Goal: Transaction & Acquisition: Purchase product/service

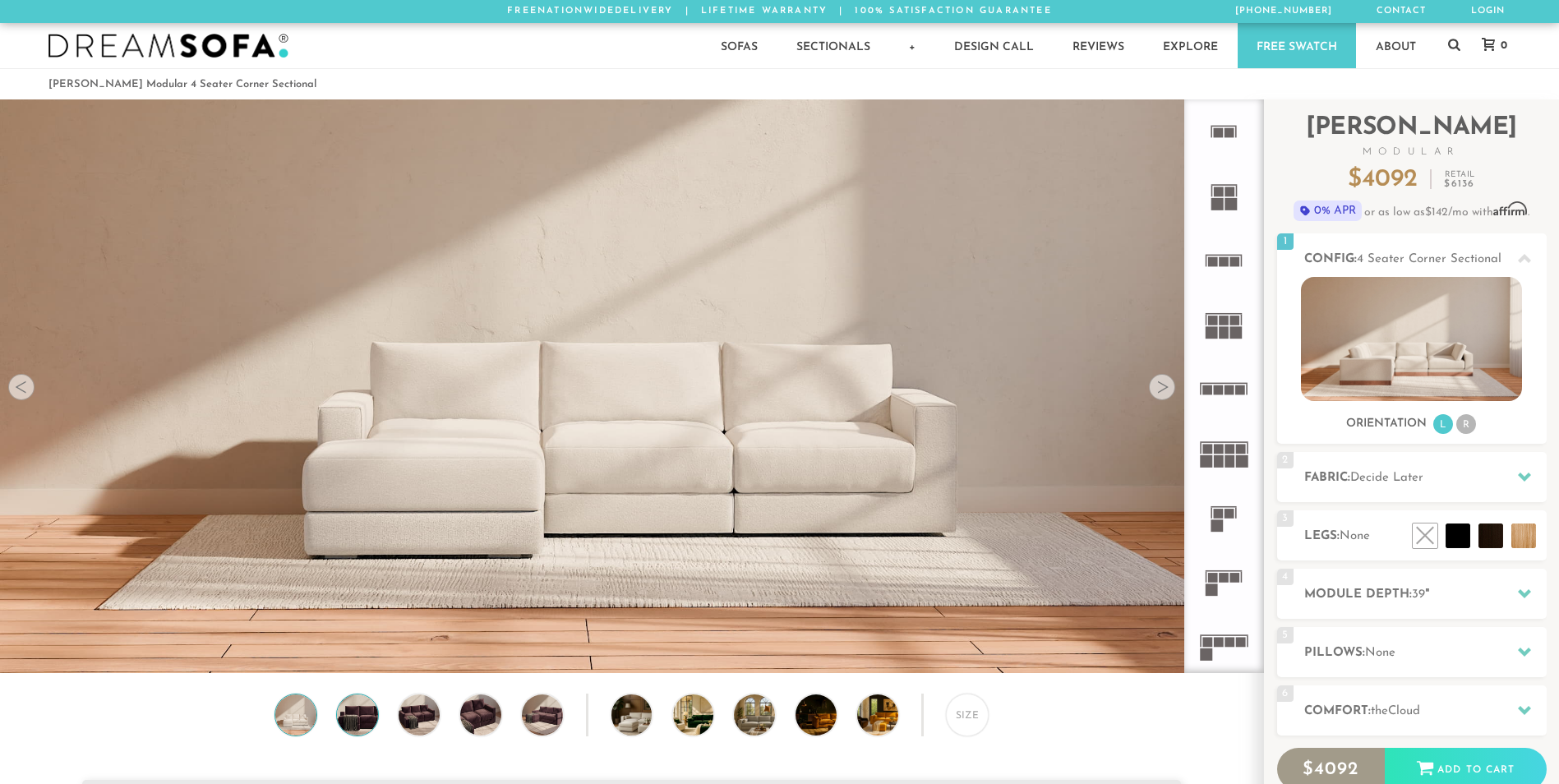
click at [360, 723] on img at bounding box center [357, 714] width 49 height 41
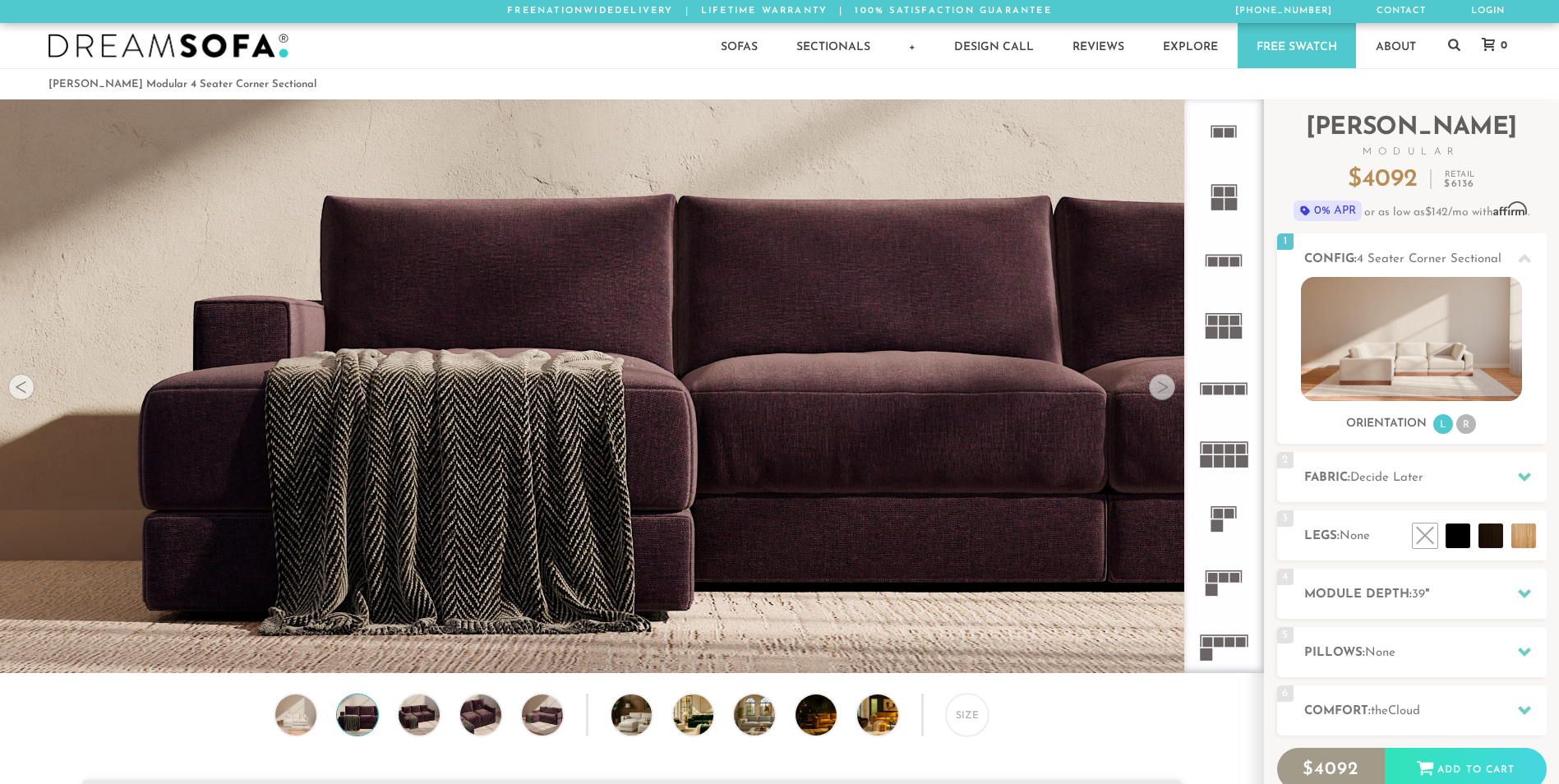
click at [440, 716] on div "Size" at bounding box center [631, 719] width 1263 height 51
click at [427, 716] on img at bounding box center [419, 714] width 49 height 41
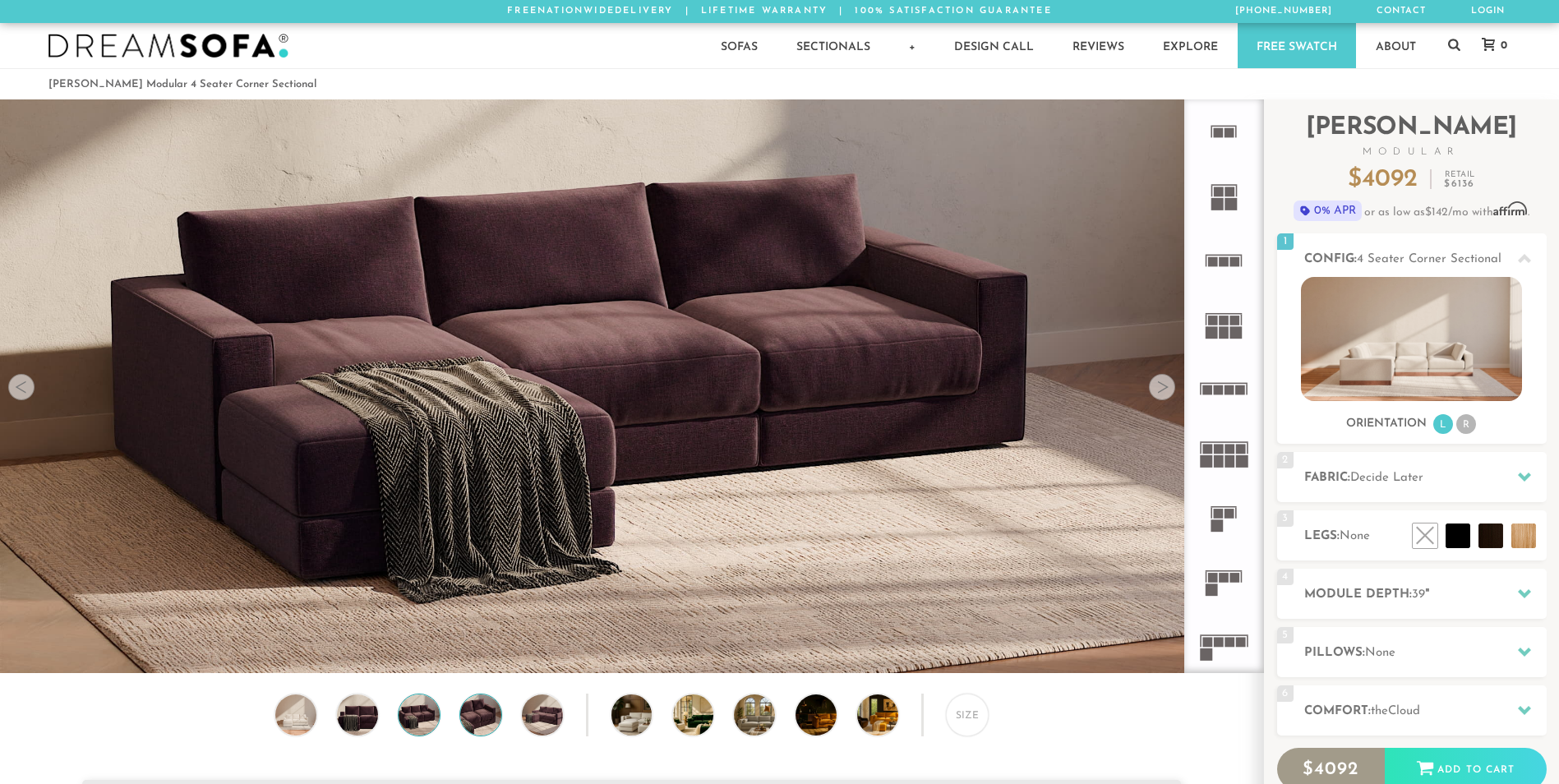
click at [492, 719] on img at bounding box center [481, 714] width 49 height 41
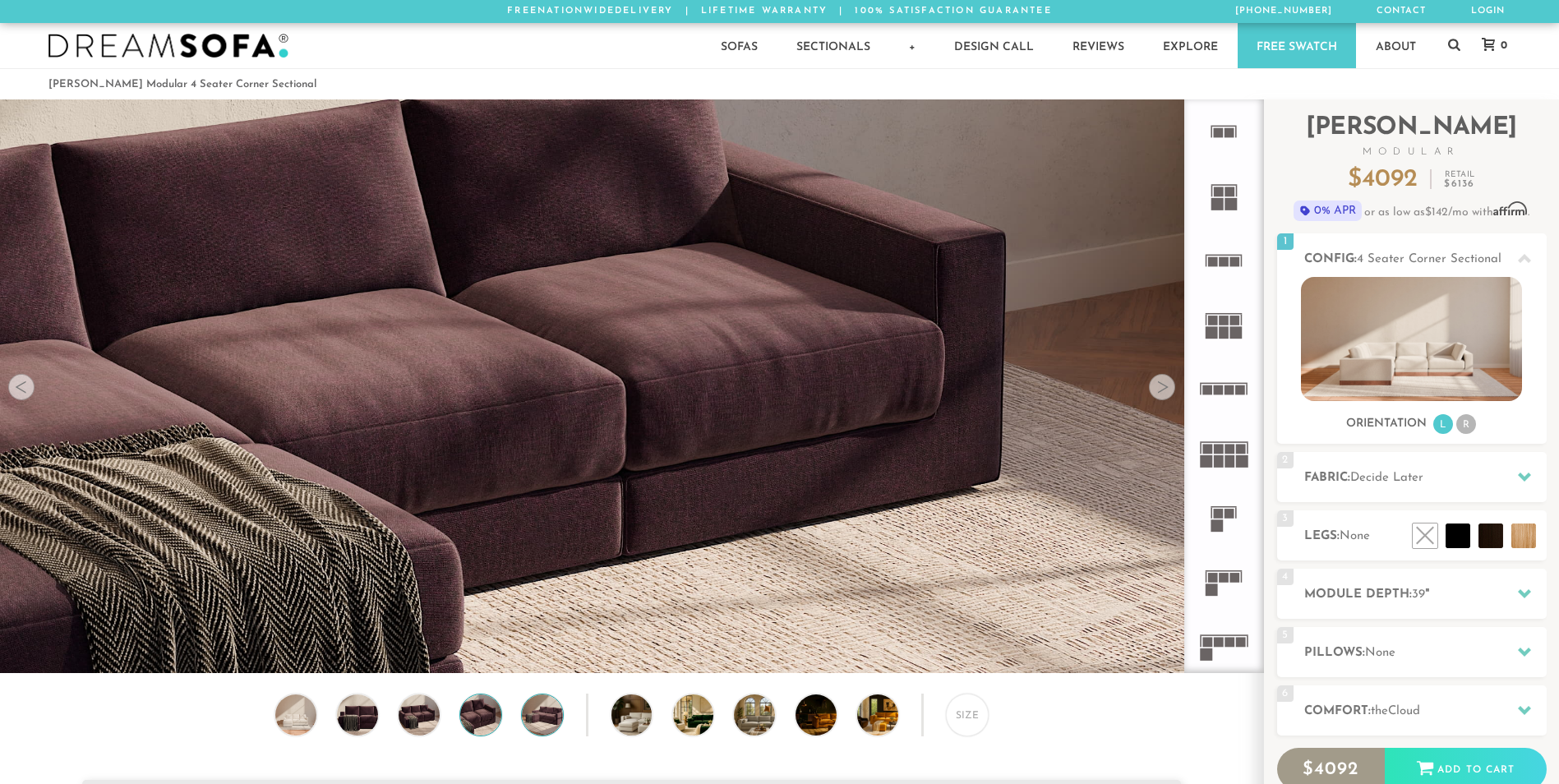
click at [548, 724] on img at bounding box center [542, 714] width 49 height 41
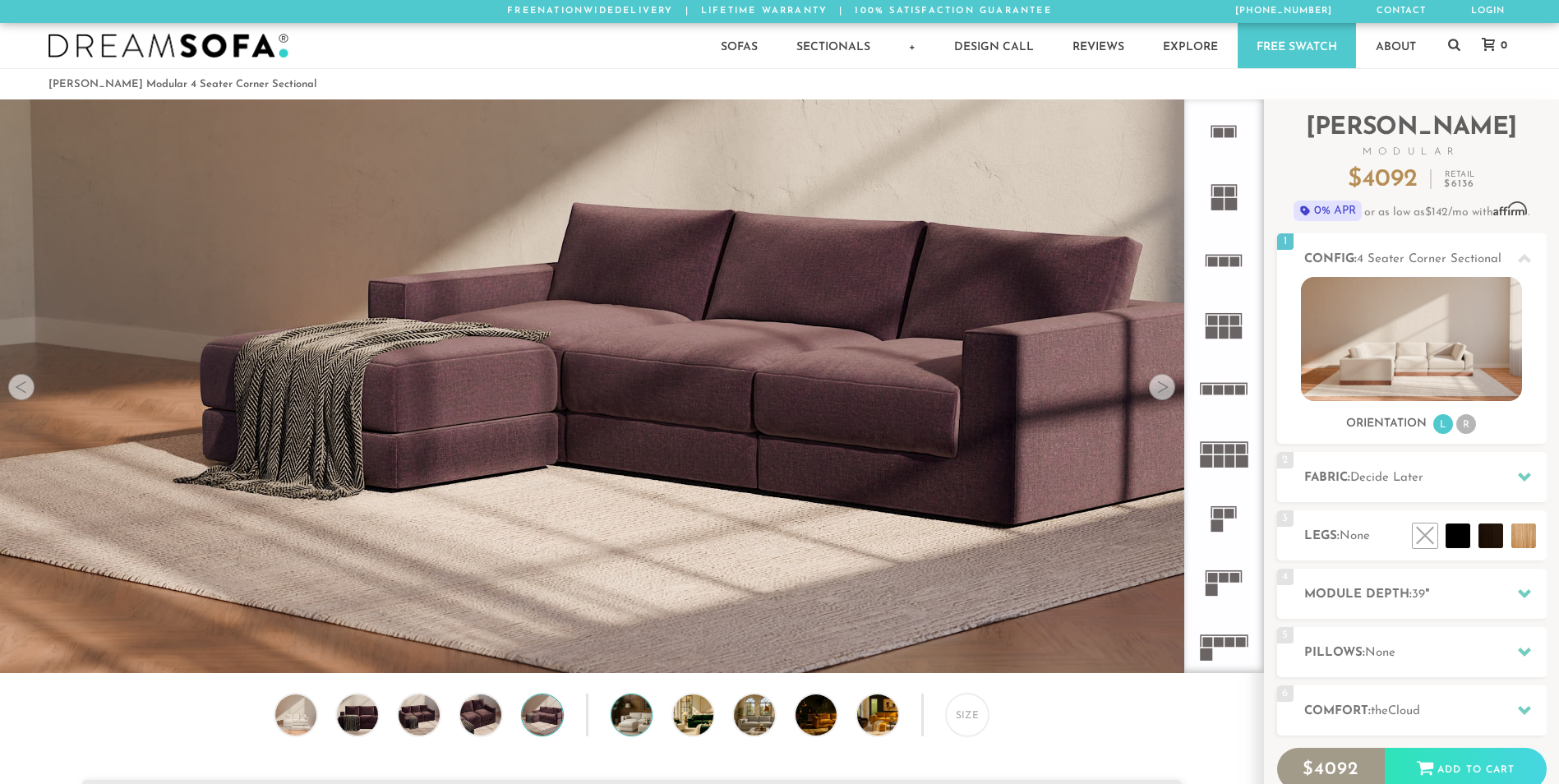
click at [642, 726] on img at bounding box center [648, 714] width 73 height 41
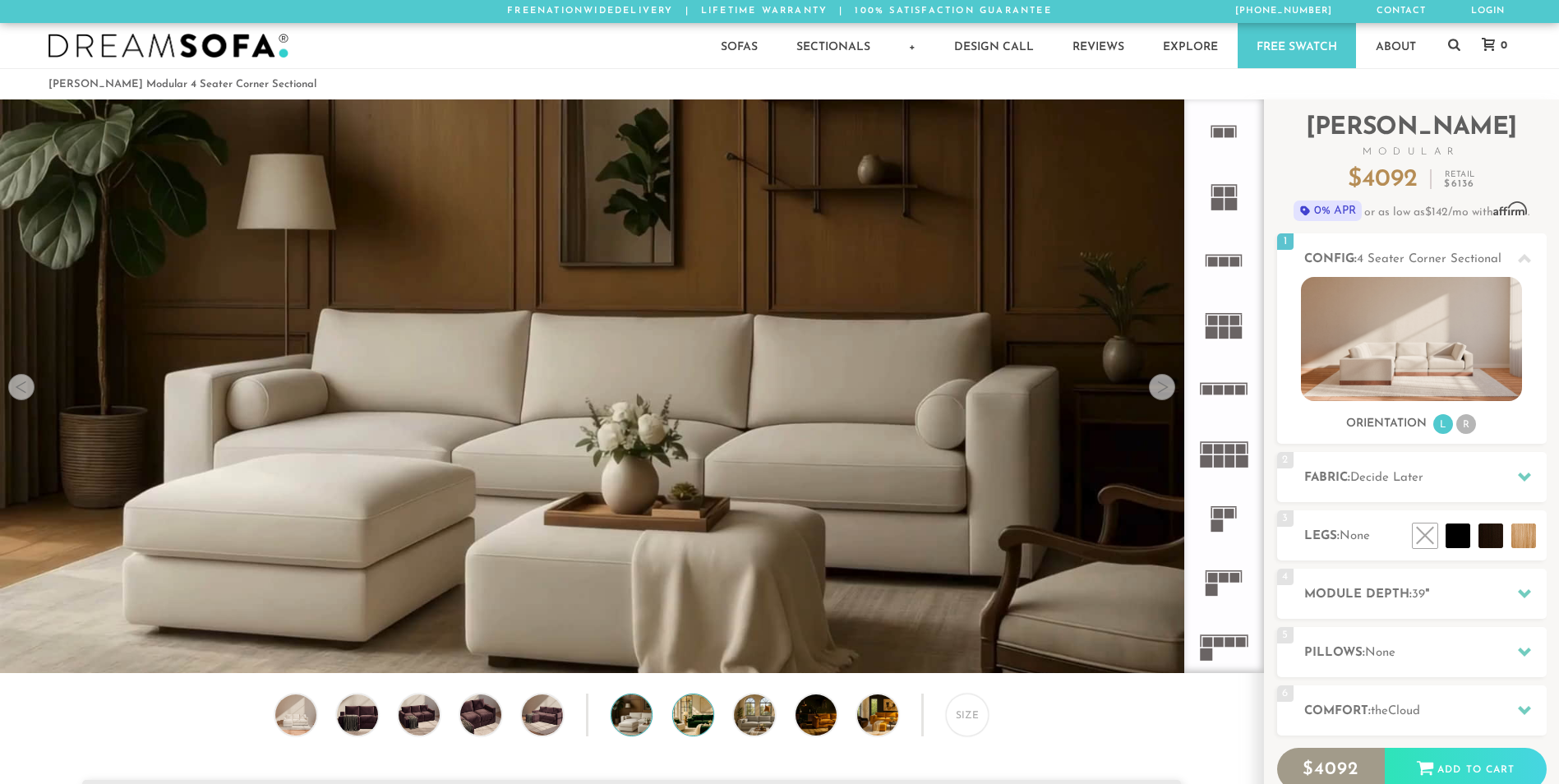
click at [689, 728] on img at bounding box center [710, 714] width 73 height 41
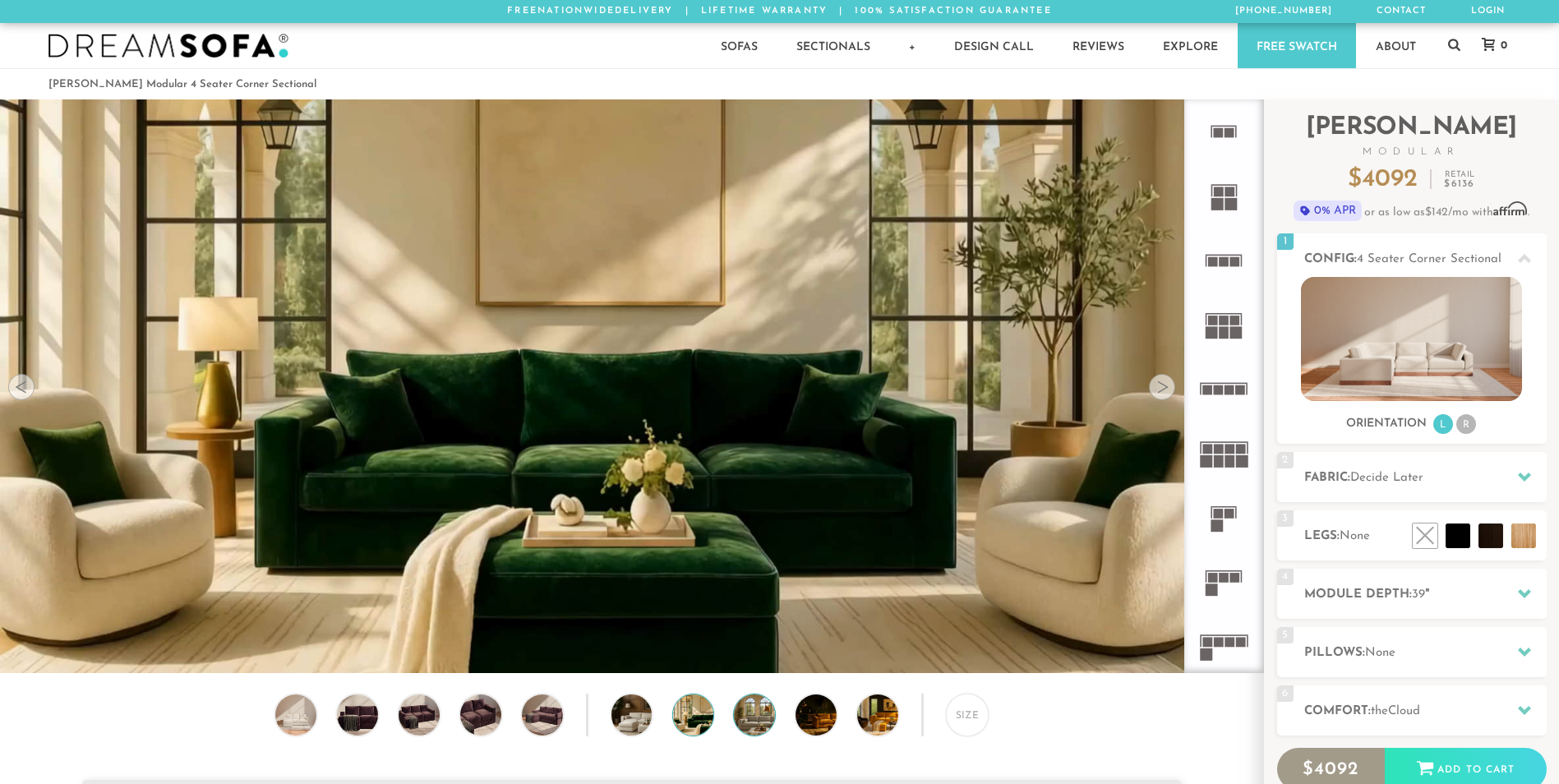
click at [754, 725] on img at bounding box center [770, 714] width 73 height 41
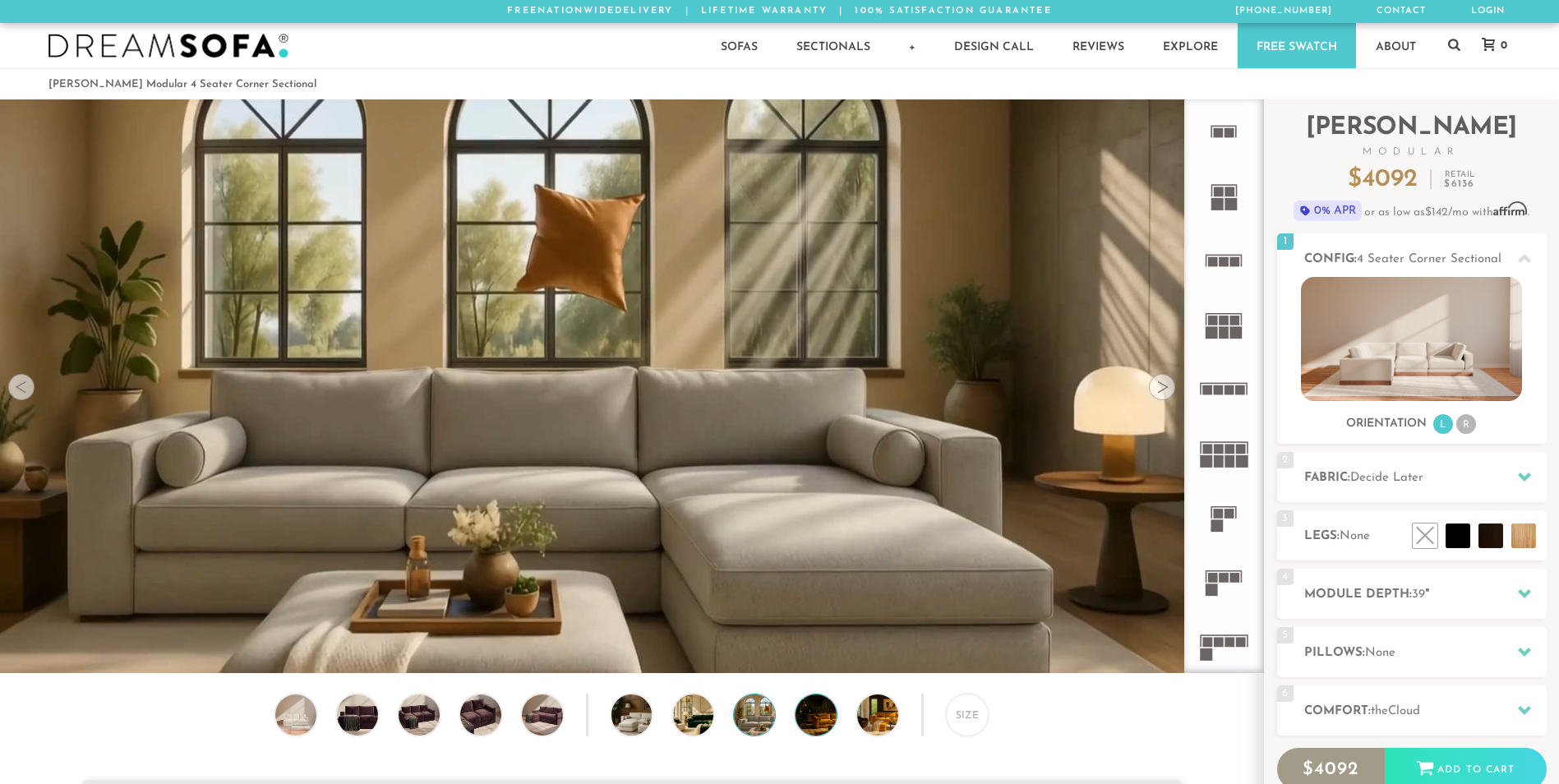
click at [813, 729] on img at bounding box center [832, 714] width 73 height 41
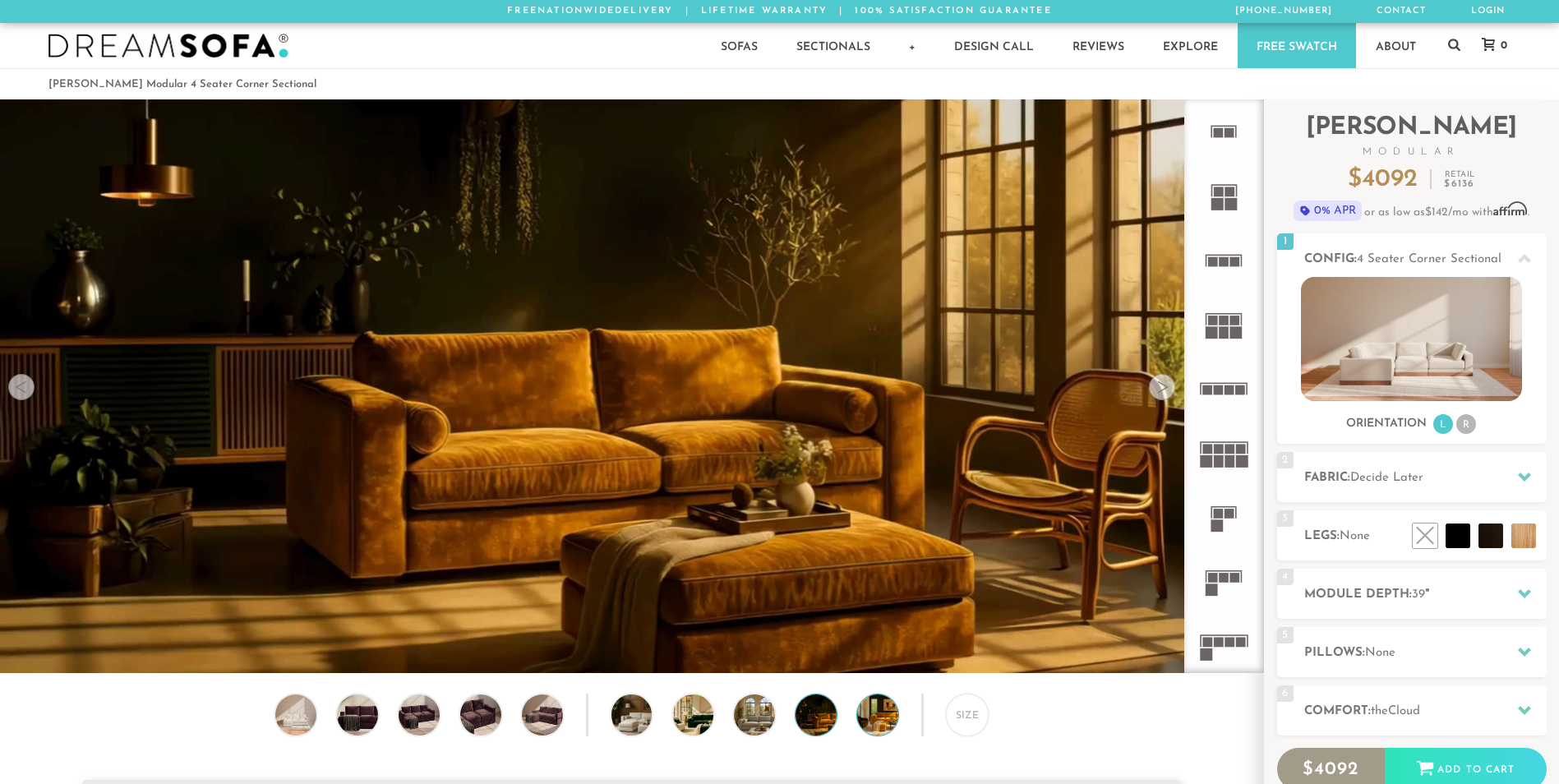
click at [866, 723] on img at bounding box center [893, 714] width 73 height 41
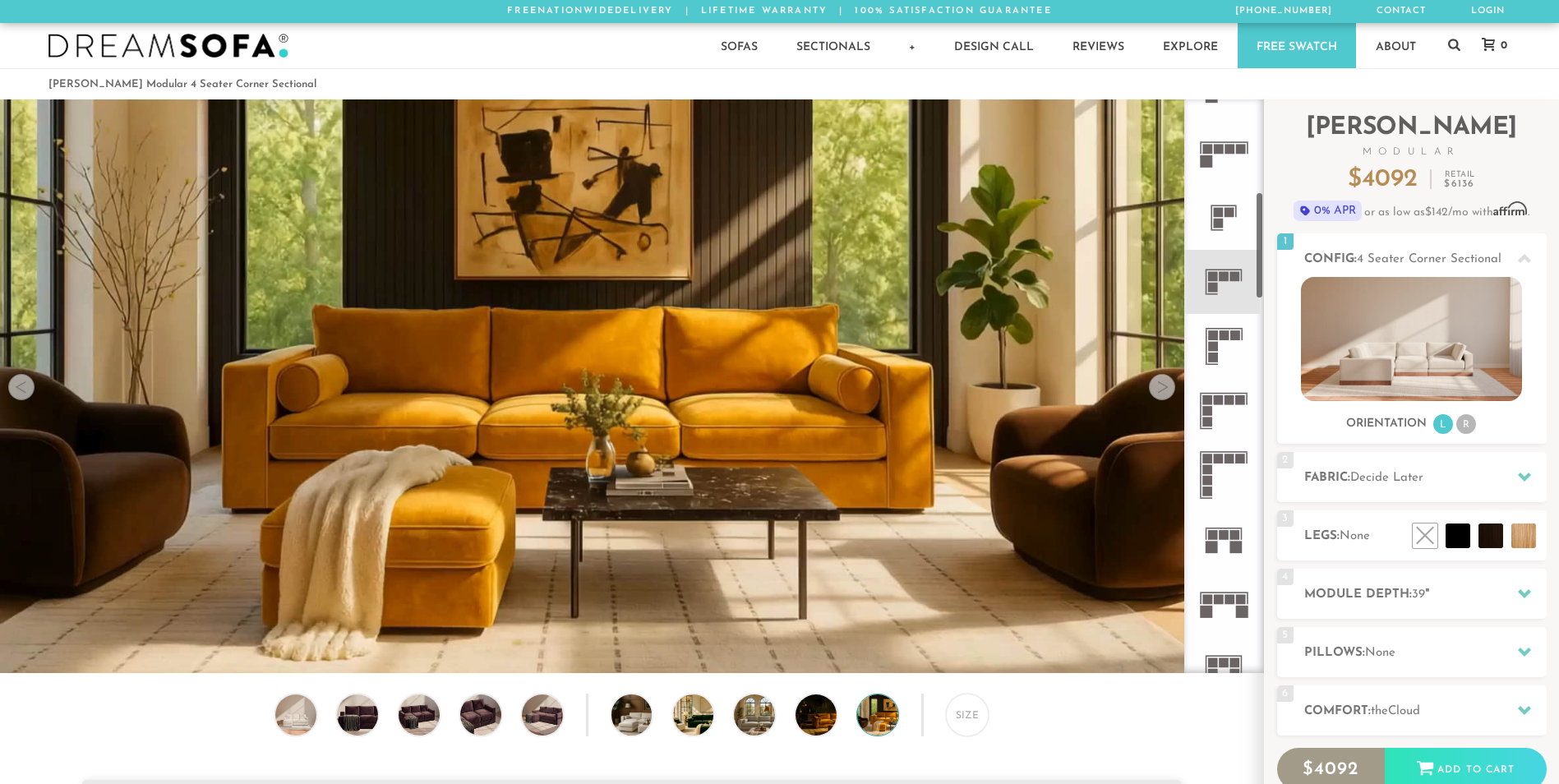
scroll to position [493, 0]
click at [1229, 341] on icon at bounding box center [1224, 346] width 64 height 64
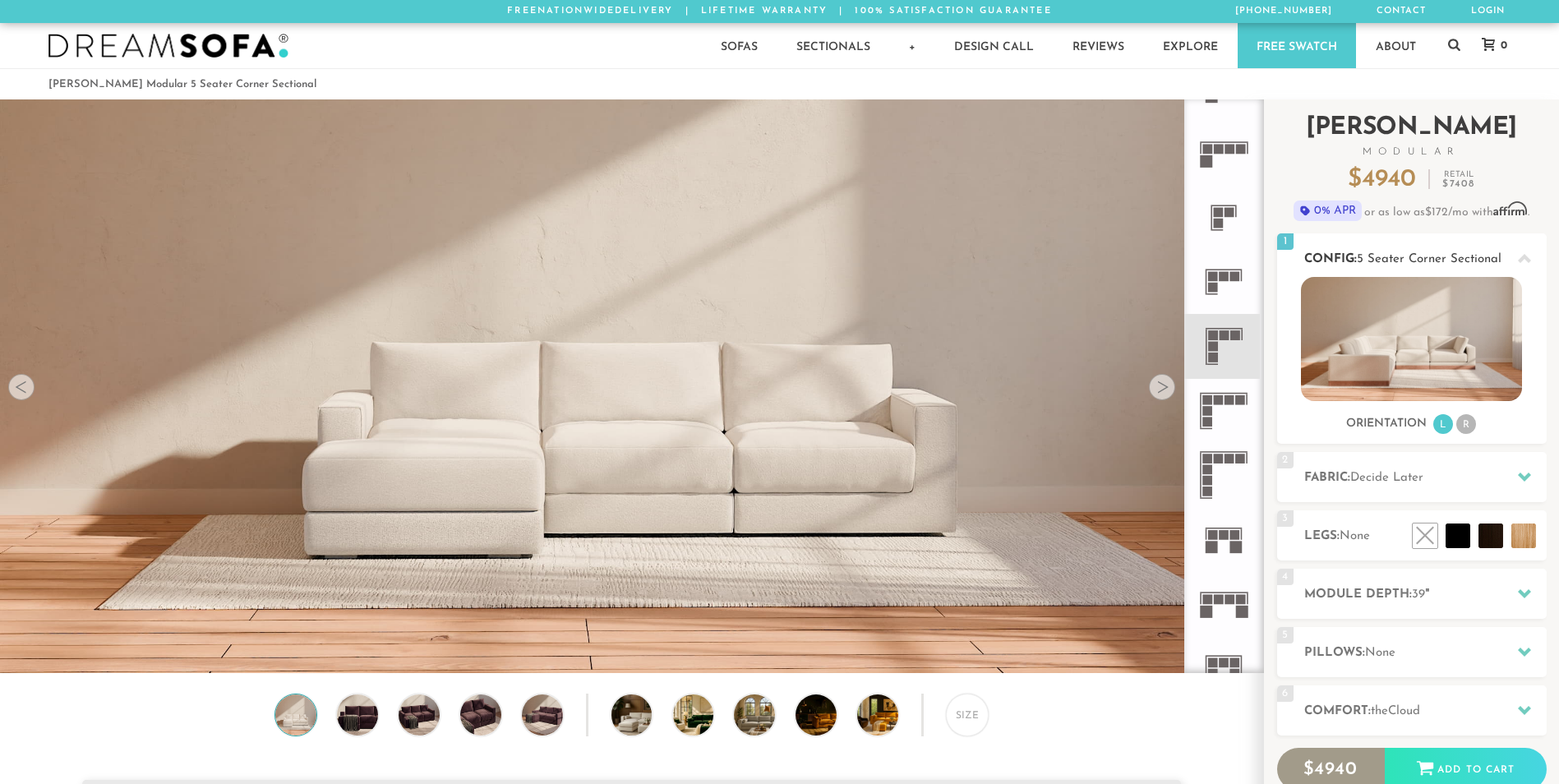
click at [1467, 425] on li "R" at bounding box center [1466, 423] width 19 height 19
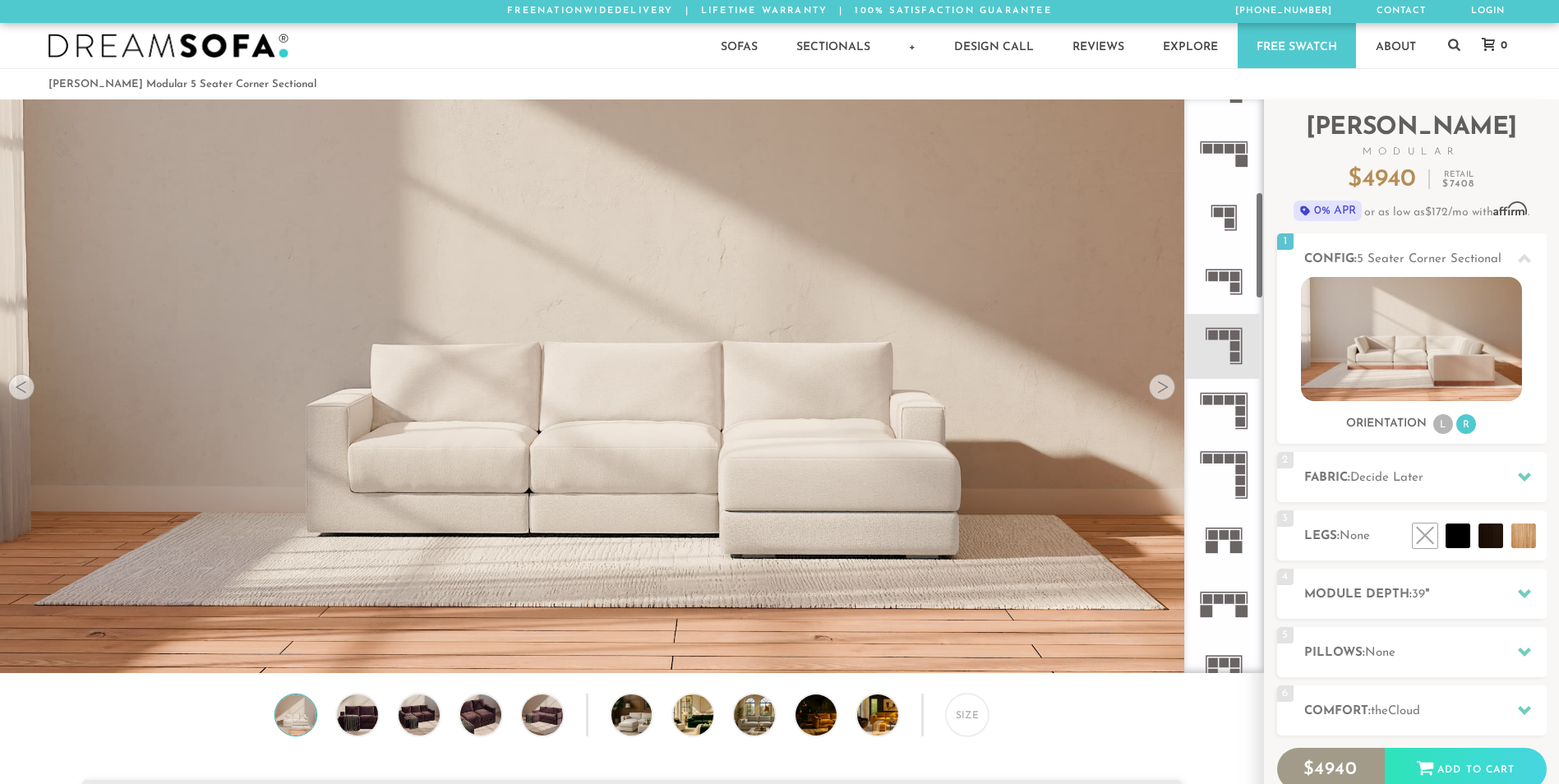
click at [1167, 392] on div at bounding box center [1162, 387] width 26 height 26
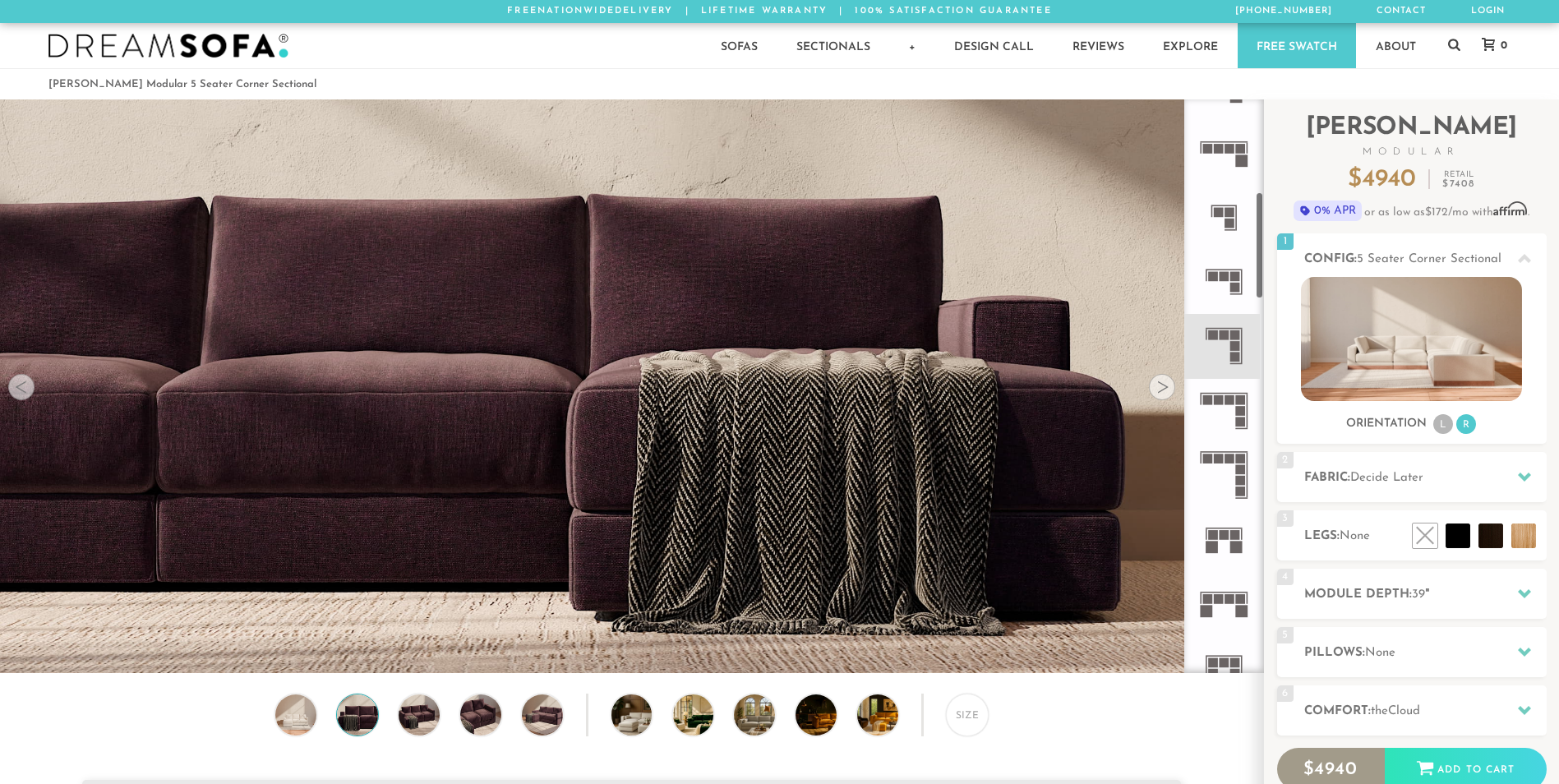
click at [1167, 392] on div at bounding box center [1162, 387] width 26 height 26
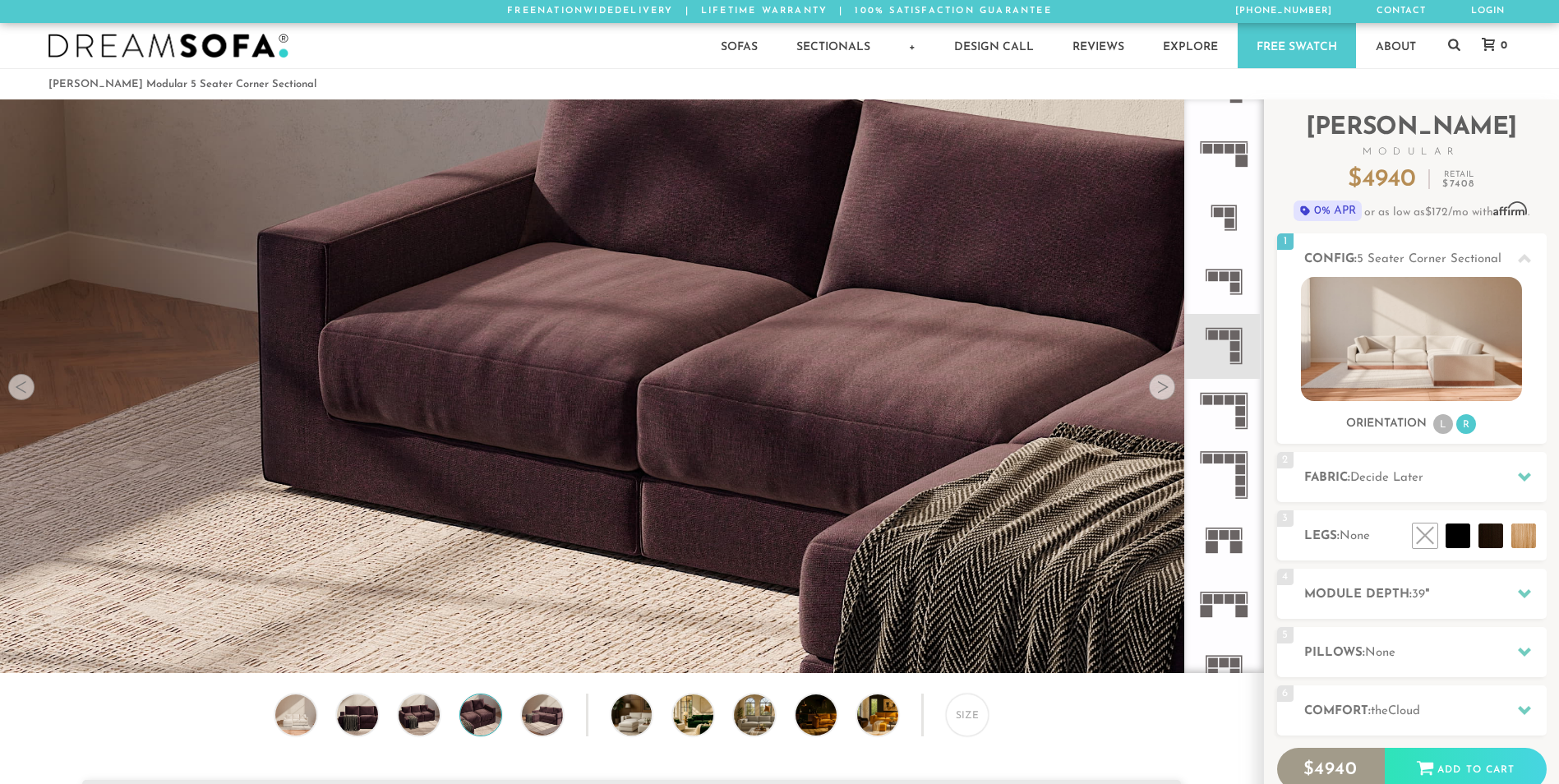
click at [1167, 392] on div at bounding box center [1162, 387] width 26 height 26
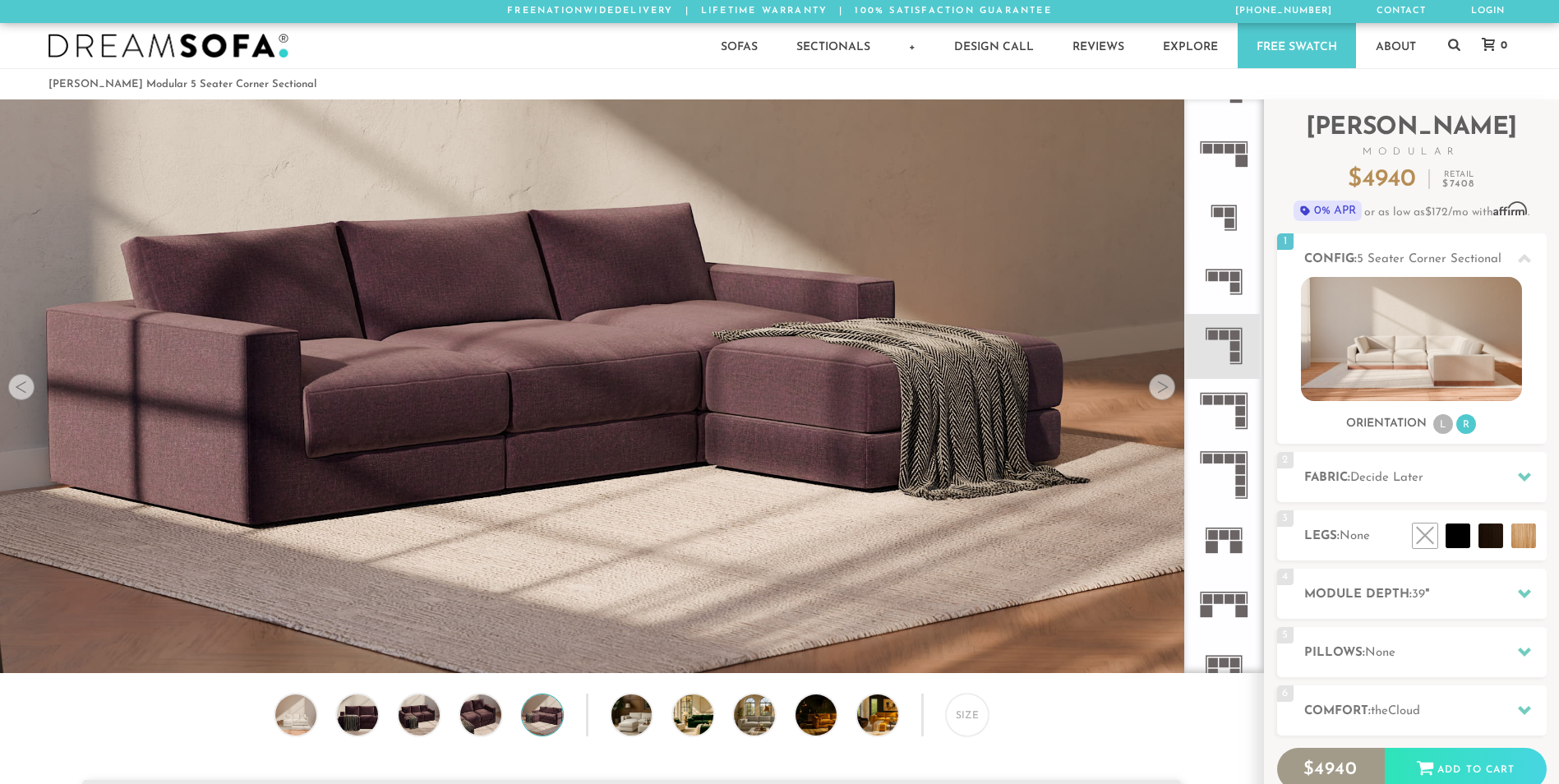
click at [1167, 392] on div at bounding box center [1162, 387] width 26 height 26
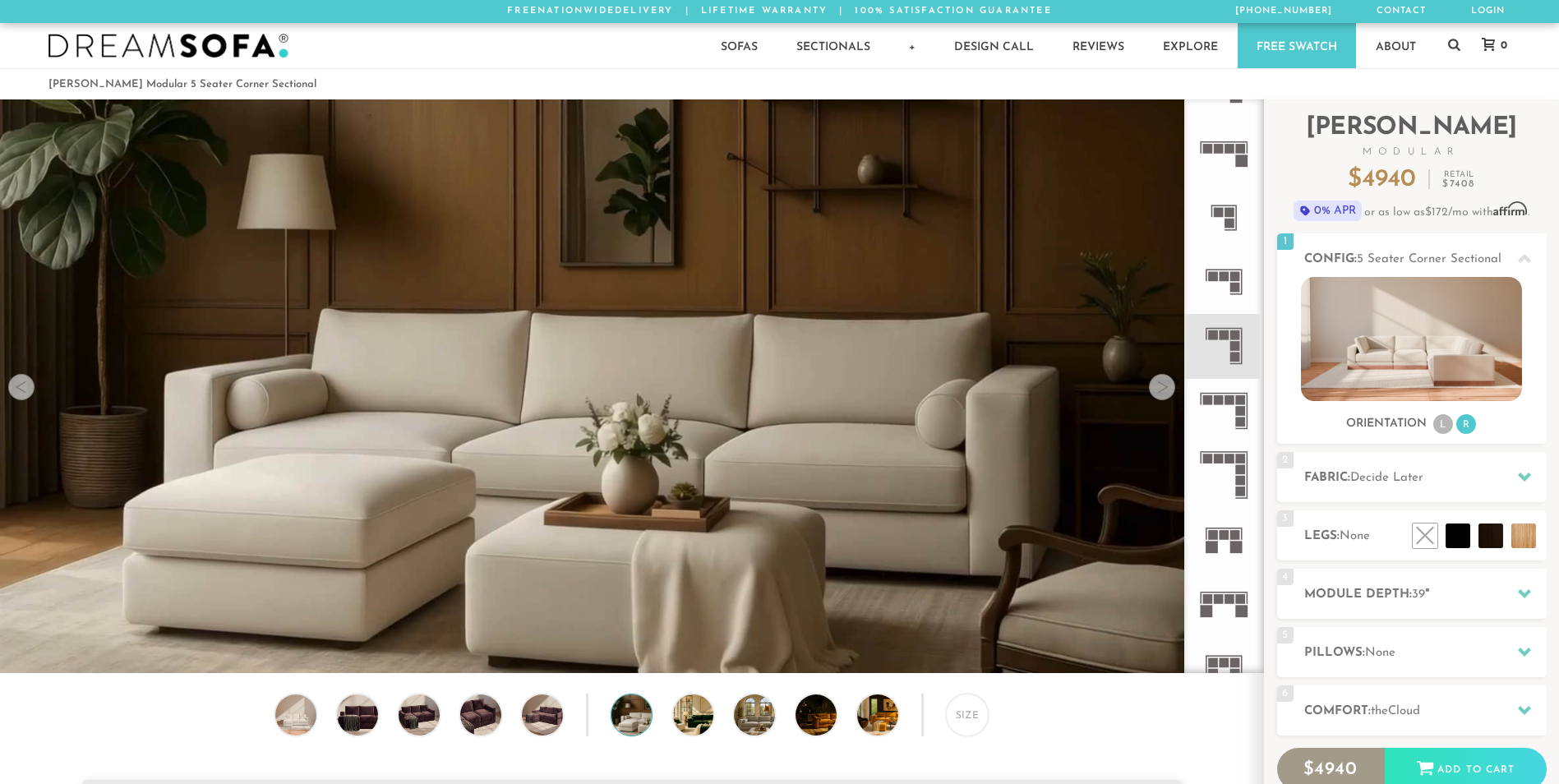
click at [1236, 408] on rect at bounding box center [1240, 410] width 10 height 10
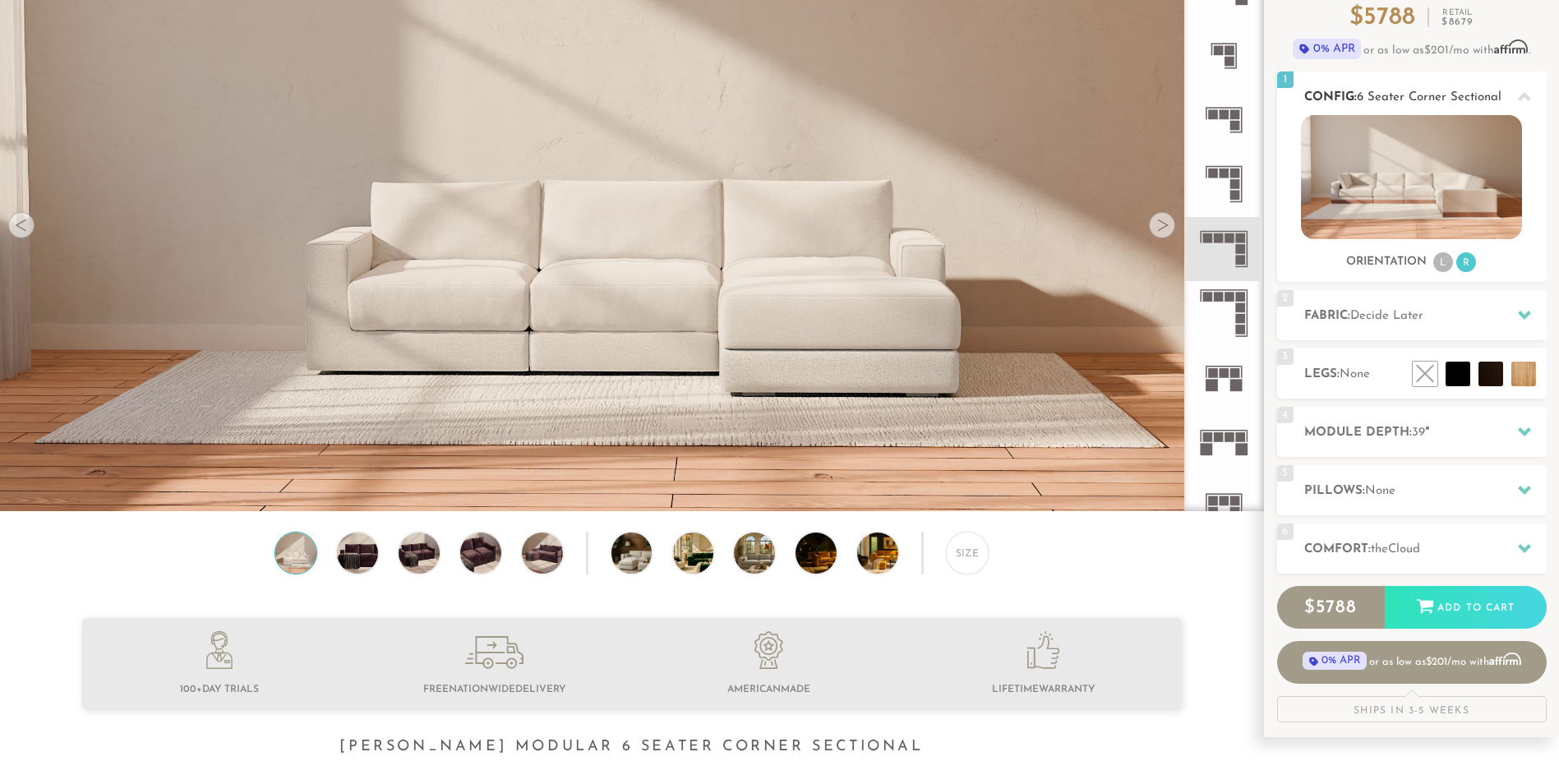
scroll to position [165, 0]
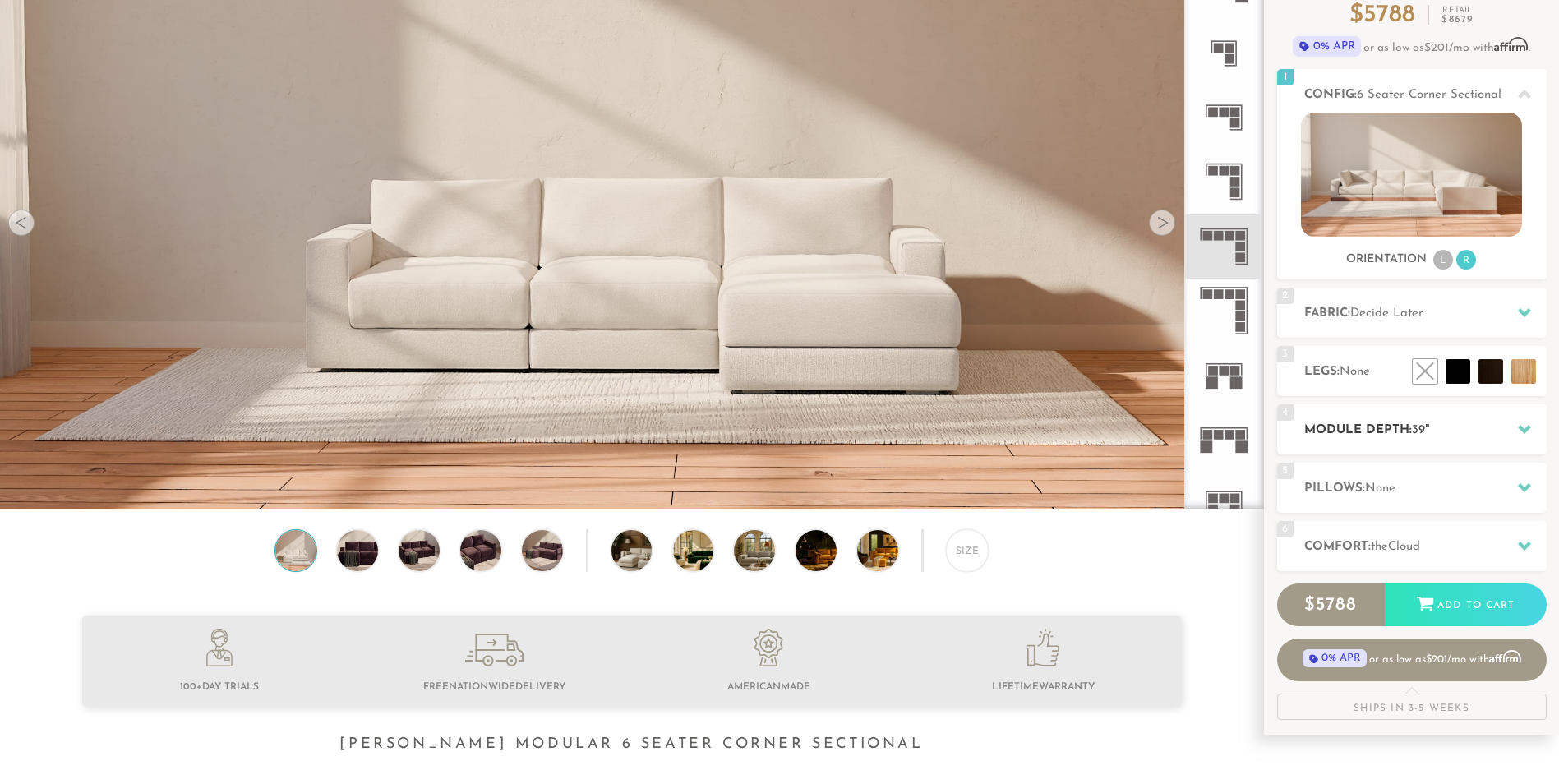
click at [1507, 427] on div at bounding box center [1524, 429] width 34 height 33
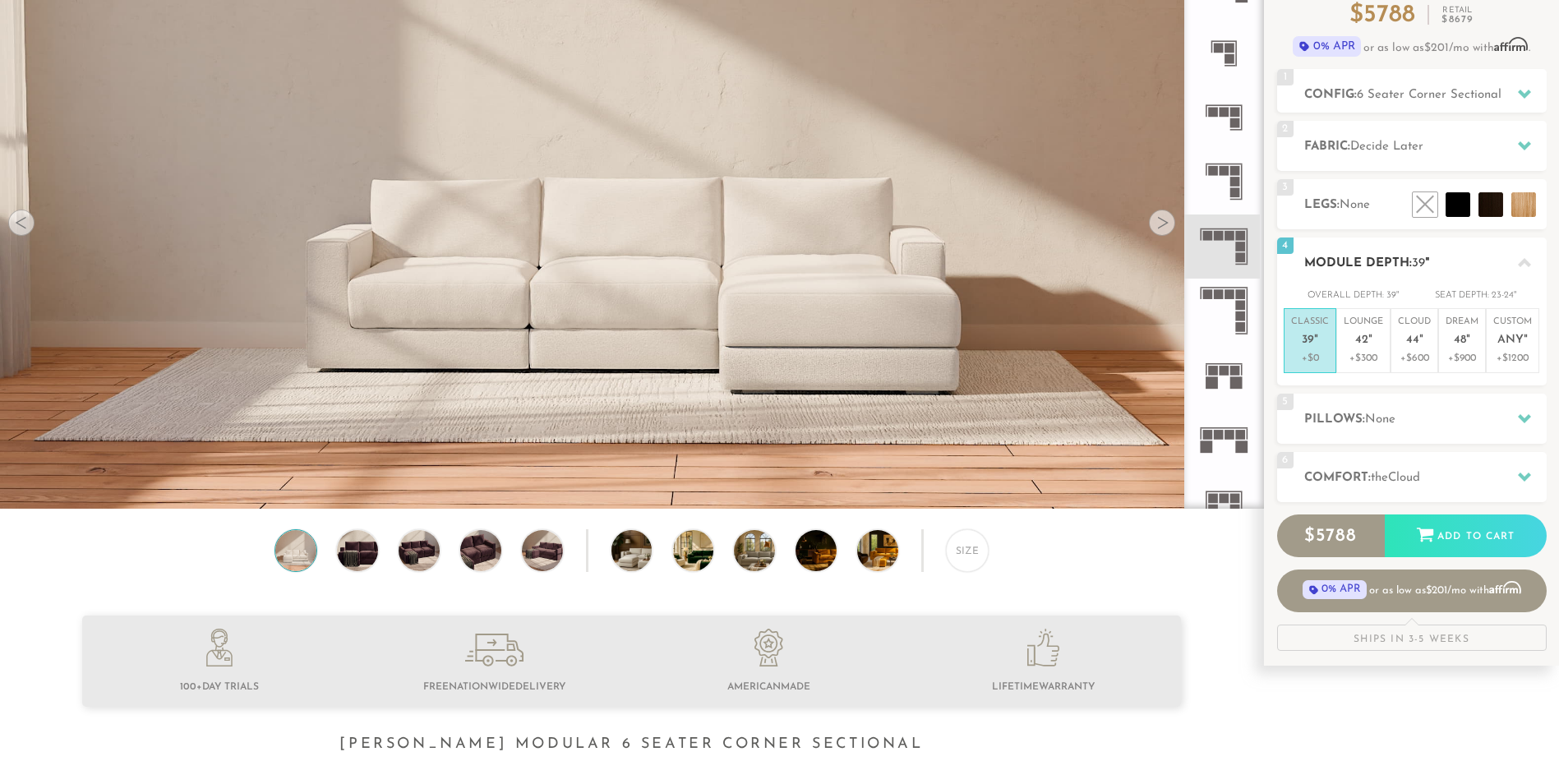
click at [1513, 263] on div at bounding box center [1524, 262] width 34 height 33
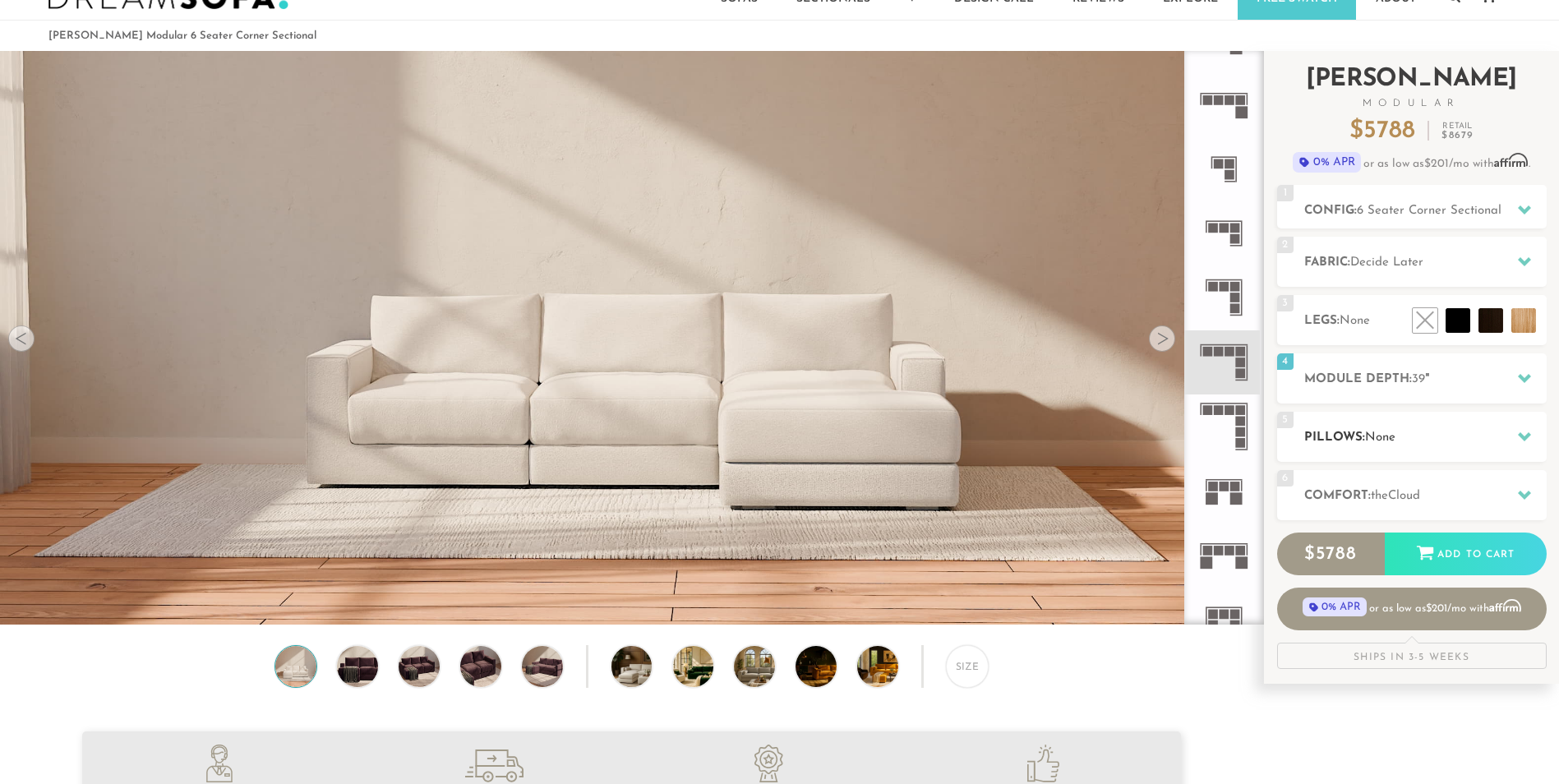
scroll to position [0, 0]
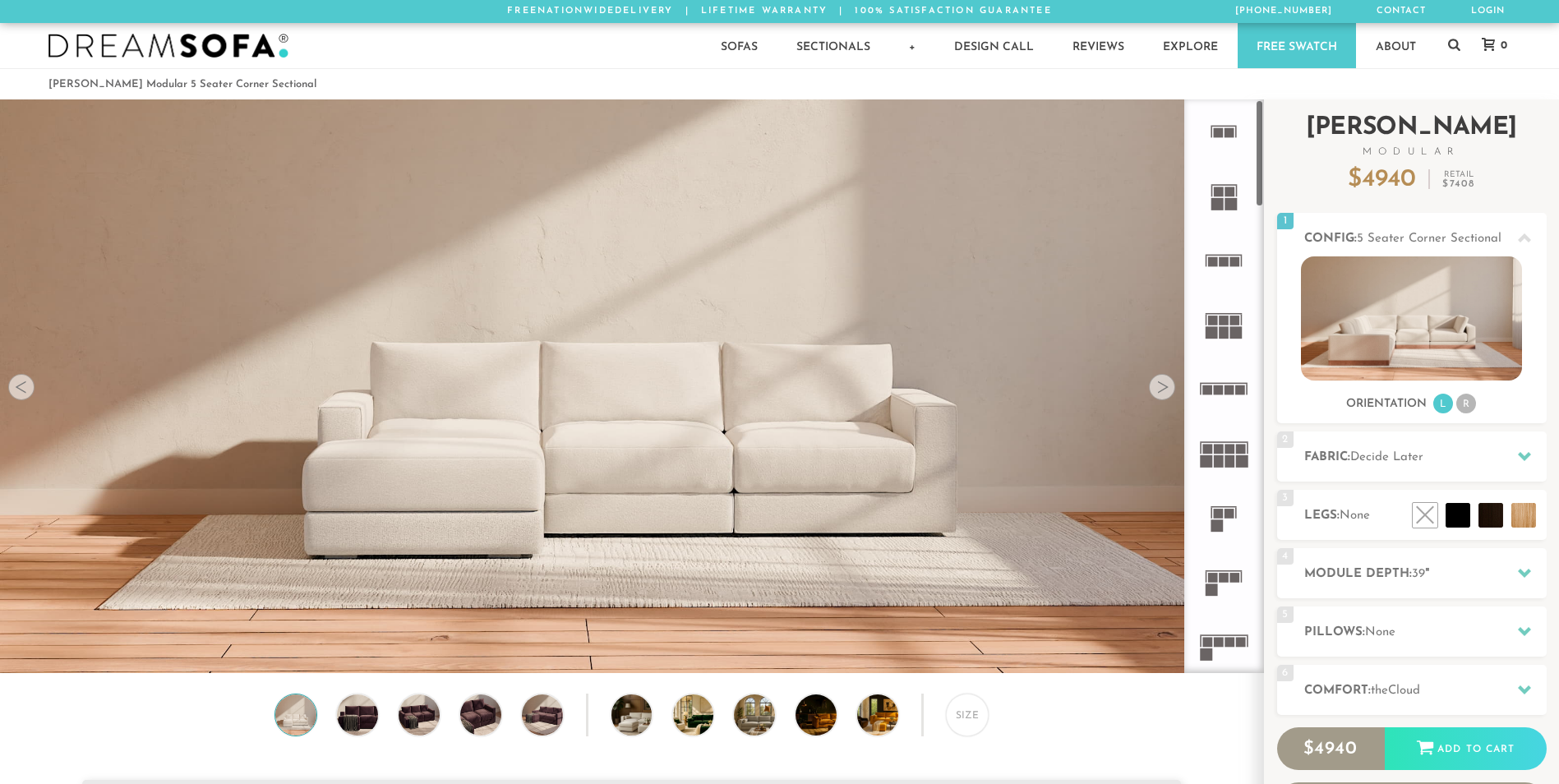
scroll to position [19212, 1547]
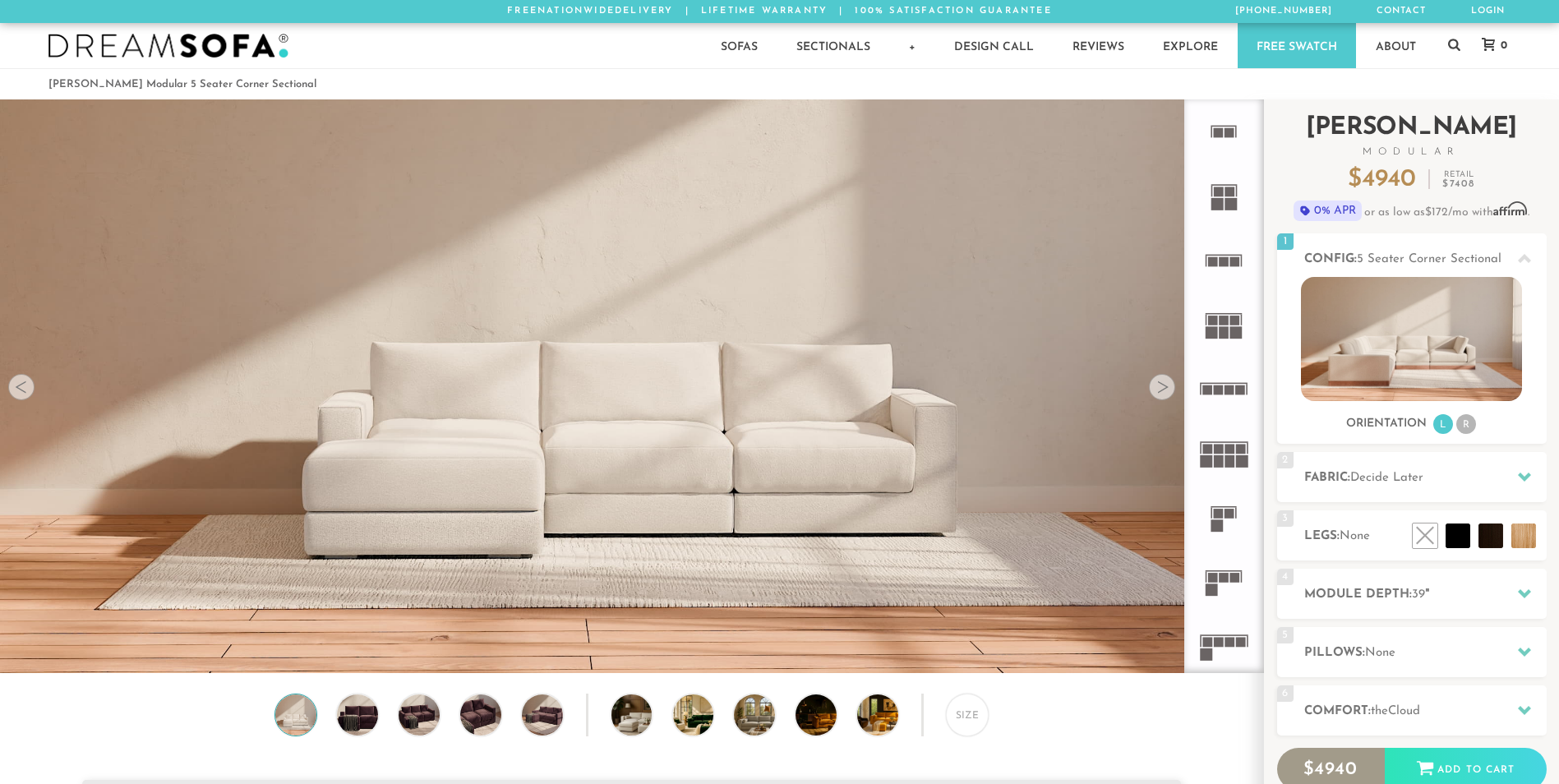
click at [1344, 102] on div "Introducing Landon Modular $ 4940 Retail $ 7408 $ 4940 Retail $ 7408 0% APR or …" at bounding box center [1412, 166] width 269 height 134
click at [1272, 93] on ol "[PERSON_NAME] Modular 5 Seater Corner Sectional" at bounding box center [780, 84] width 1463 height 22
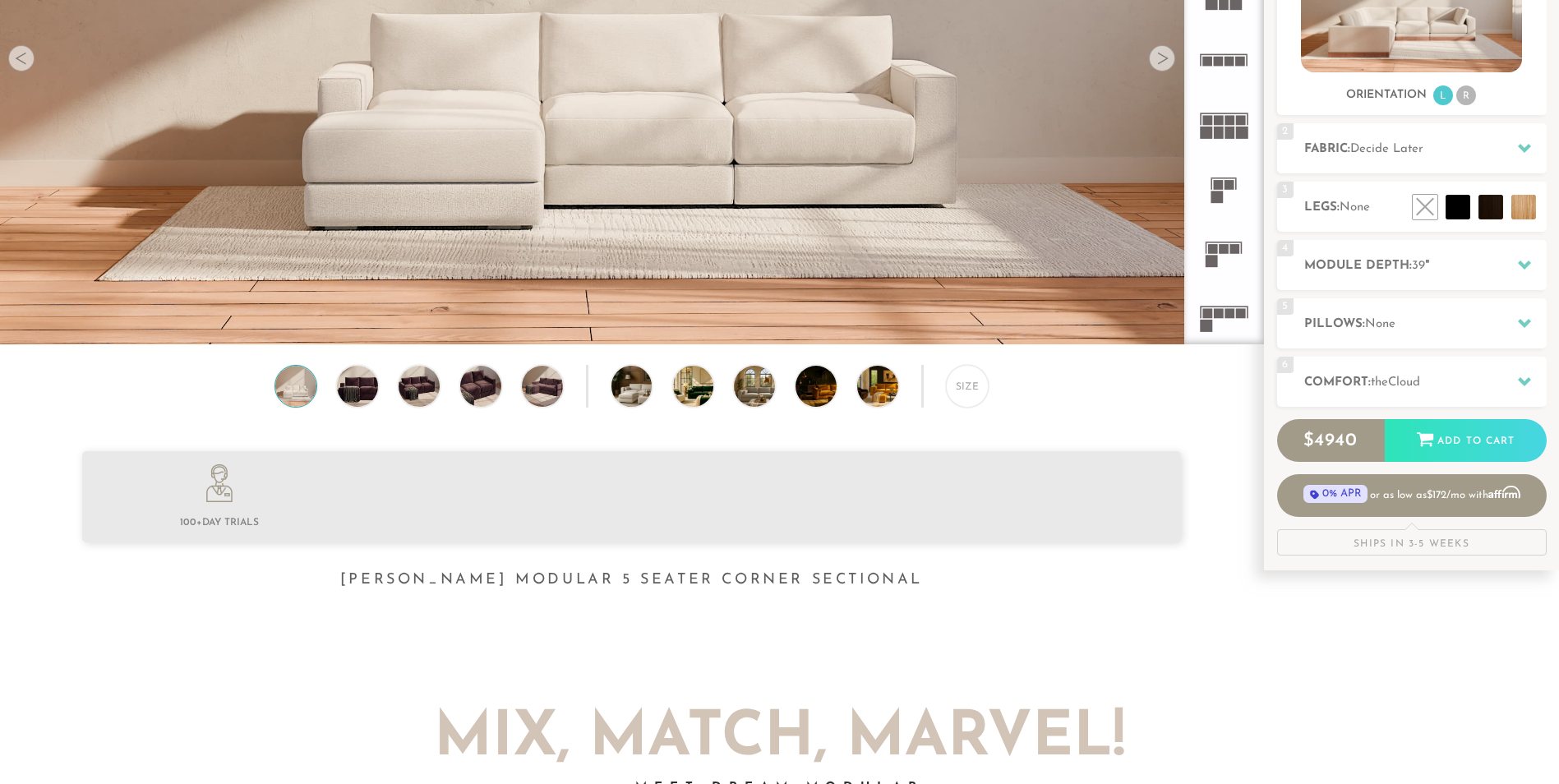
scroll to position [337, 0]
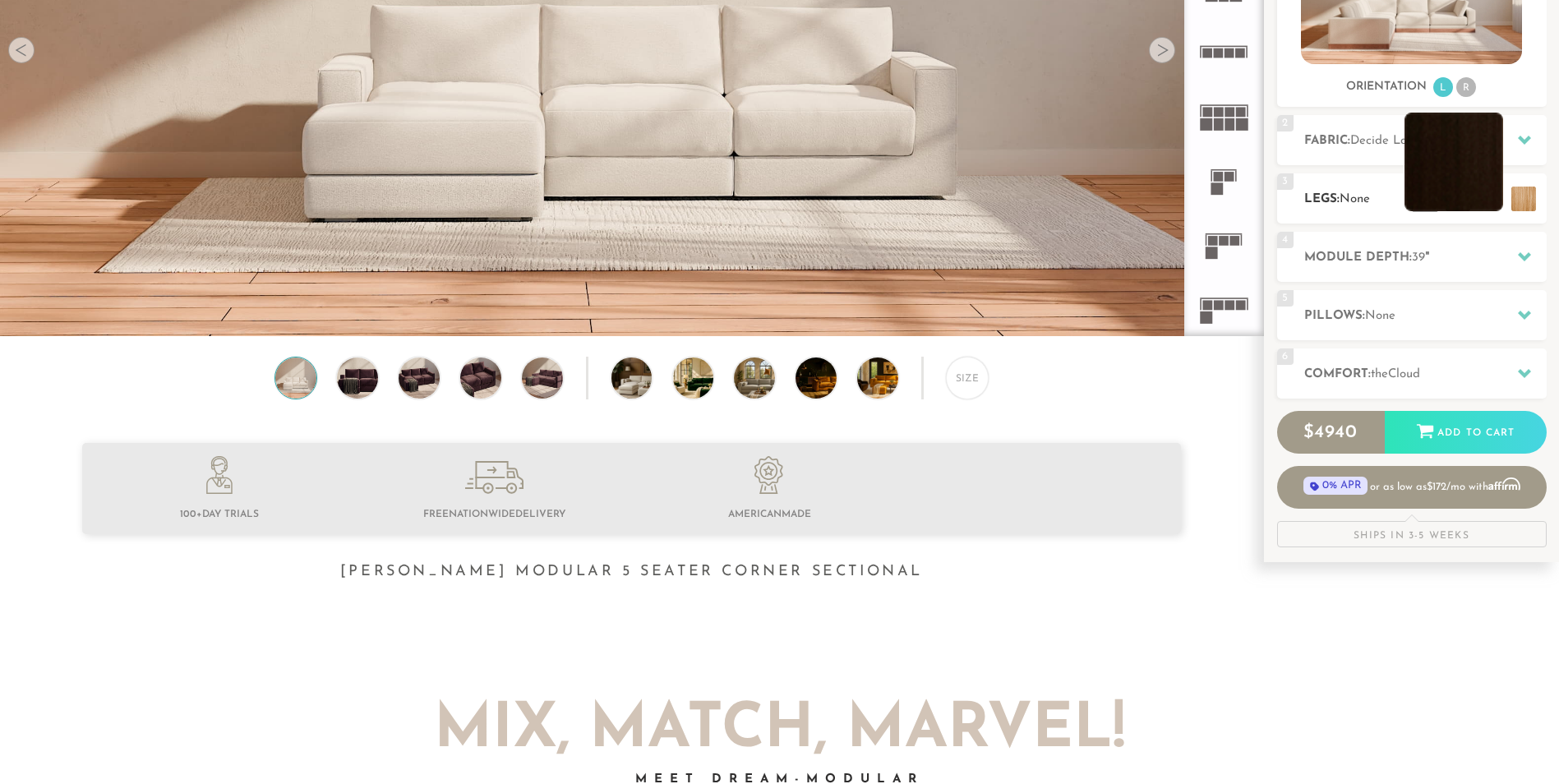
click at [1491, 199] on li at bounding box center [1453, 162] width 99 height 99
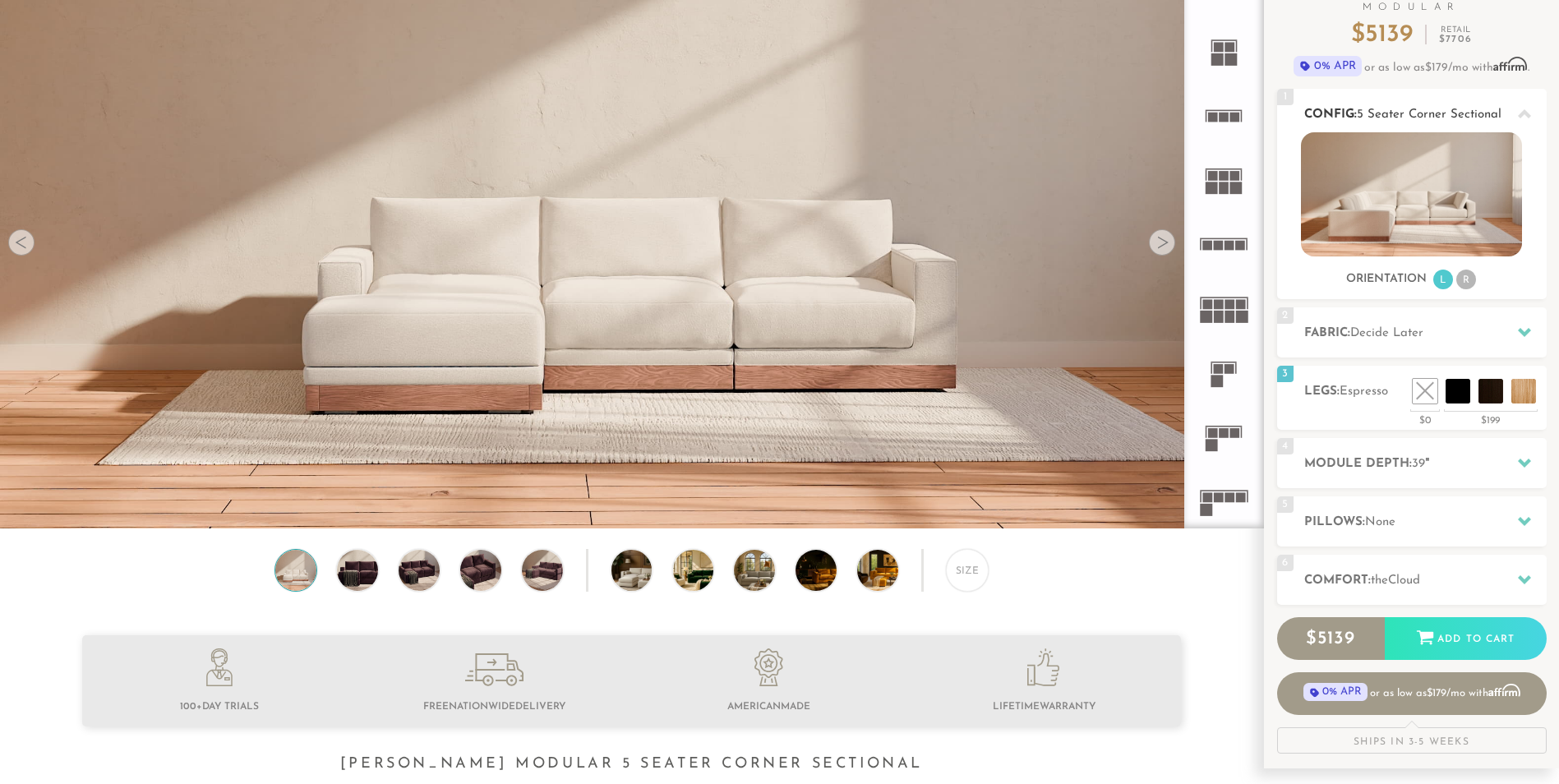
scroll to position [0, 0]
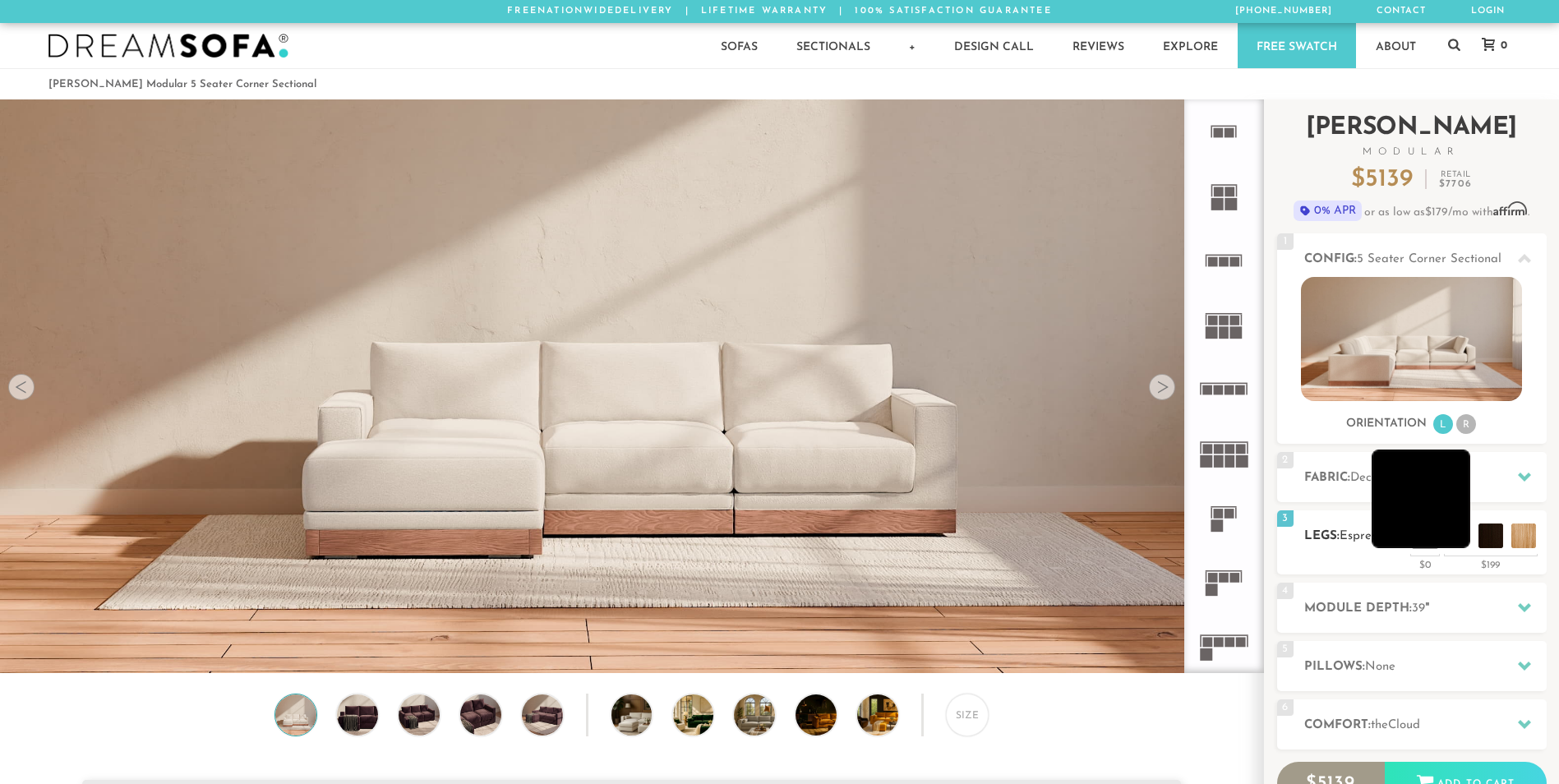
click at [1462, 529] on li at bounding box center [1421, 499] width 99 height 99
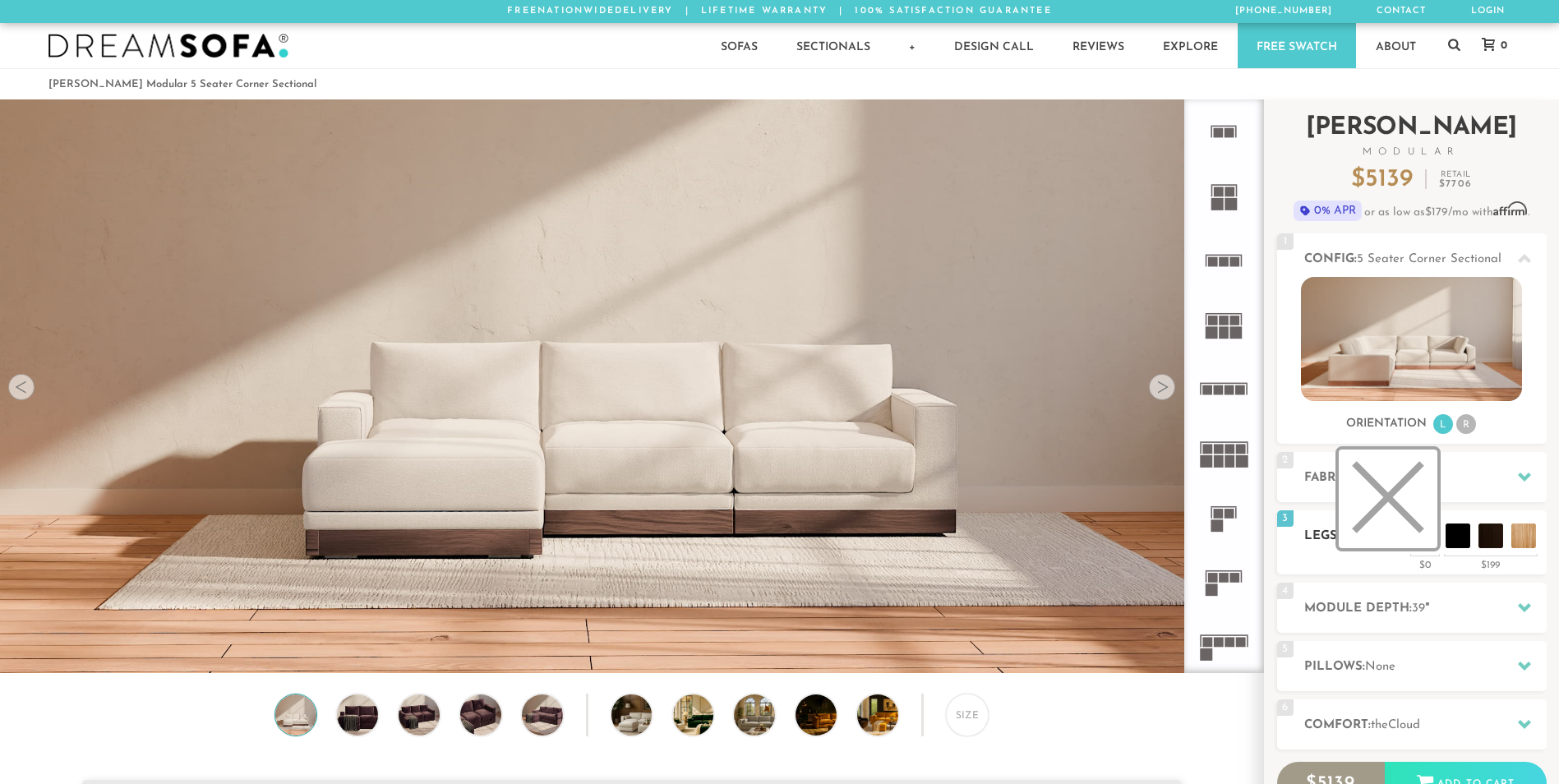
click at [1426, 536] on li at bounding box center [1388, 499] width 99 height 99
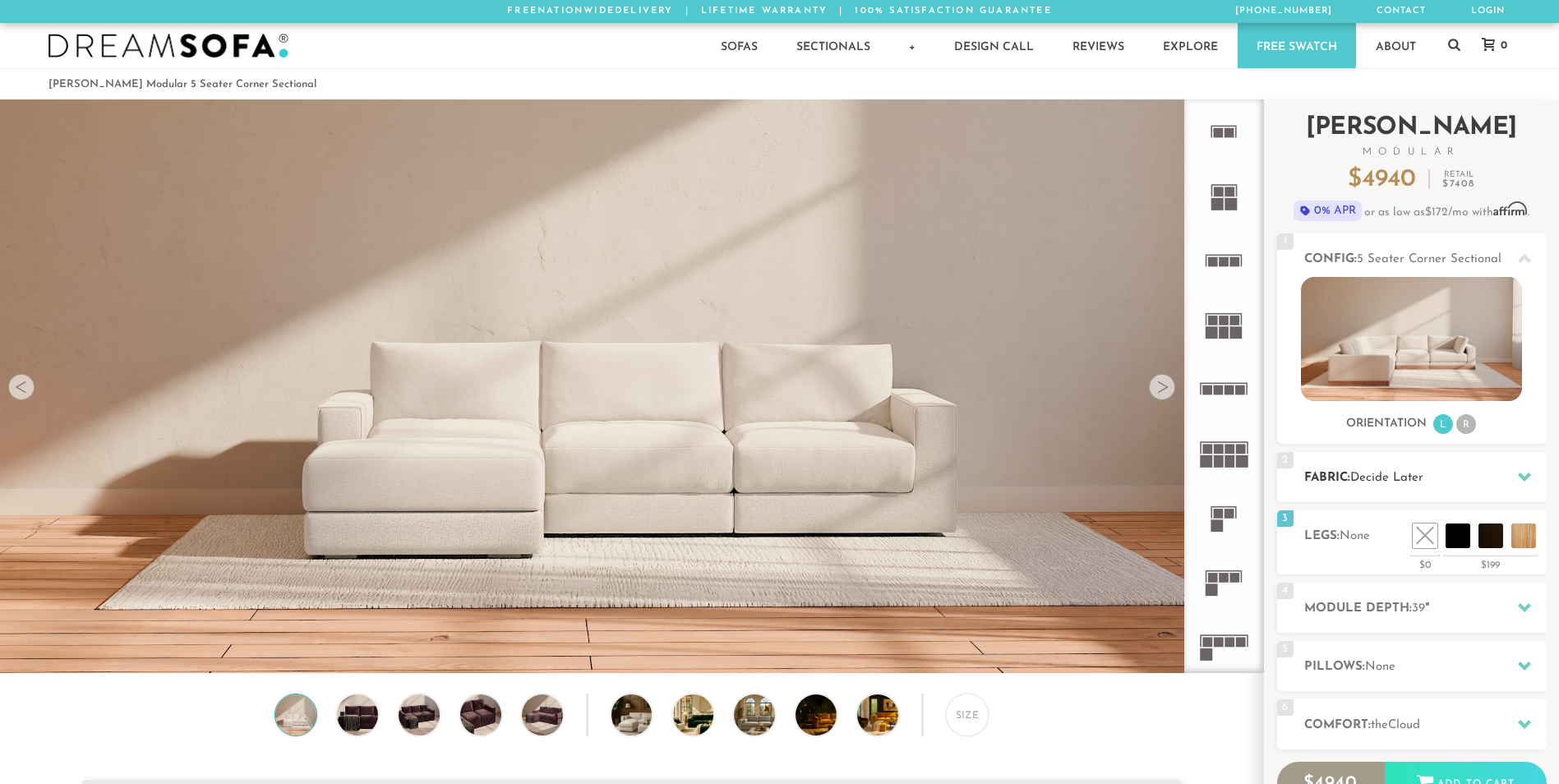
click at [1495, 468] on h2 "Fabric: Decide Later" at bounding box center [1424, 477] width 242 height 18
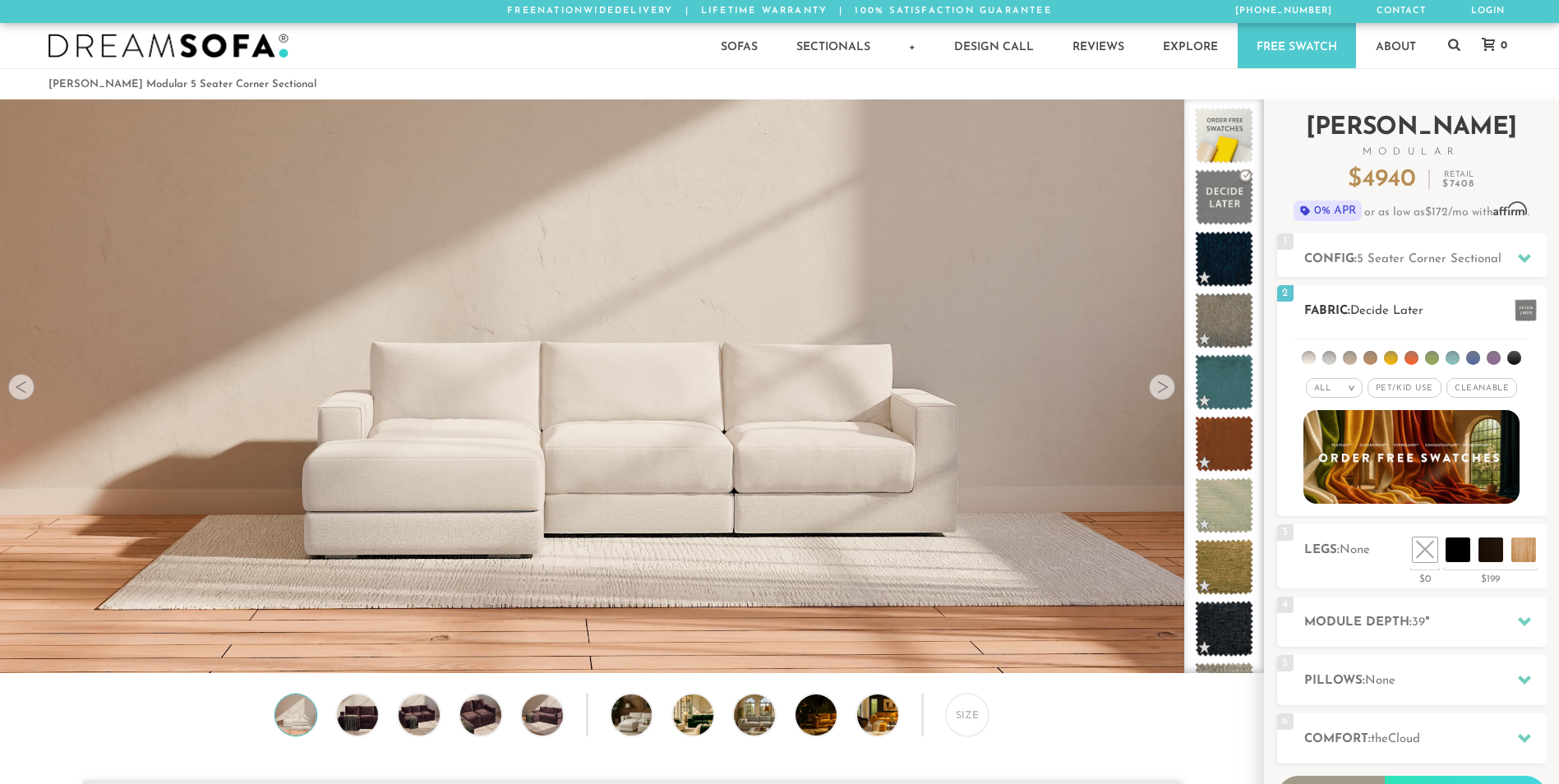
click at [1350, 358] on li at bounding box center [1349, 358] width 14 height 14
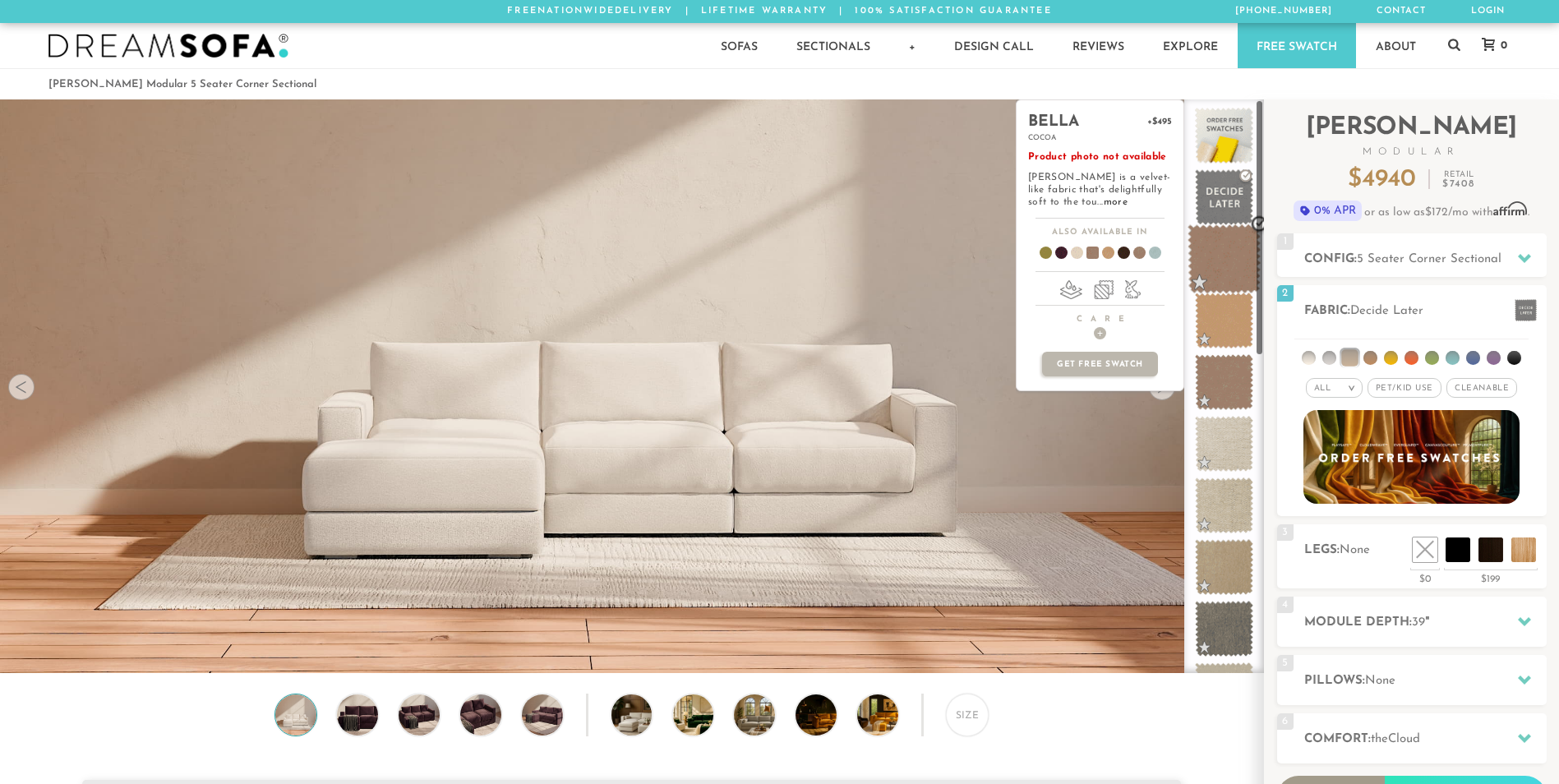
click at [1235, 254] on span at bounding box center [1224, 259] width 73 height 70
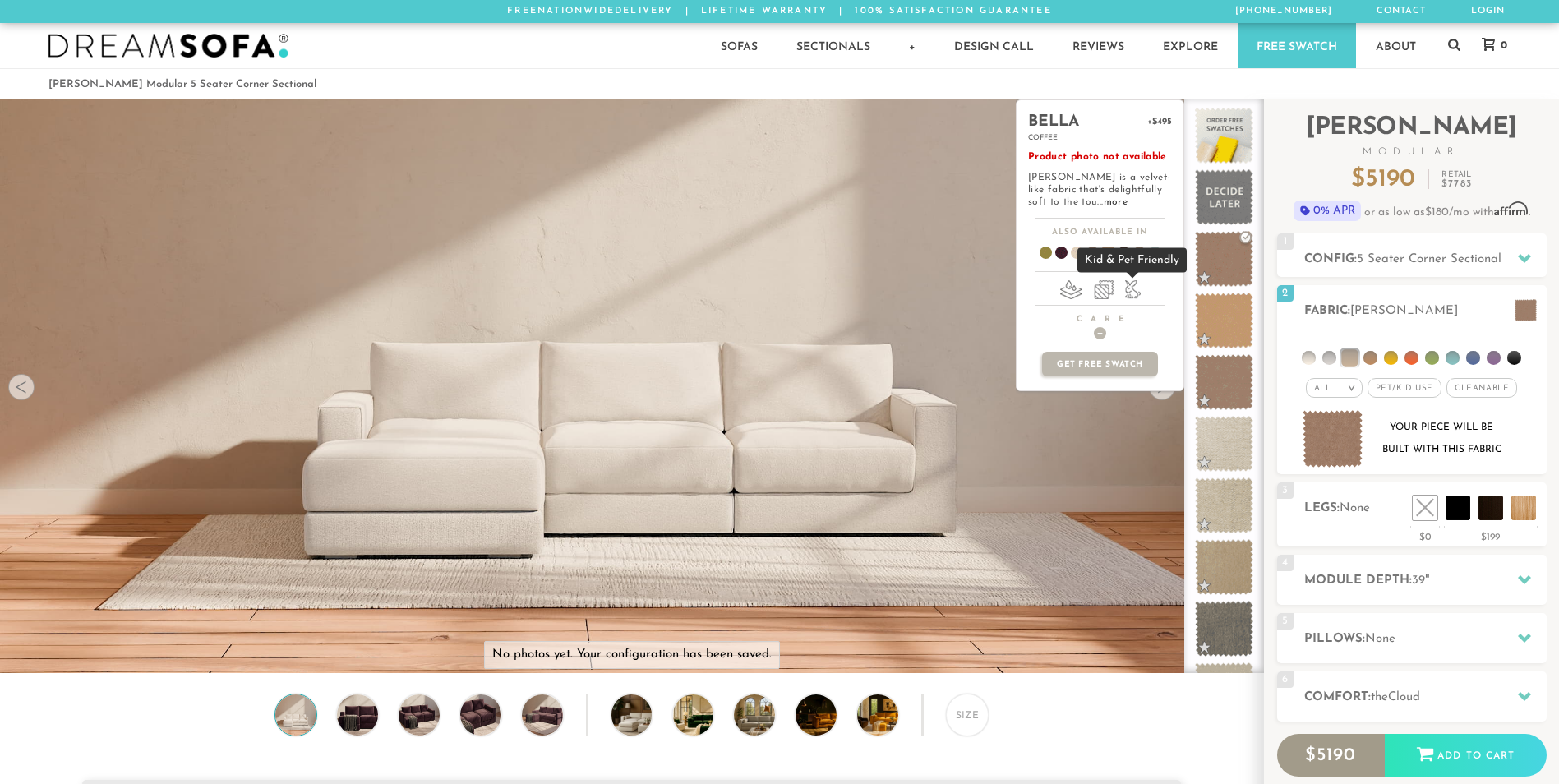
click at [1129, 291] on li at bounding box center [1133, 289] width 16 height 18
click at [1223, 367] on span at bounding box center [1224, 382] width 73 height 70
click at [1236, 435] on span at bounding box center [1224, 443] width 73 height 70
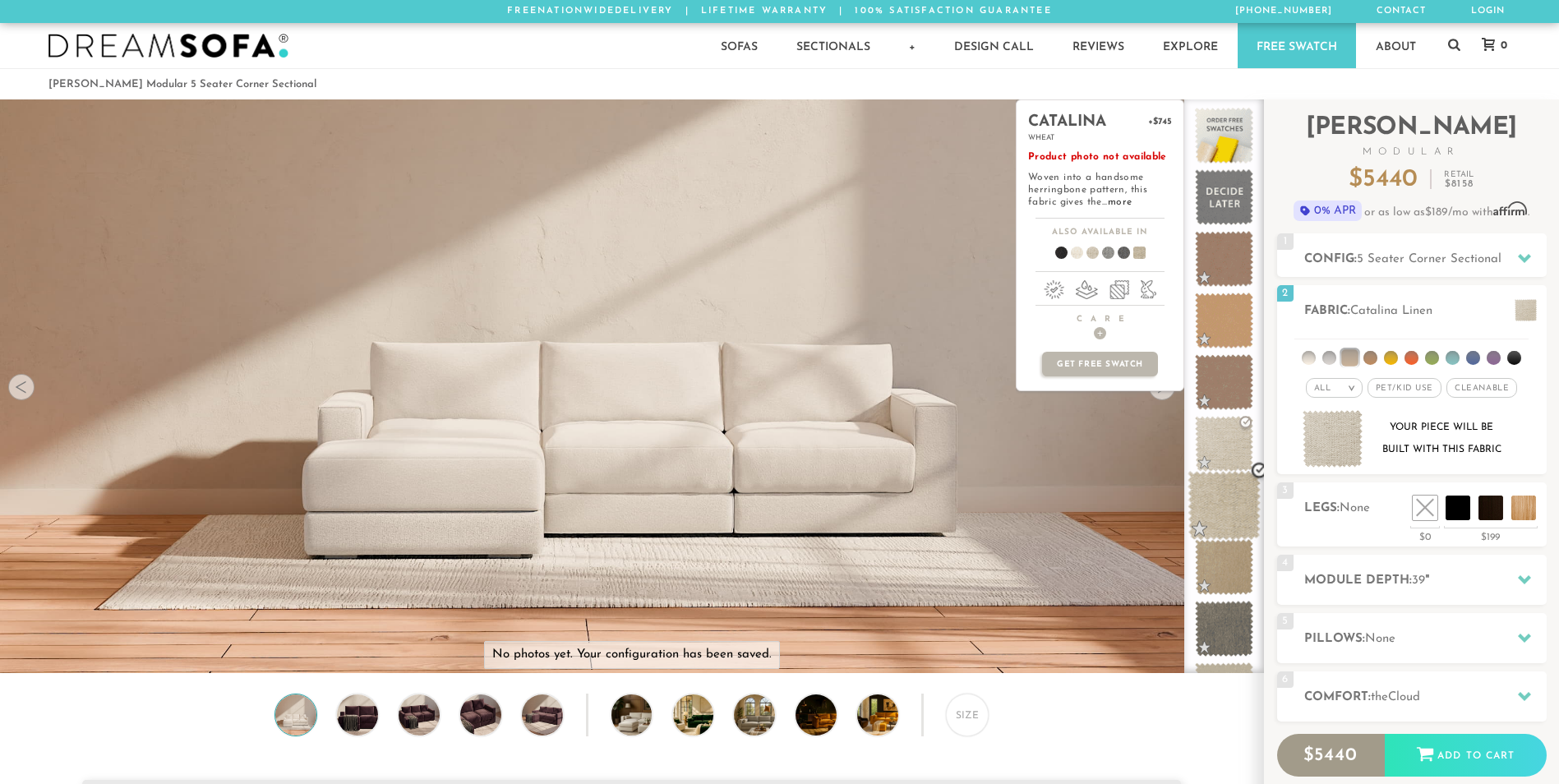
click at [1236, 492] on span at bounding box center [1224, 505] width 73 height 70
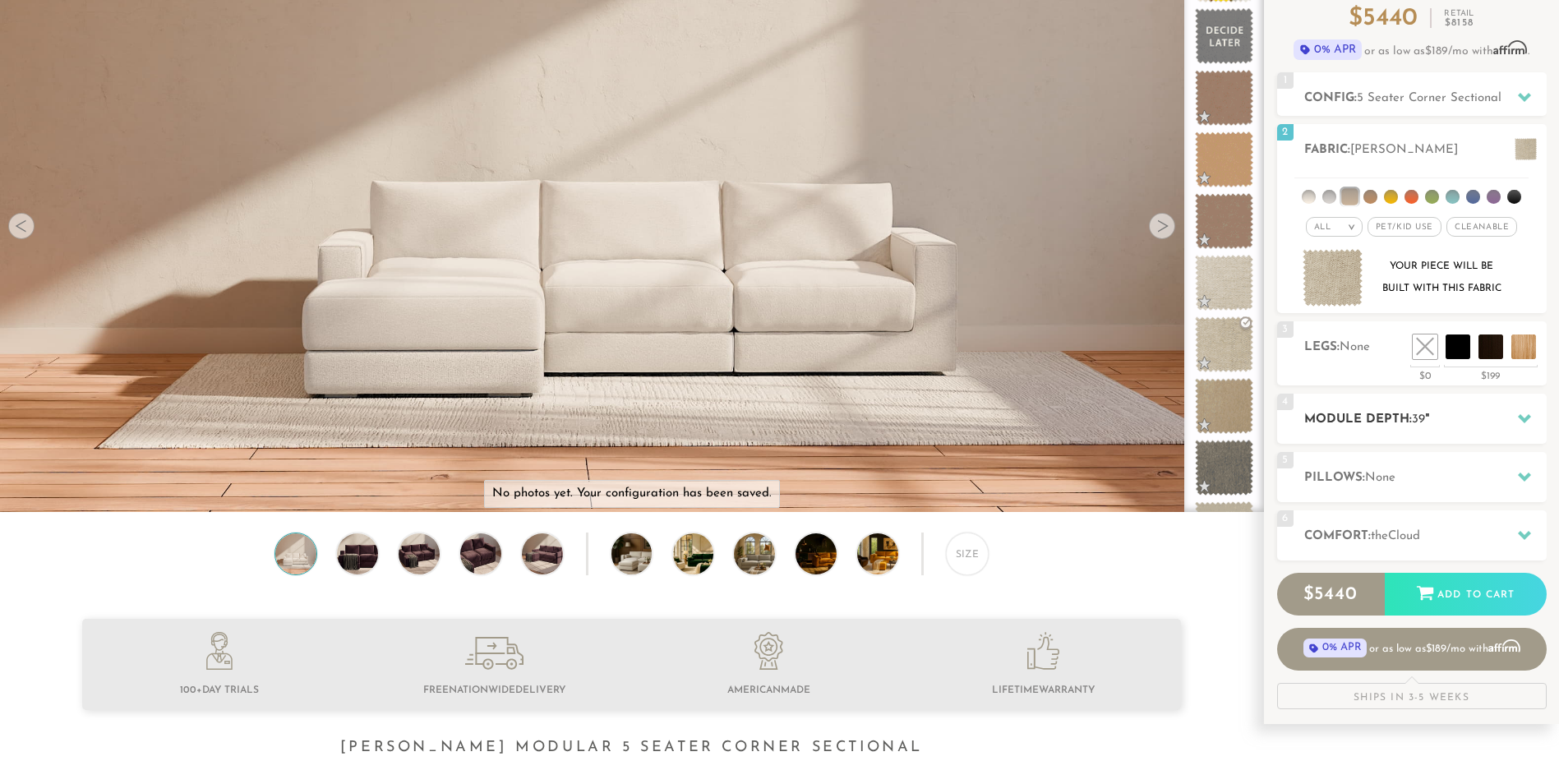
scroll to position [160, 0]
click at [1444, 426] on h2 "Module Depth: 39 "" at bounding box center [1424, 420] width 242 height 18
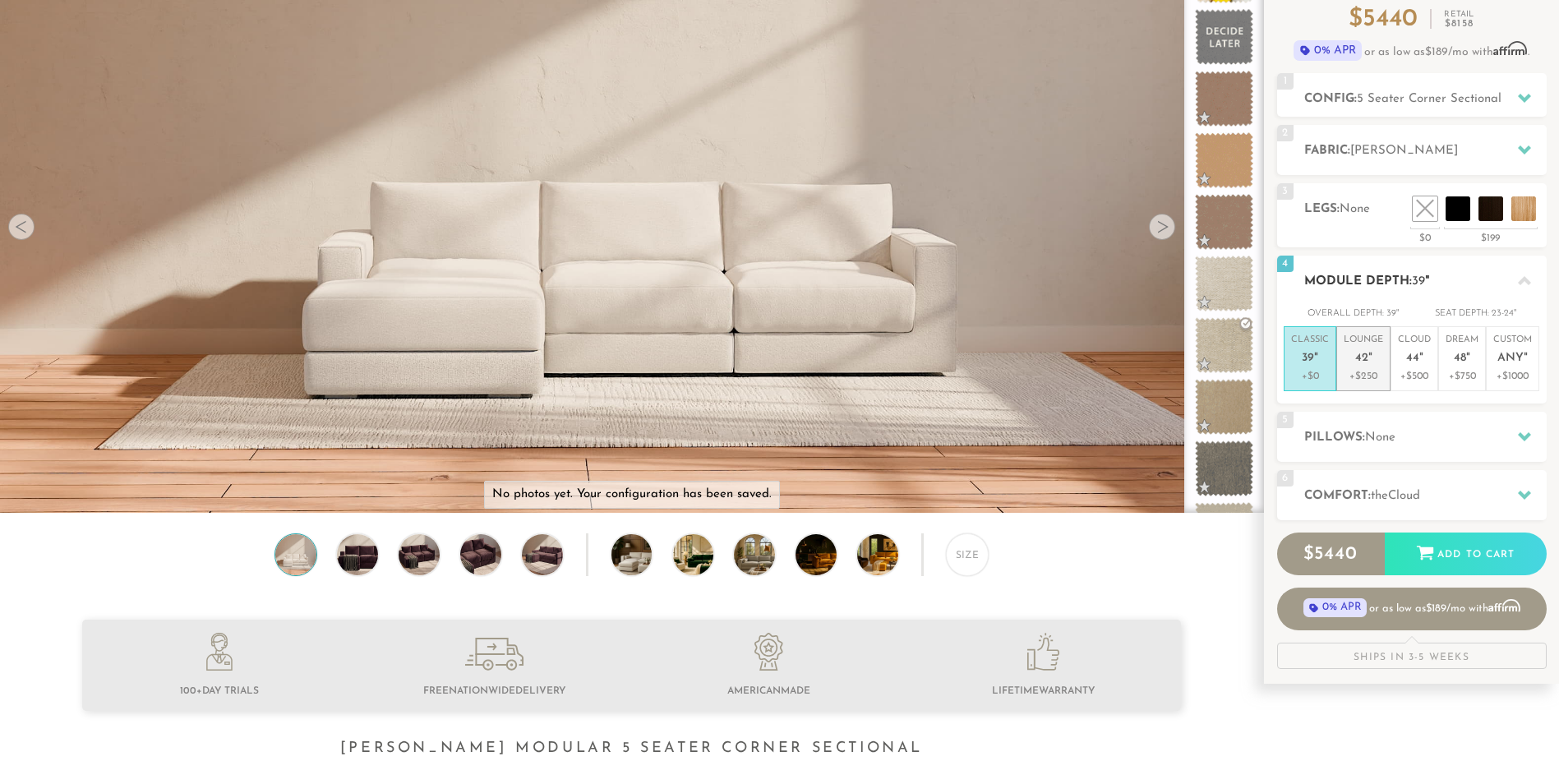
click at [1374, 354] on p "Lounge 42 "" at bounding box center [1363, 351] width 40 height 35
click at [1460, 436] on h2 "Pillows: None" at bounding box center [1424, 436] width 242 height 18
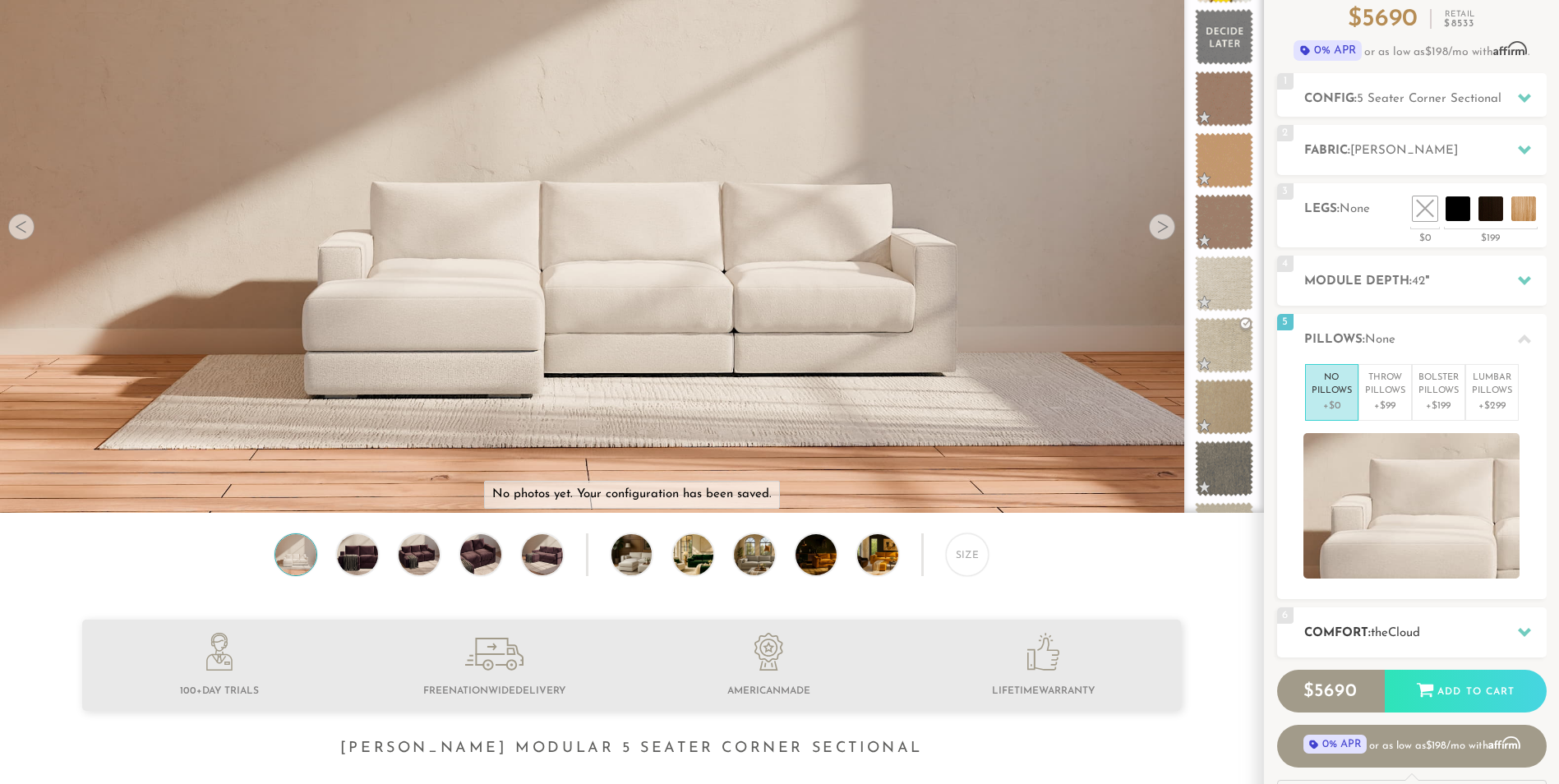
click at [1482, 625] on h2 "Comfort: the Cloud" at bounding box center [1424, 633] width 242 height 18
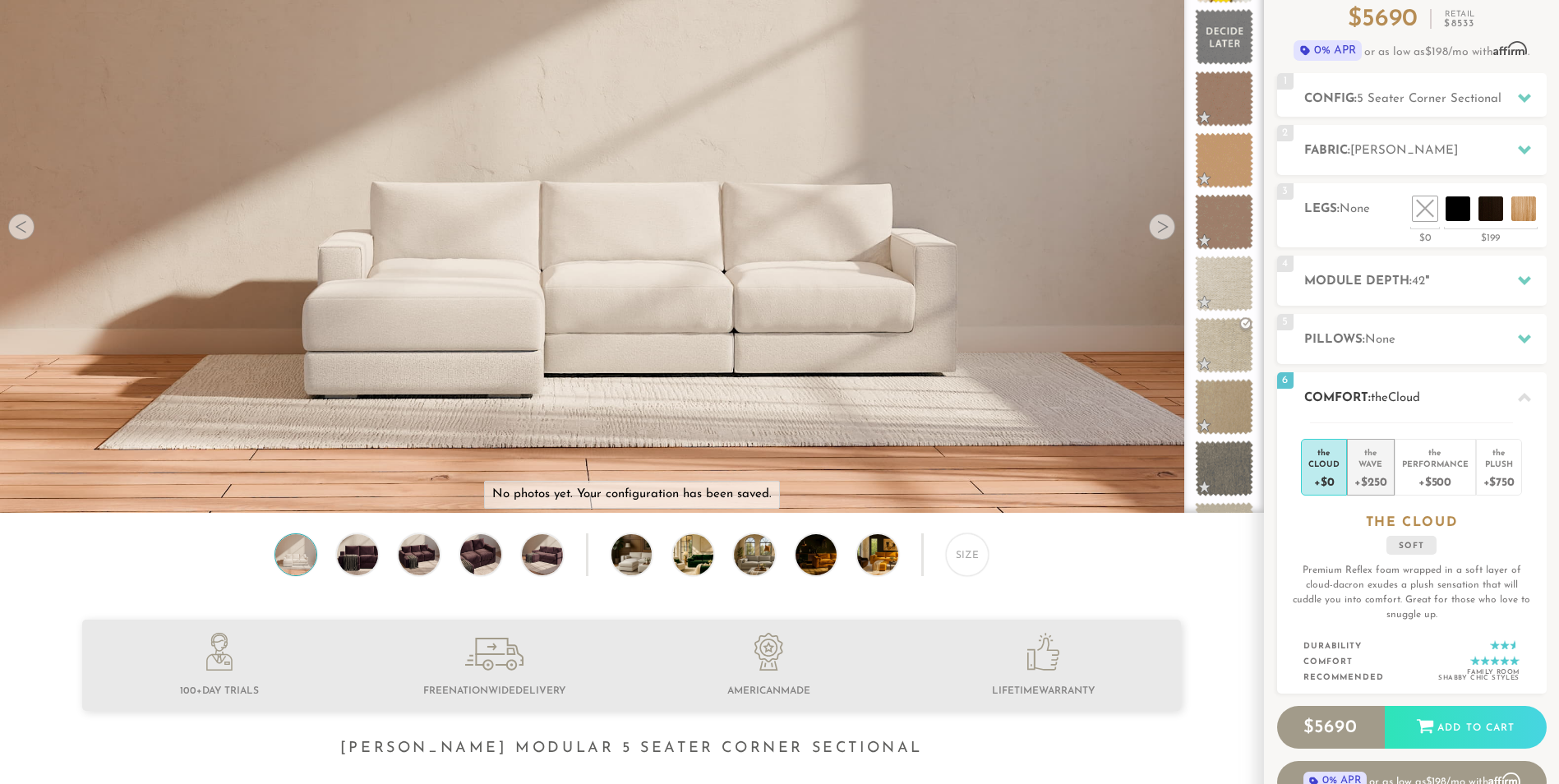
click at [1375, 469] on div "+$250" at bounding box center [1370, 480] width 32 height 24
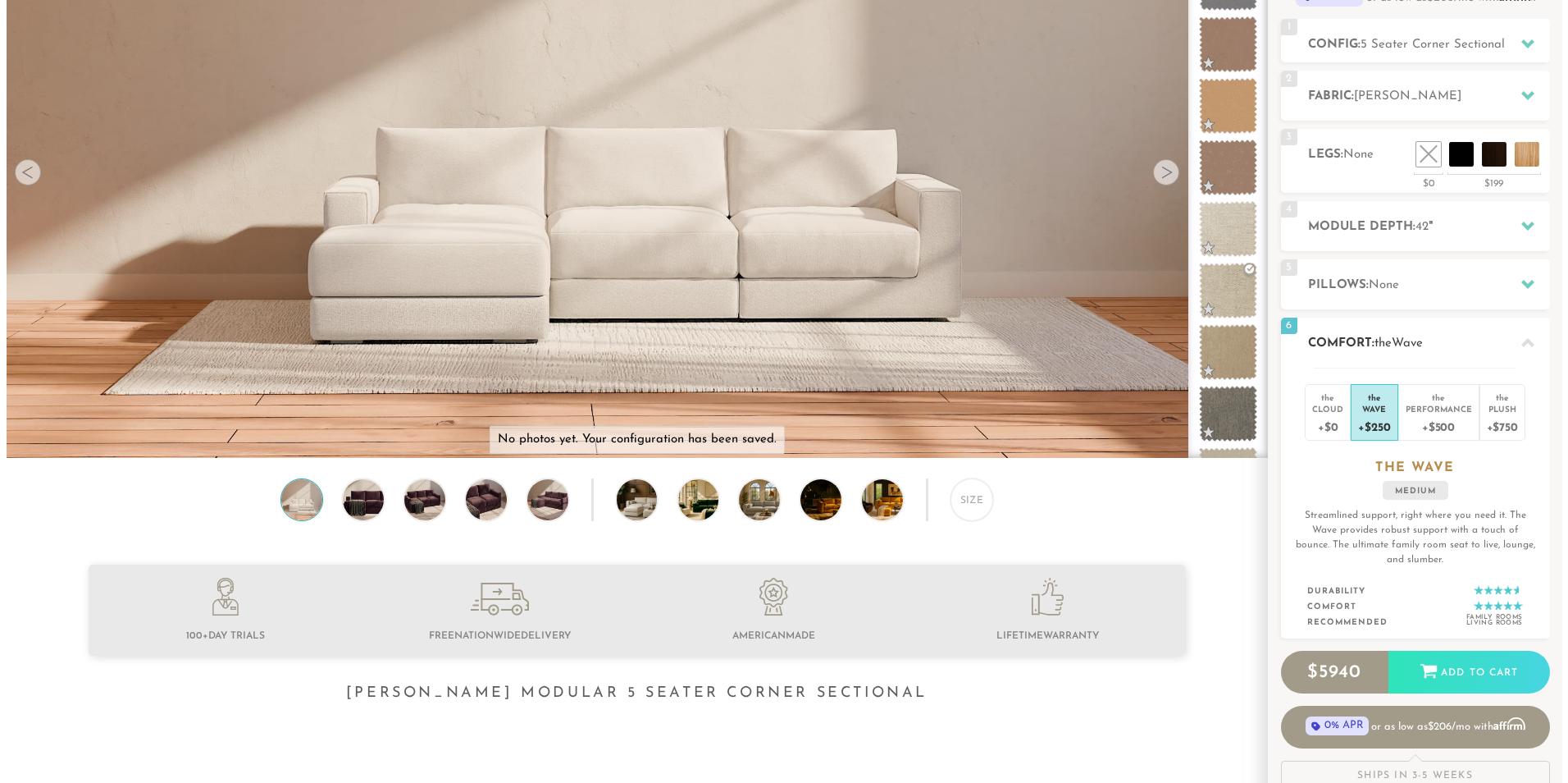
scroll to position [0, 0]
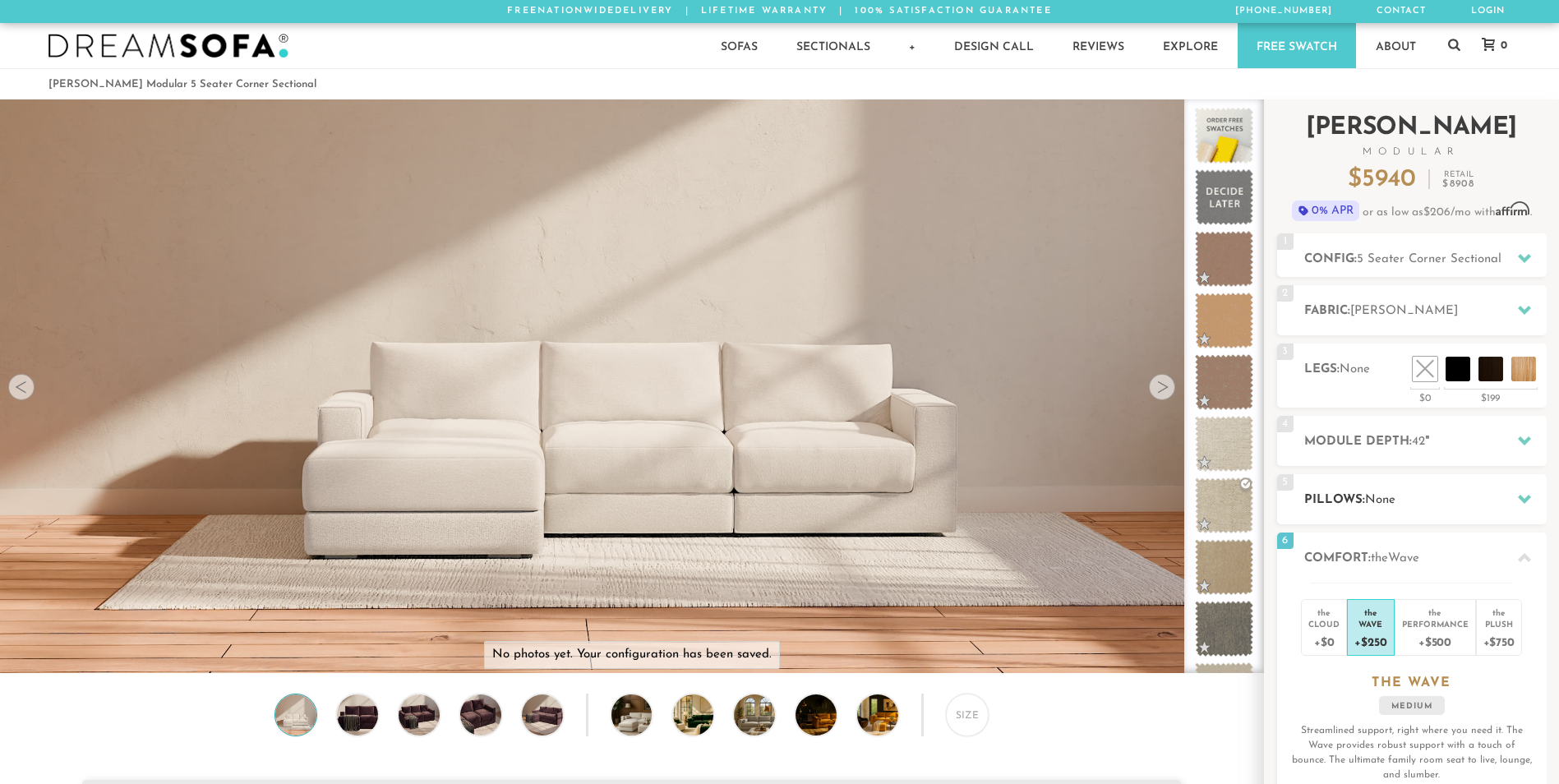
click at [1390, 502] on span "None" at bounding box center [1380, 500] width 31 height 12
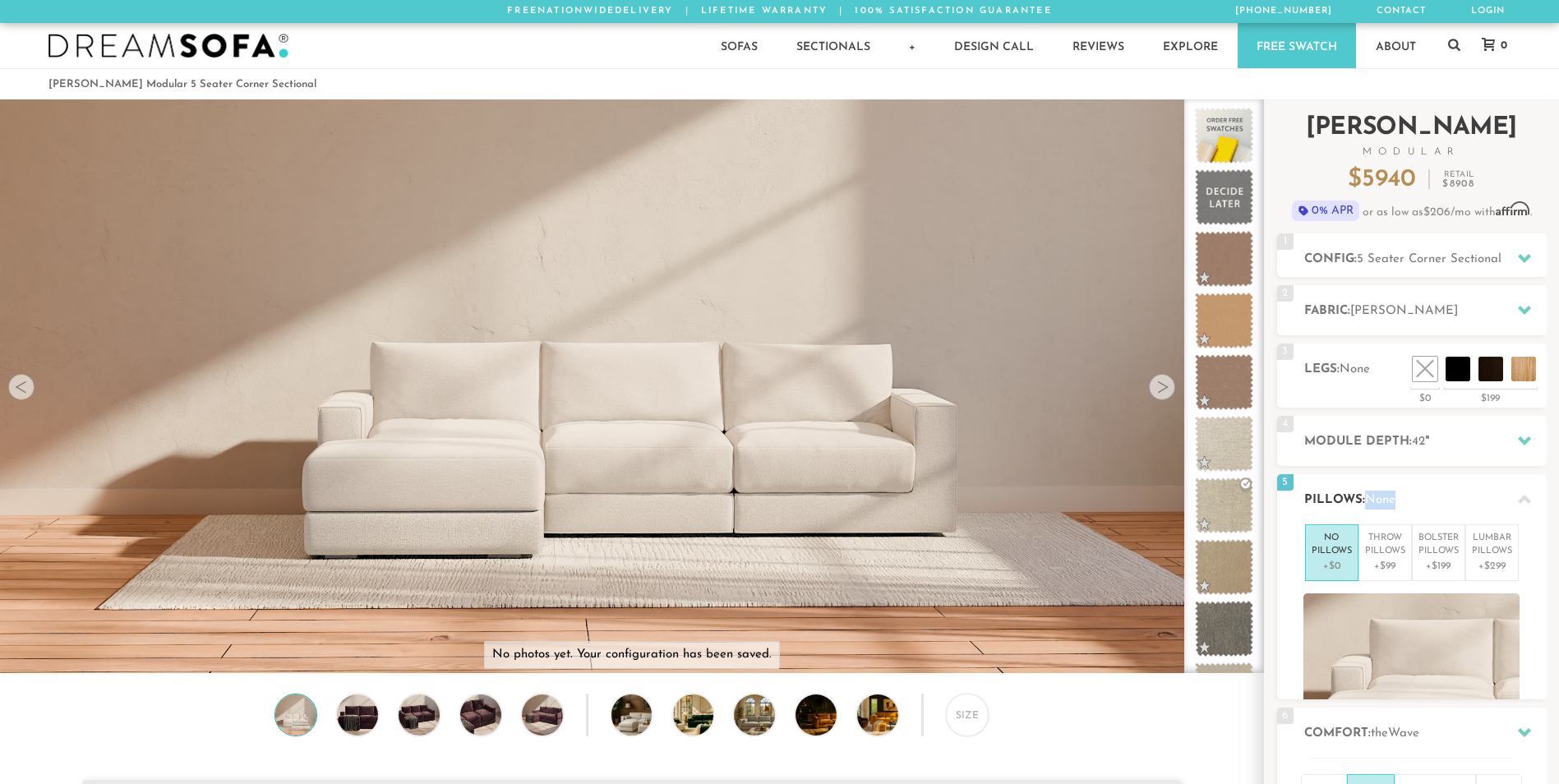
click at [1390, 502] on span "None" at bounding box center [1380, 500] width 31 height 12
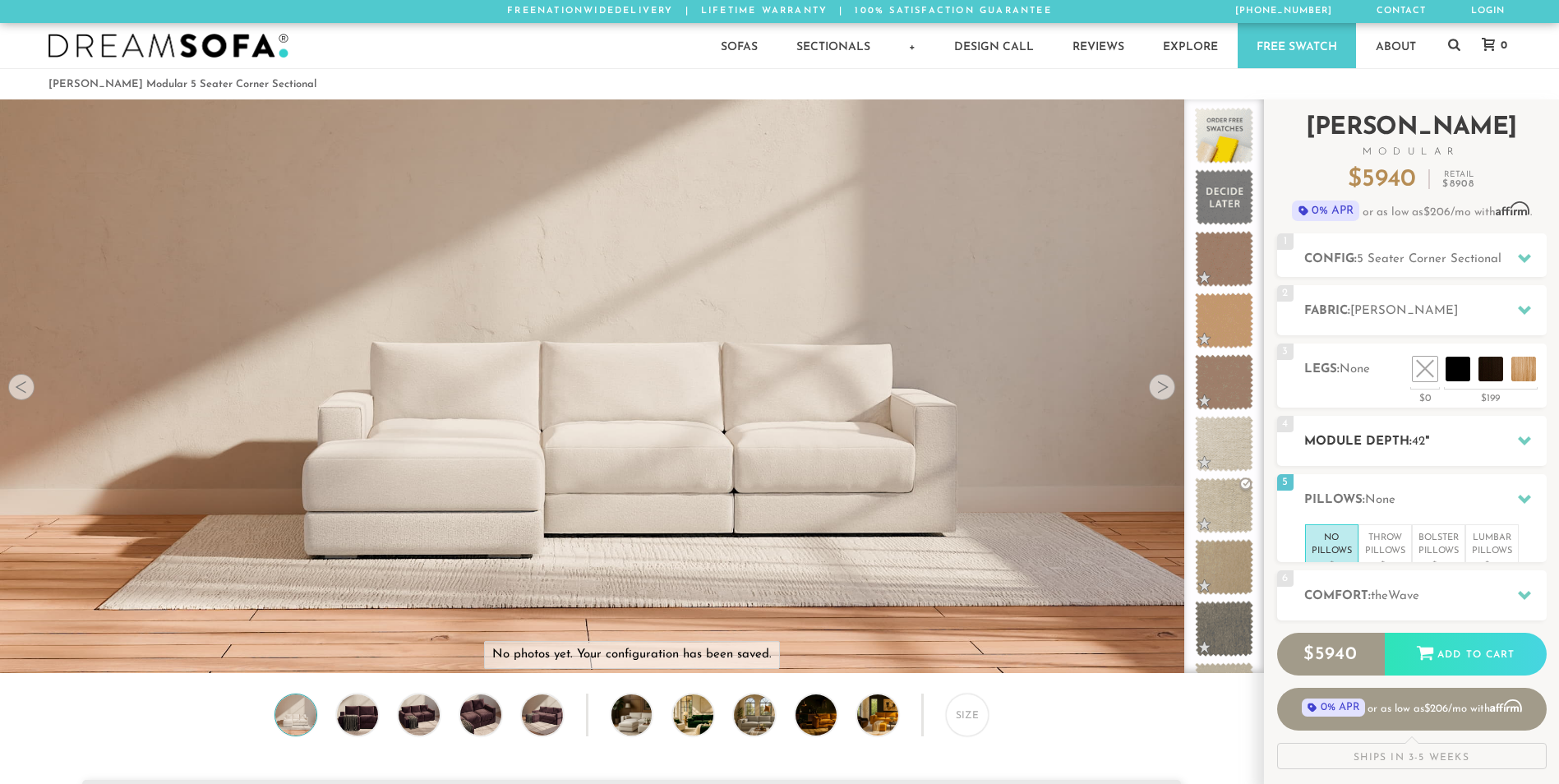
drag, startPoint x: 1390, startPoint y: 502, endPoint x: 1393, endPoint y: 442, distance: 60.1
click at [1393, 442] on h2 "Module Depth: 42 "" at bounding box center [1424, 441] width 242 height 18
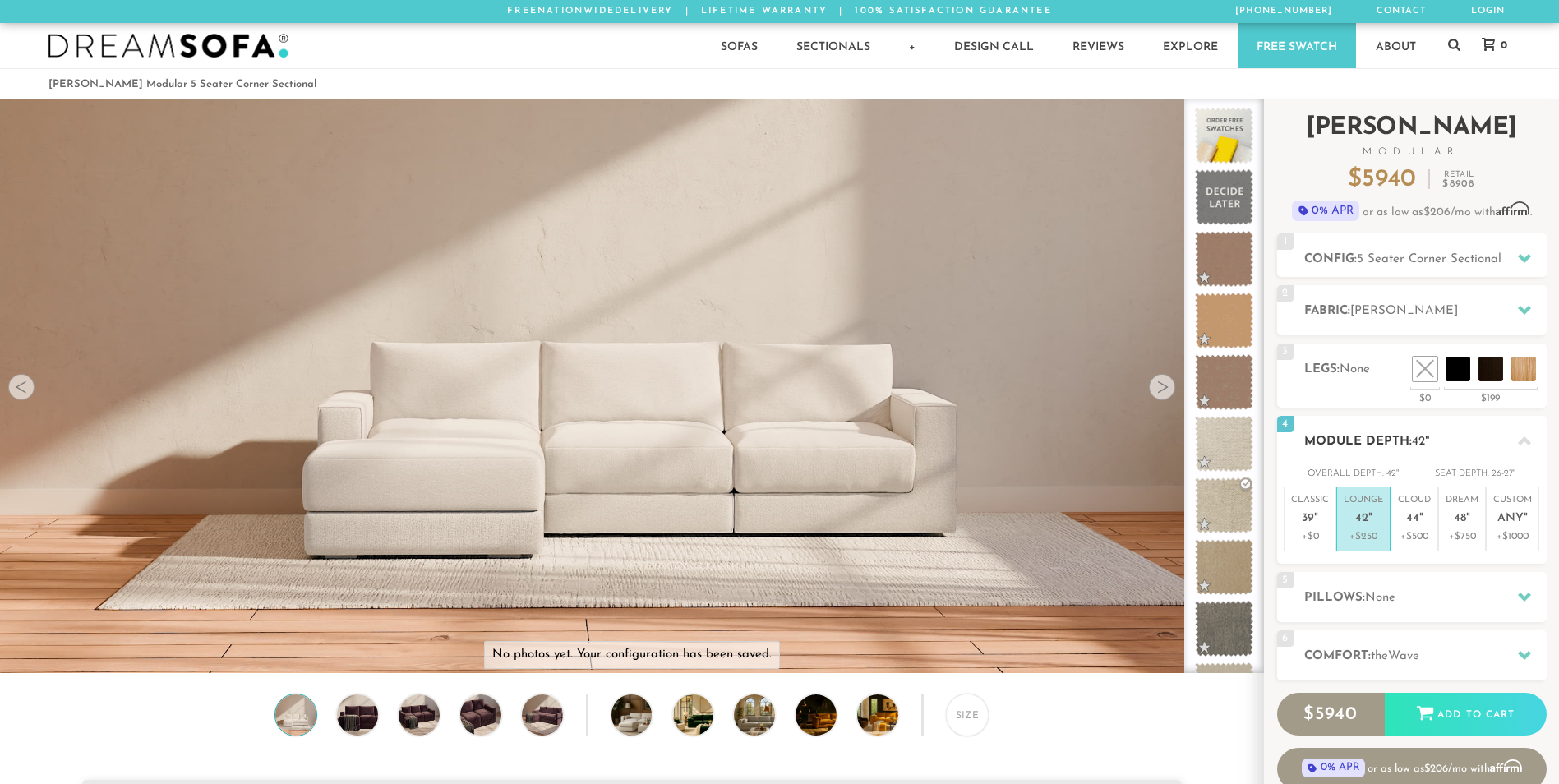
click at [1393, 442] on h2 "Module Depth: 42 "" at bounding box center [1424, 441] width 242 height 18
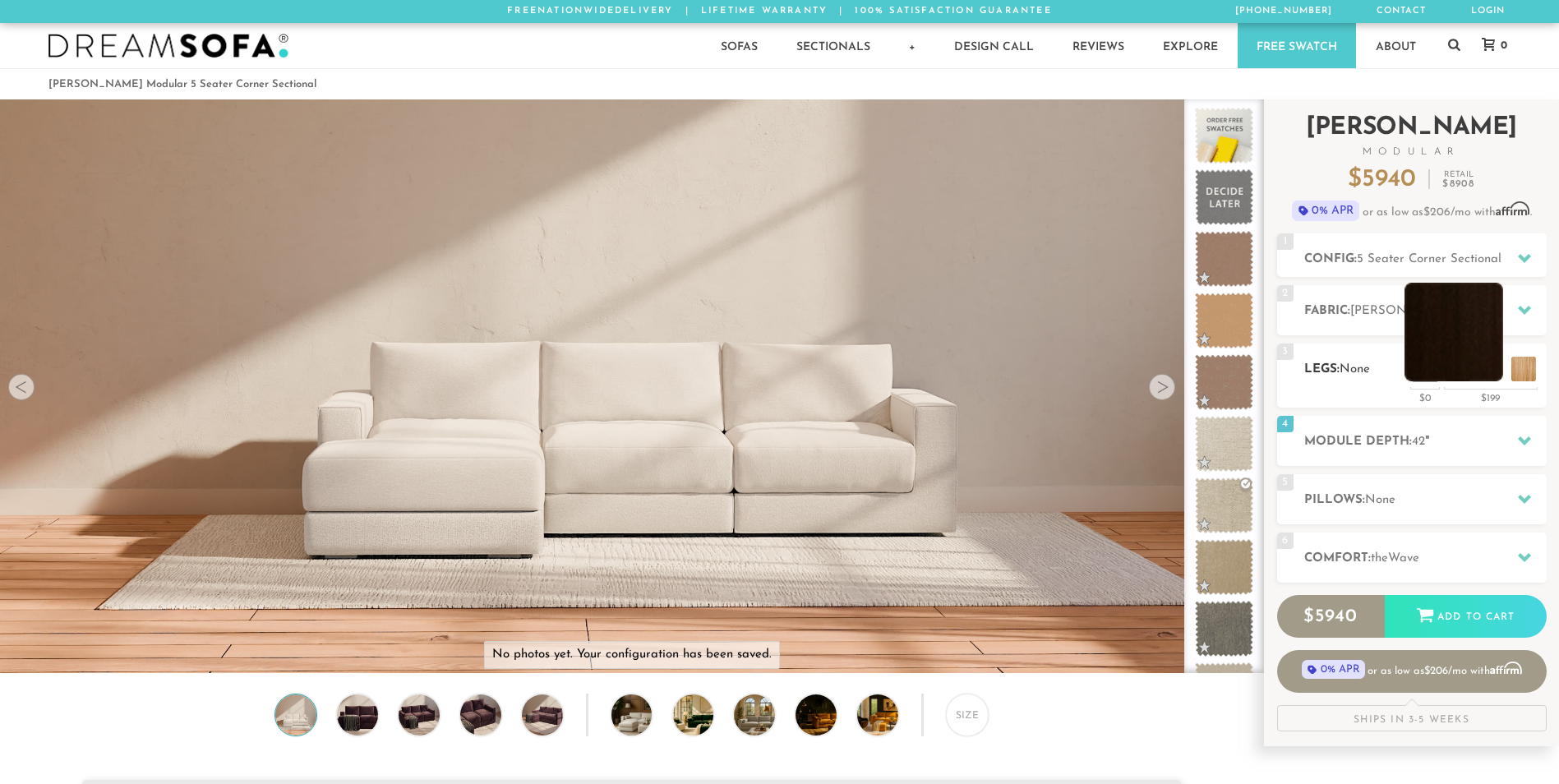
click at [1490, 364] on li at bounding box center [1453, 332] width 99 height 99
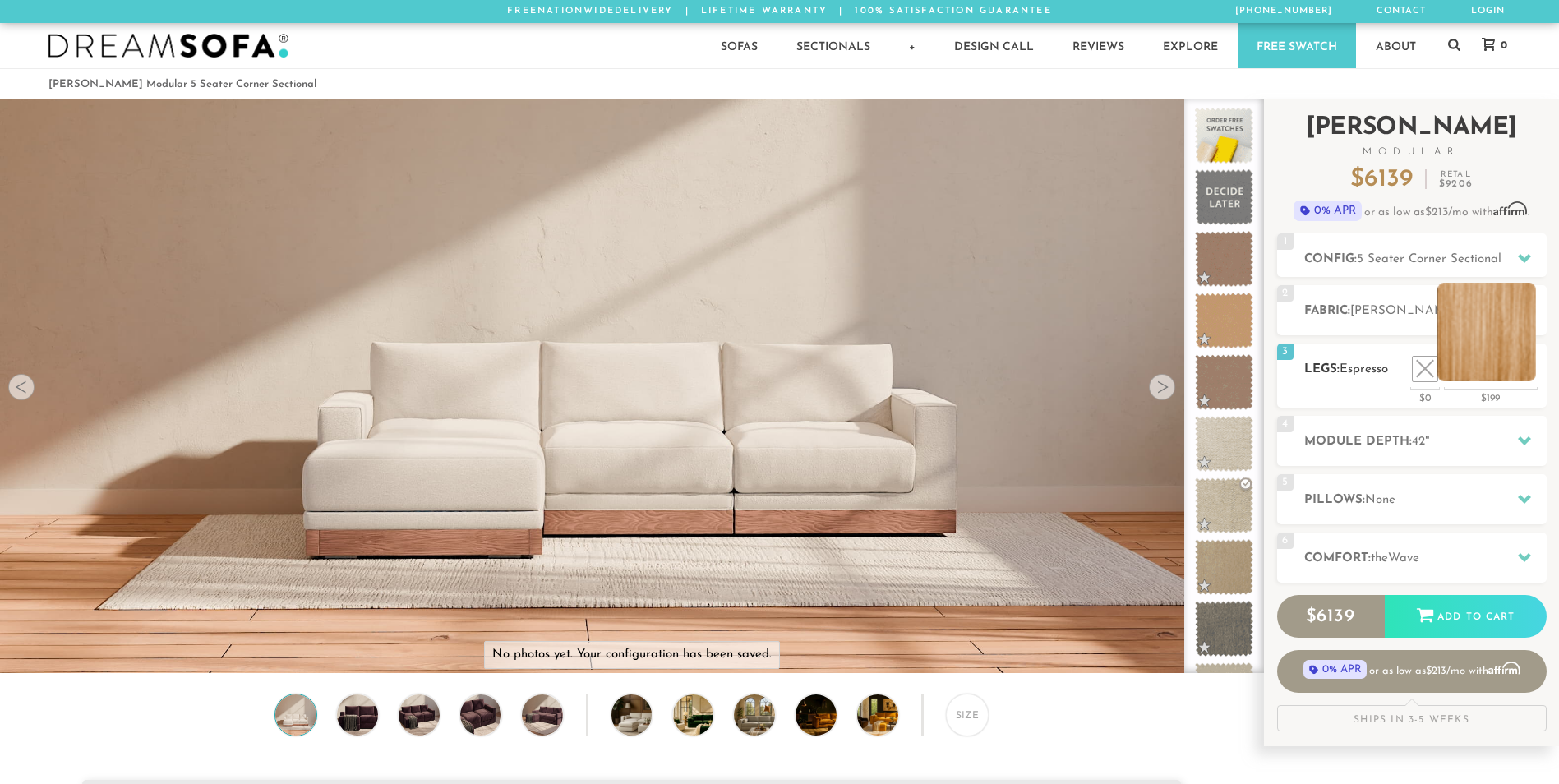
click at [1518, 369] on li at bounding box center [1487, 332] width 99 height 99
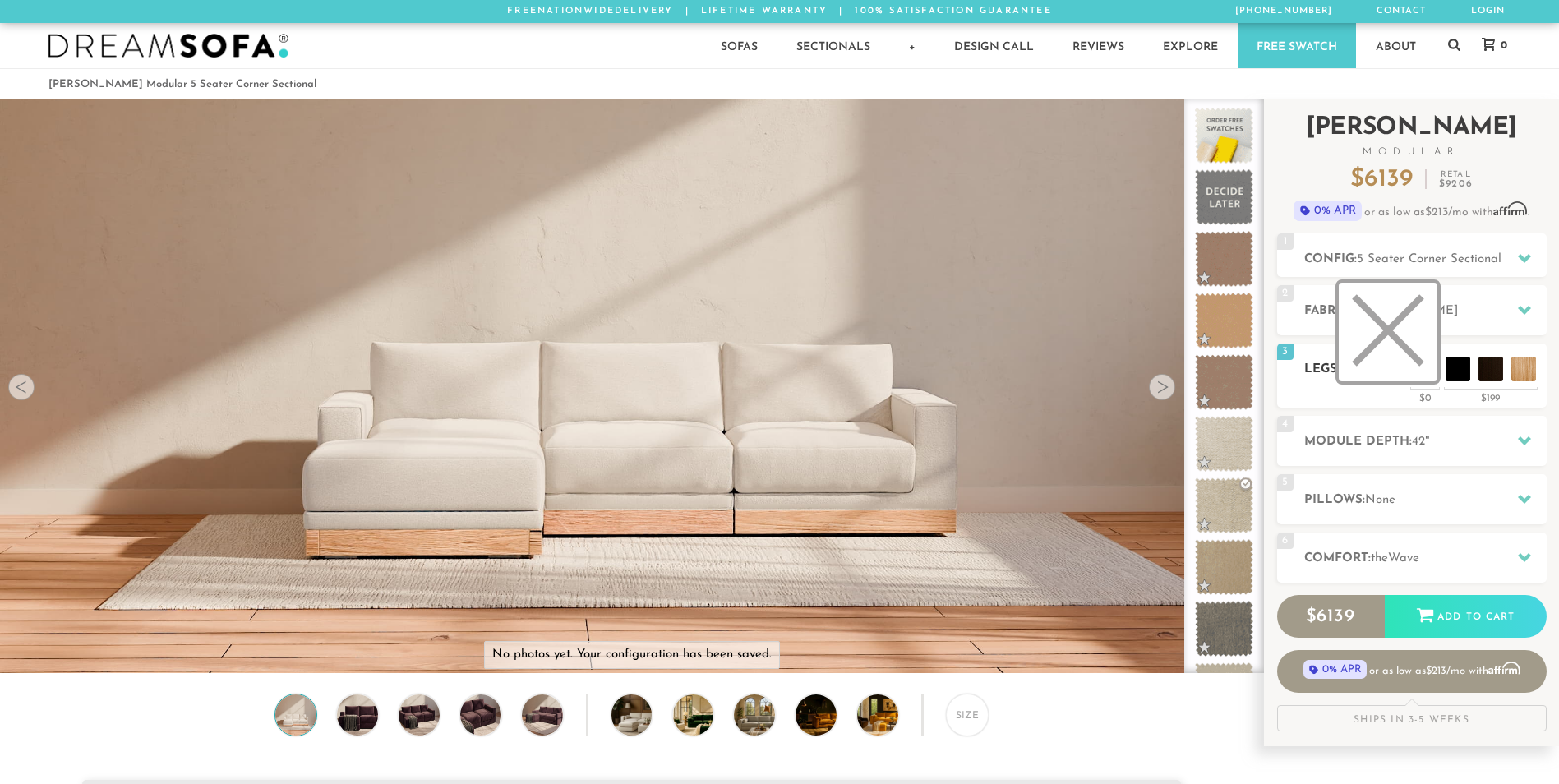
click at [1429, 377] on li at bounding box center [1388, 332] width 99 height 99
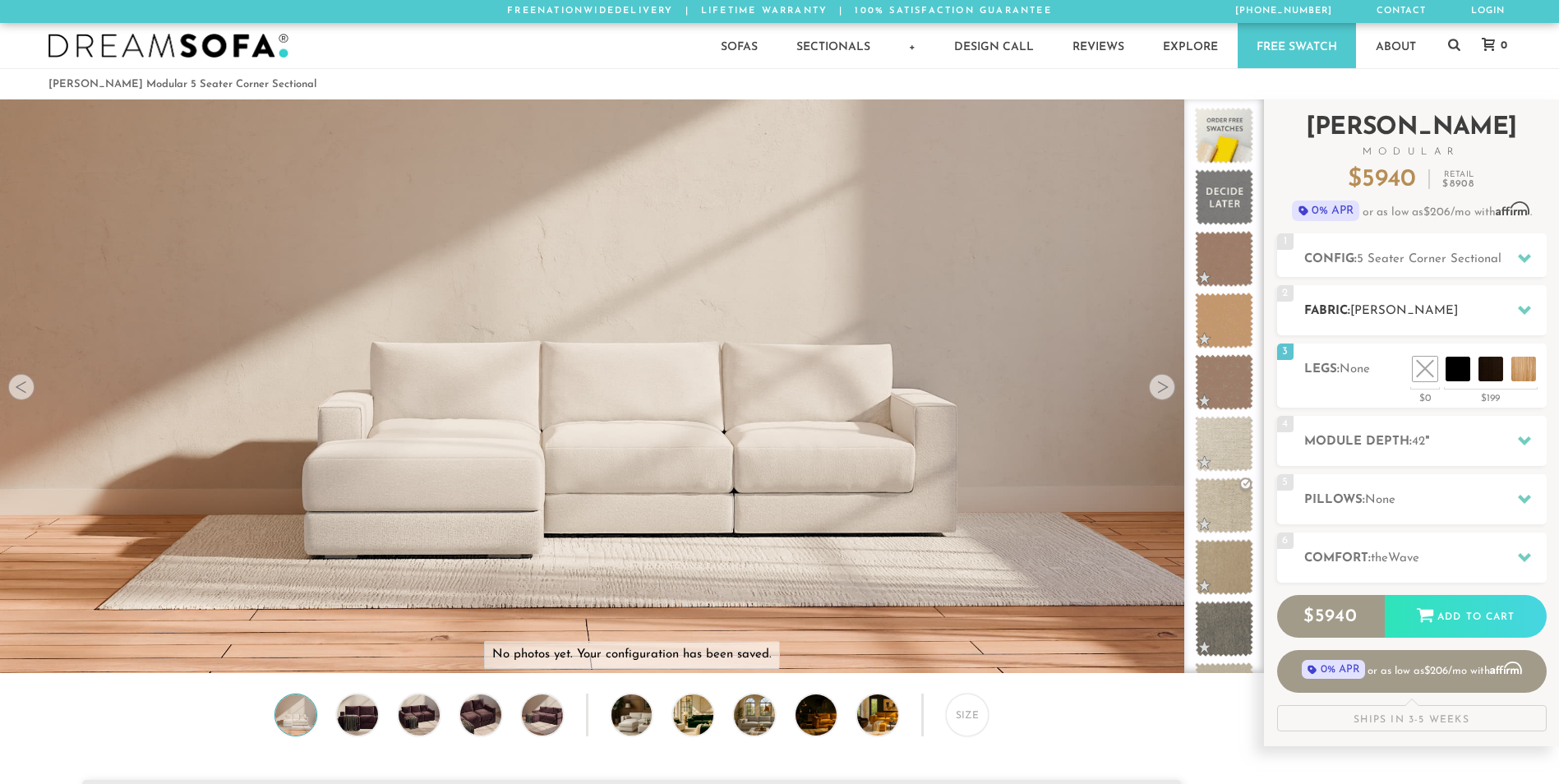
click at [1464, 305] on h2 "Fabric: Catalina Wheat" at bounding box center [1424, 311] width 242 height 18
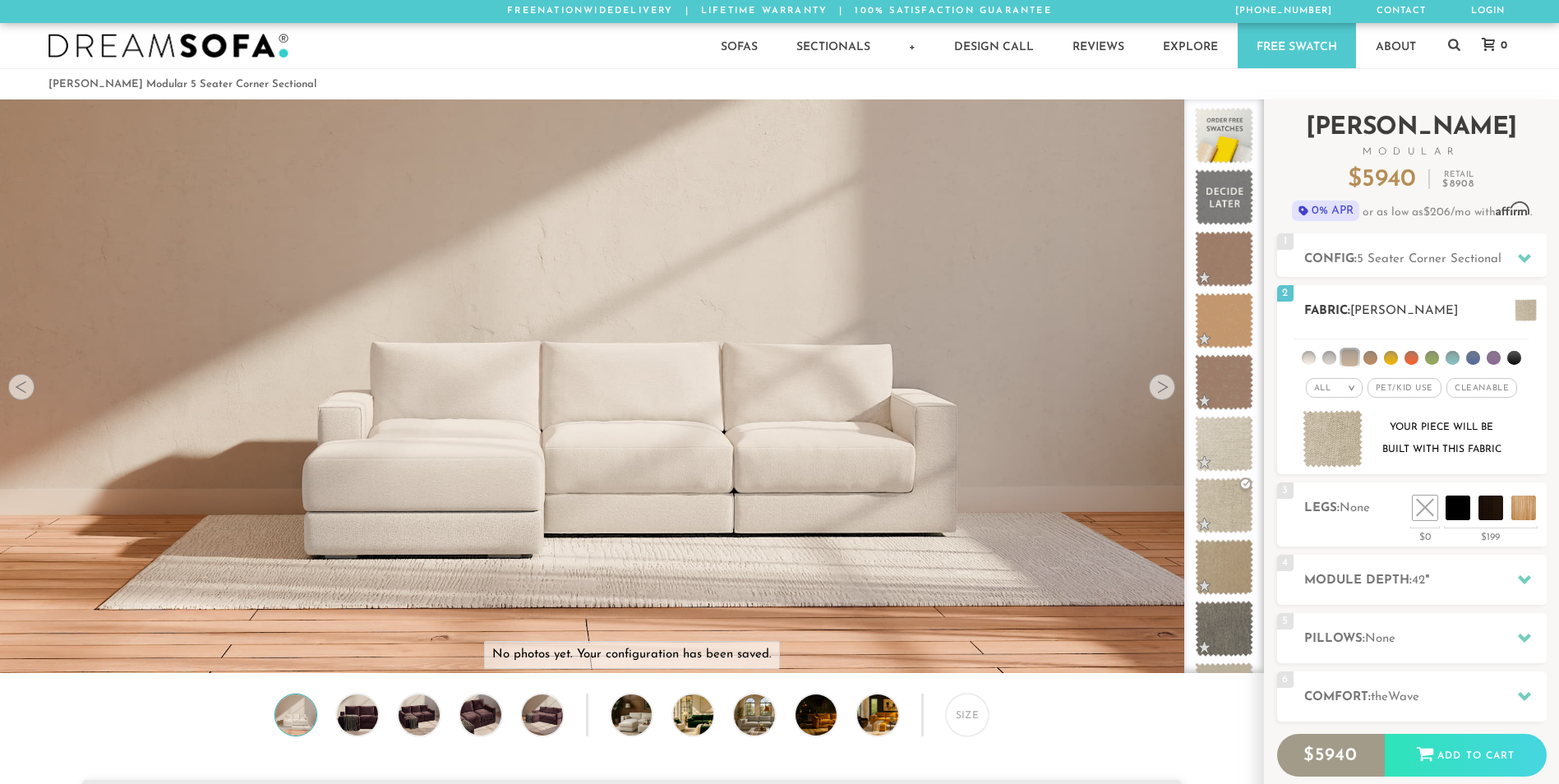
click at [1369, 355] on li at bounding box center [1371, 358] width 14 height 14
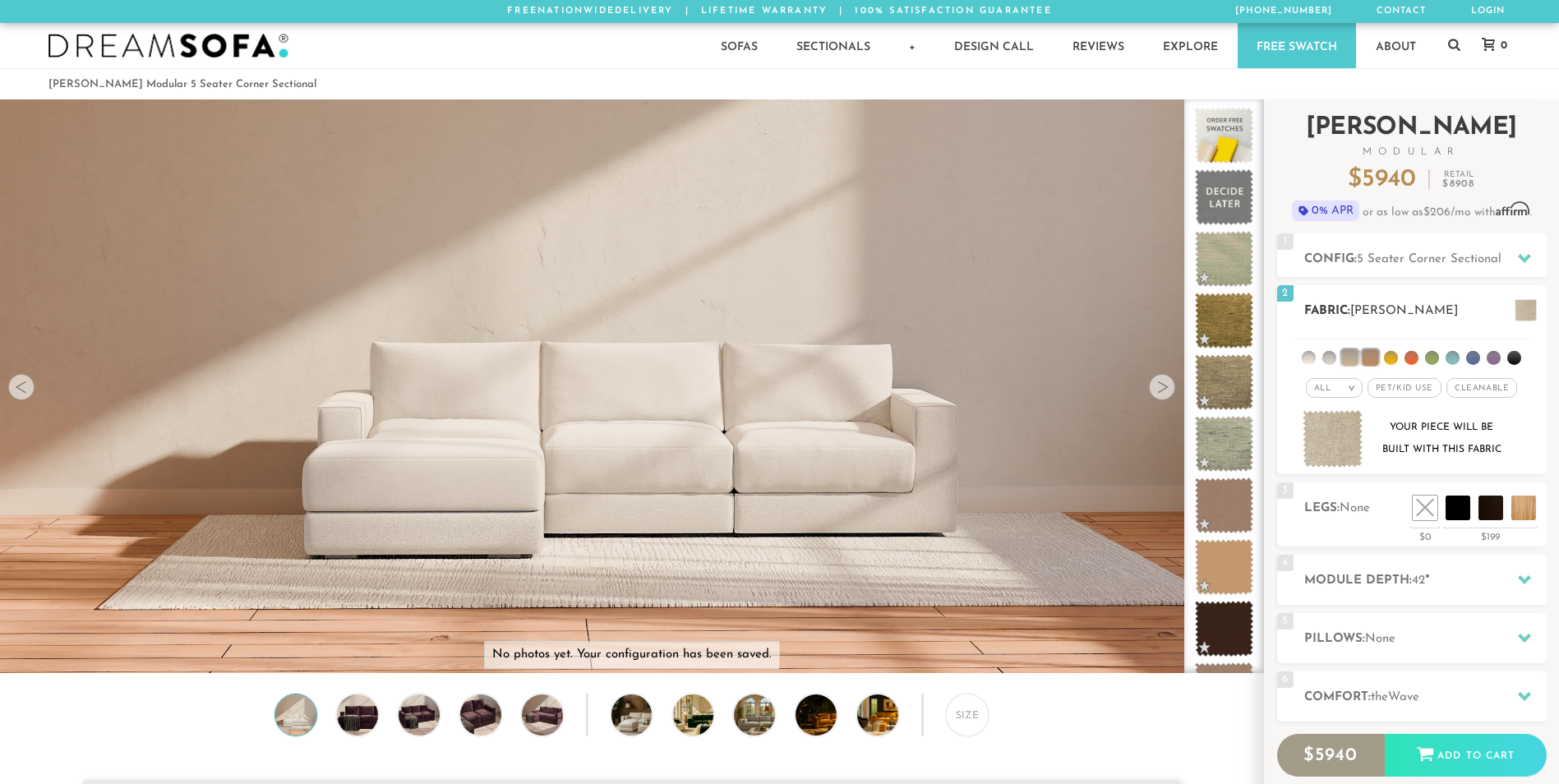
click at [1389, 361] on li at bounding box center [1391, 358] width 14 height 14
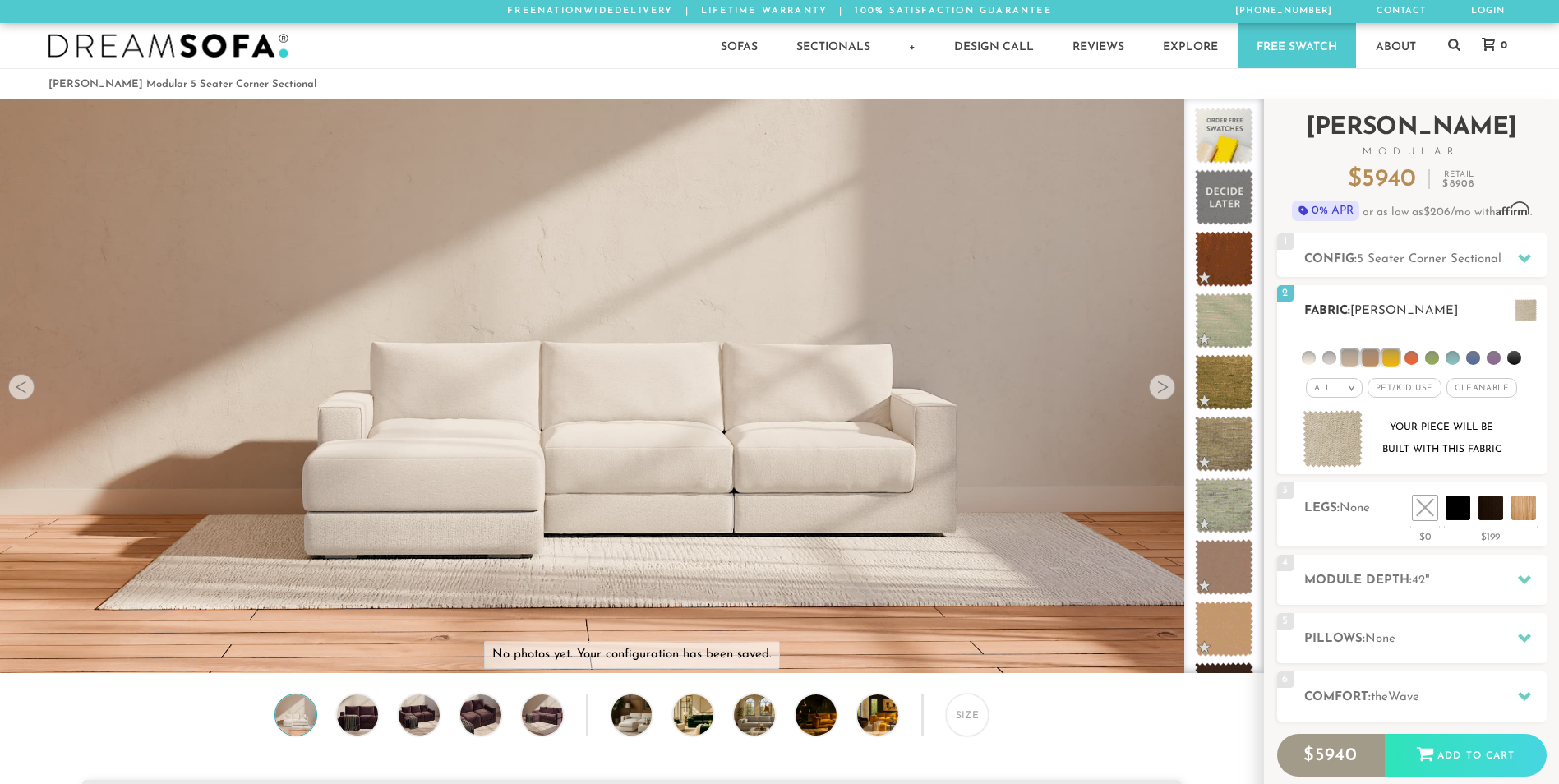
click at [1389, 361] on li at bounding box center [1390, 357] width 17 height 17
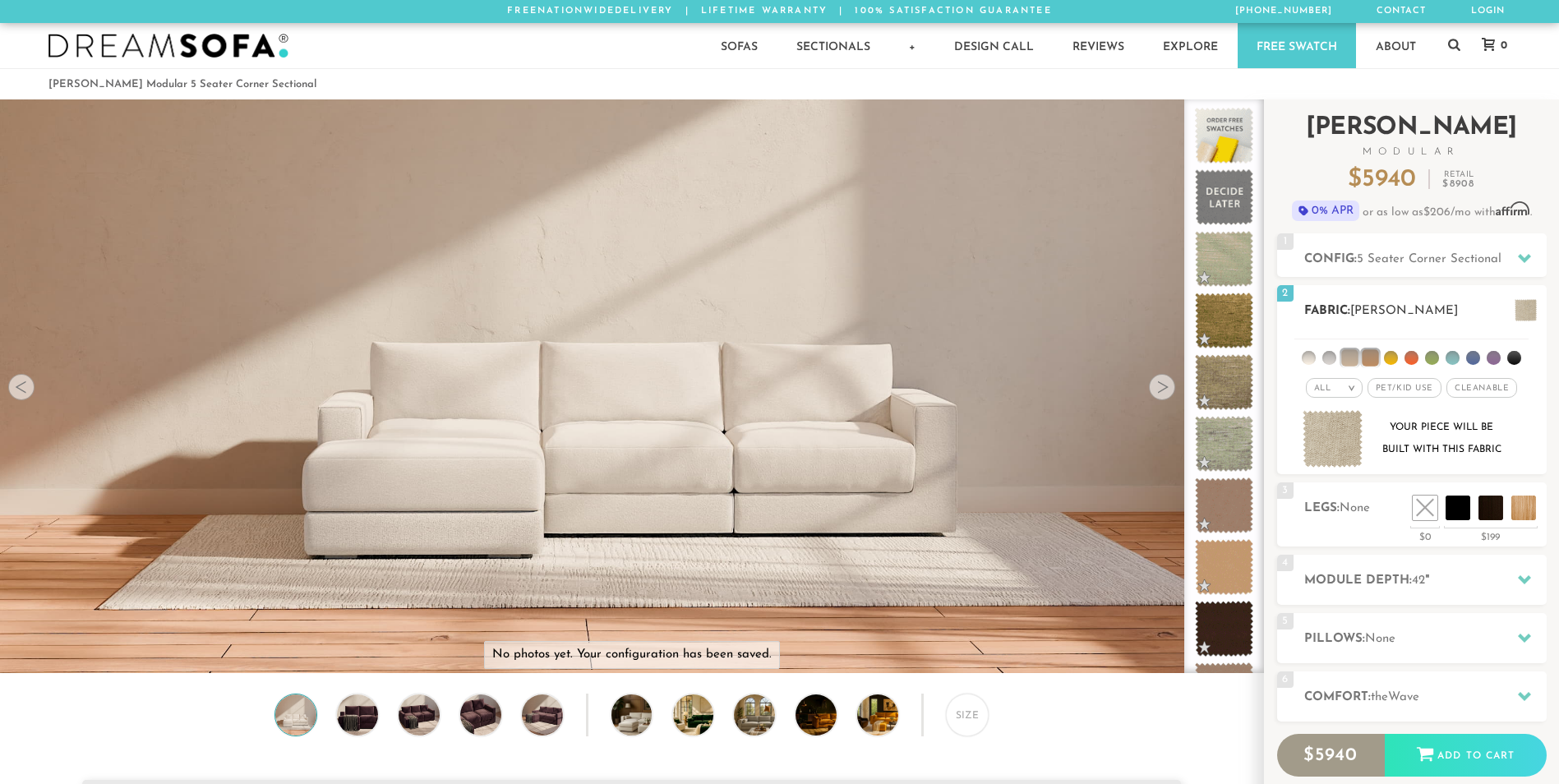
click at [1366, 357] on li at bounding box center [1370, 357] width 17 height 17
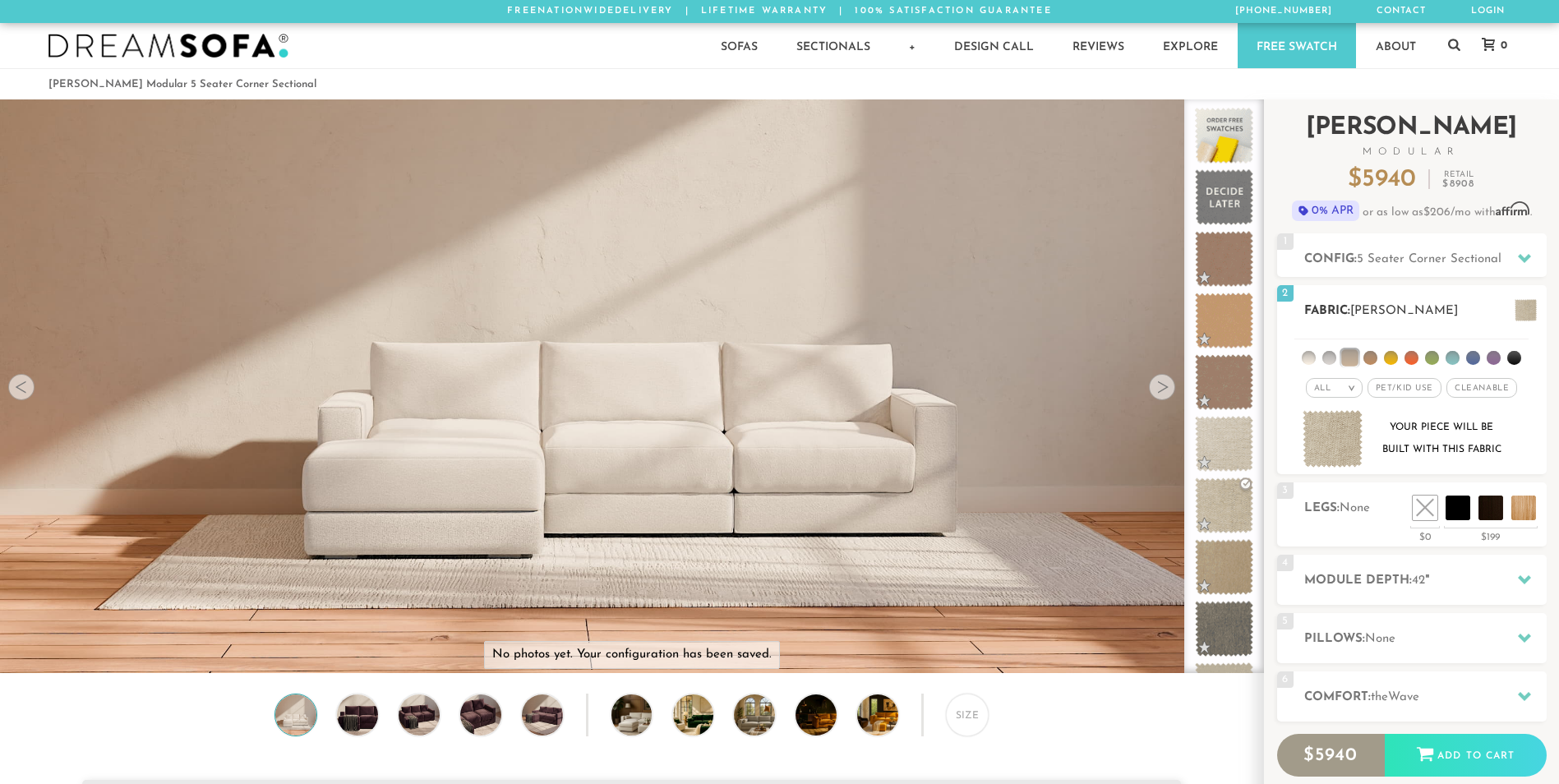
click at [1355, 355] on li at bounding box center [1349, 357] width 17 height 17
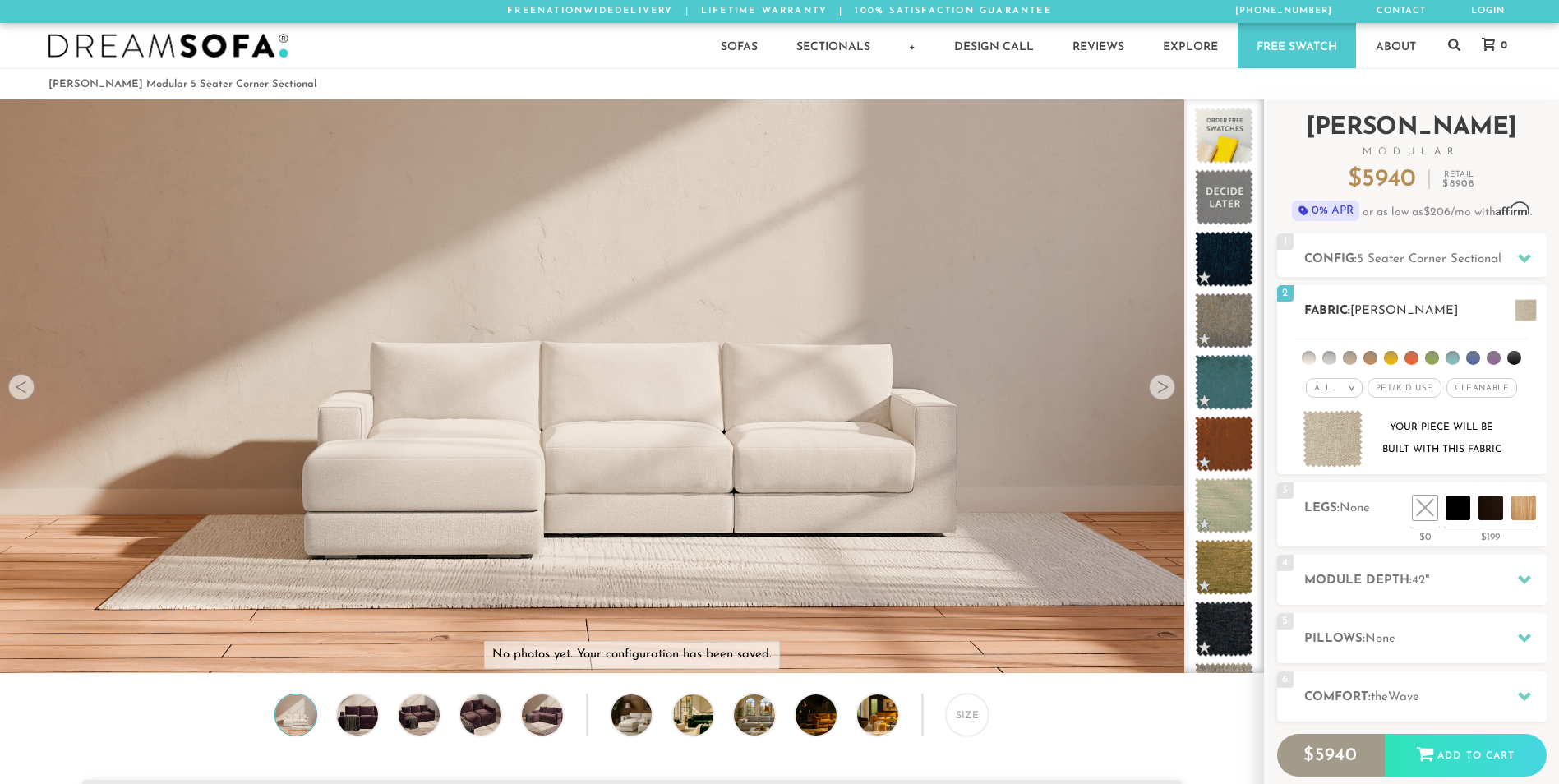
click at [1514, 357] on li at bounding box center [1514, 358] width 14 height 14
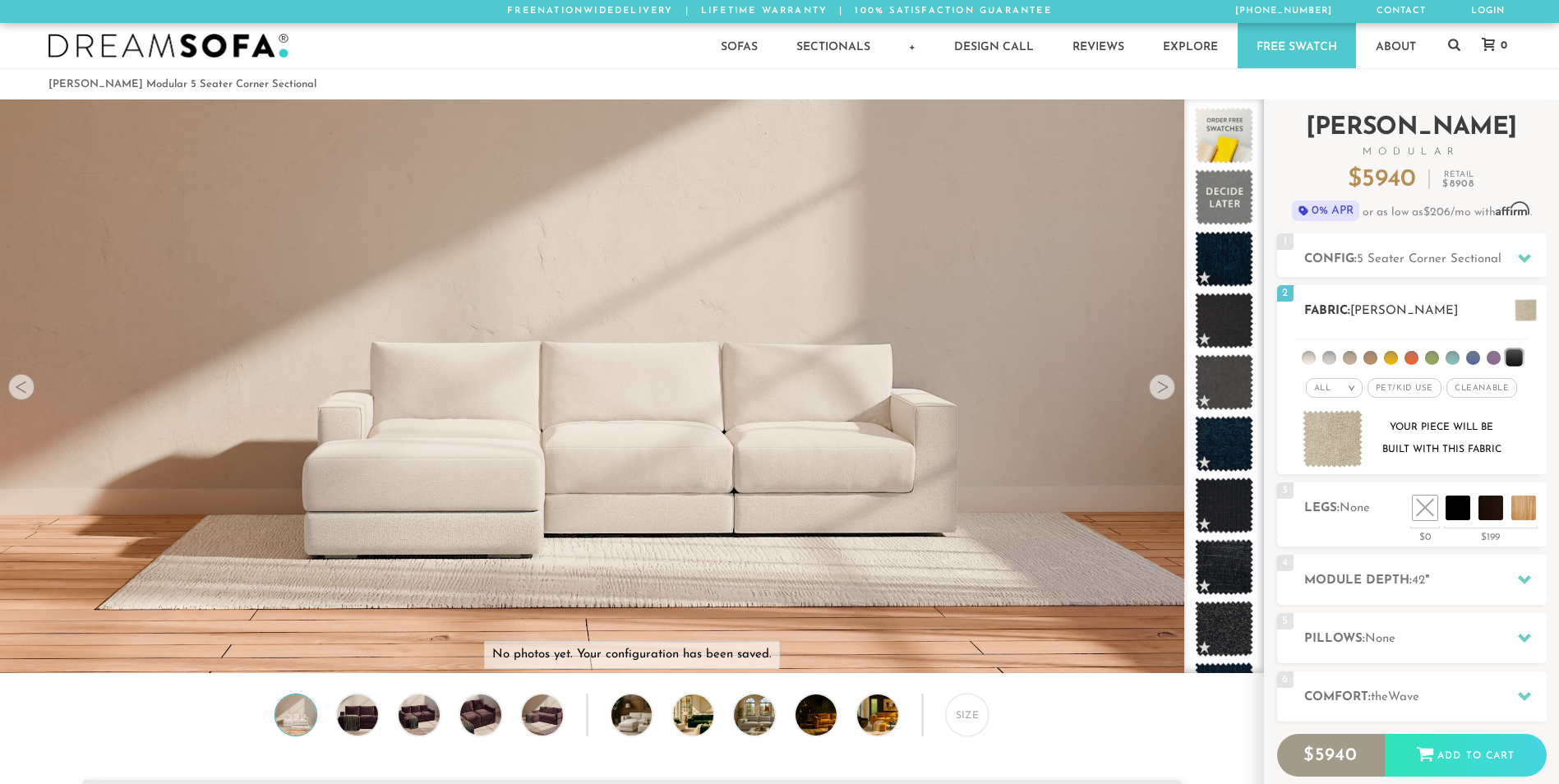
click at [1514, 357] on li at bounding box center [1513, 357] width 17 height 17
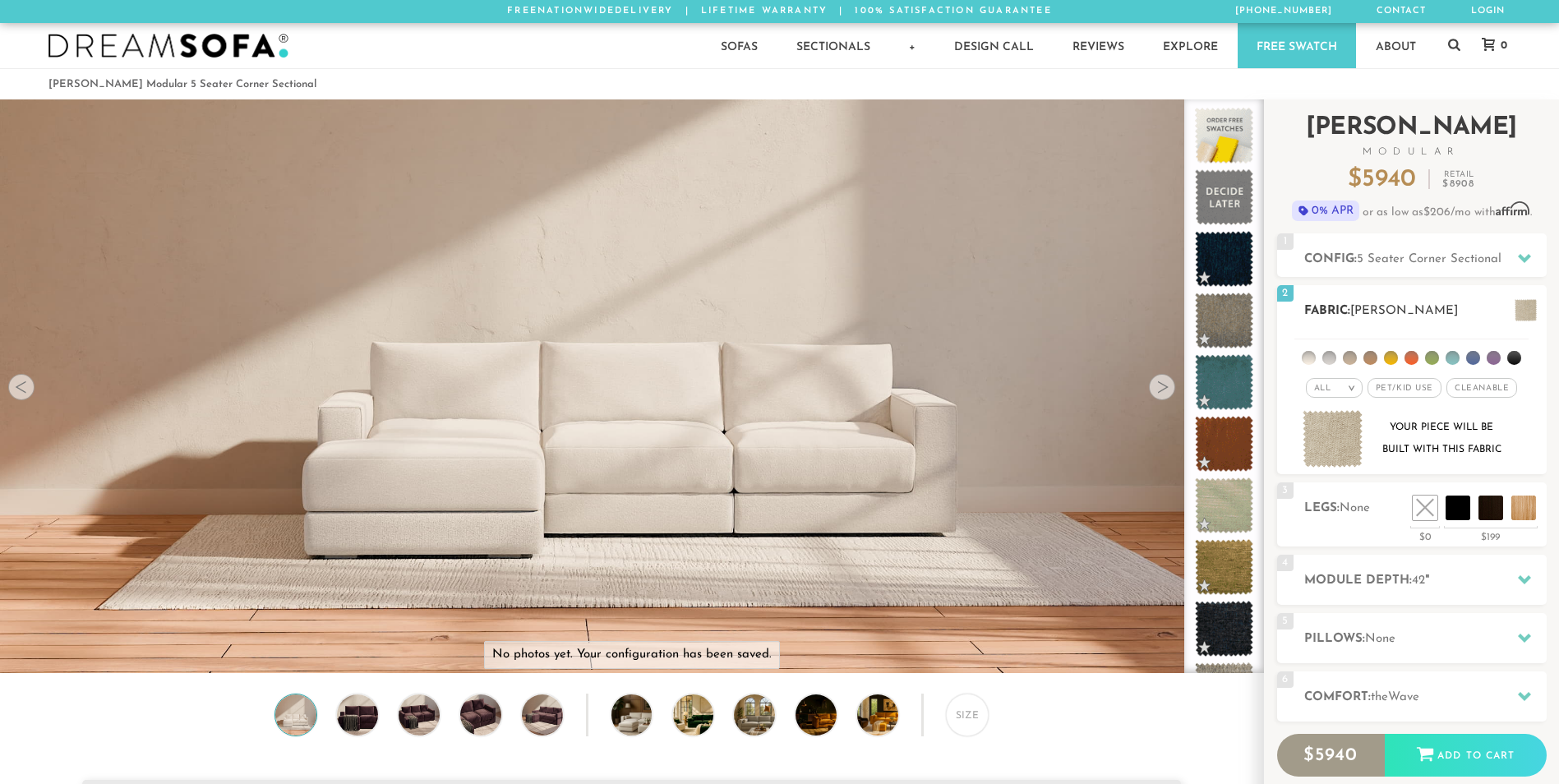
click at [1344, 364] on ul at bounding box center [1411, 355] width 234 height 31
click at [1374, 356] on li at bounding box center [1371, 358] width 14 height 14
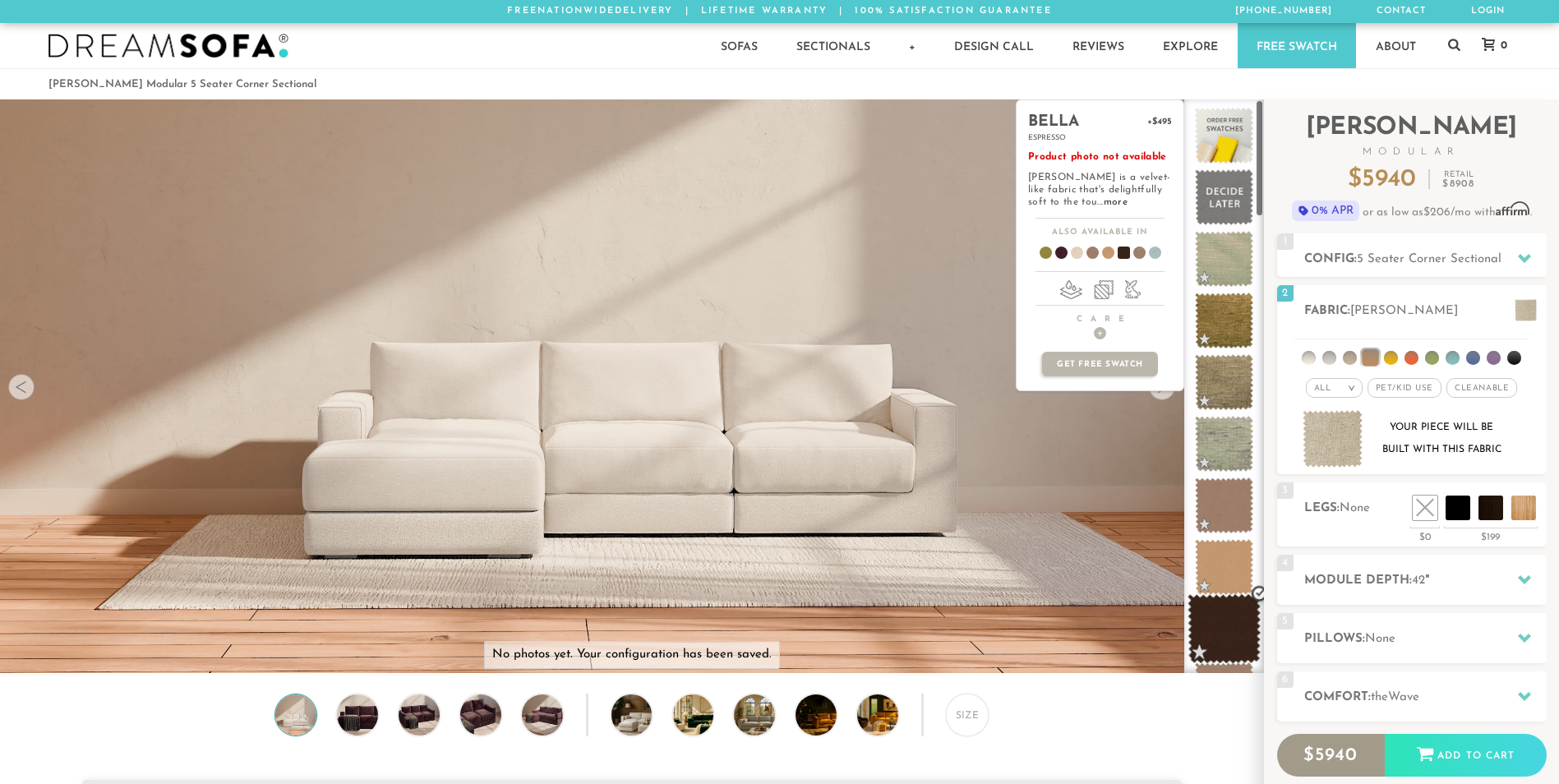
click at [1232, 635] on span at bounding box center [1224, 628] width 73 height 70
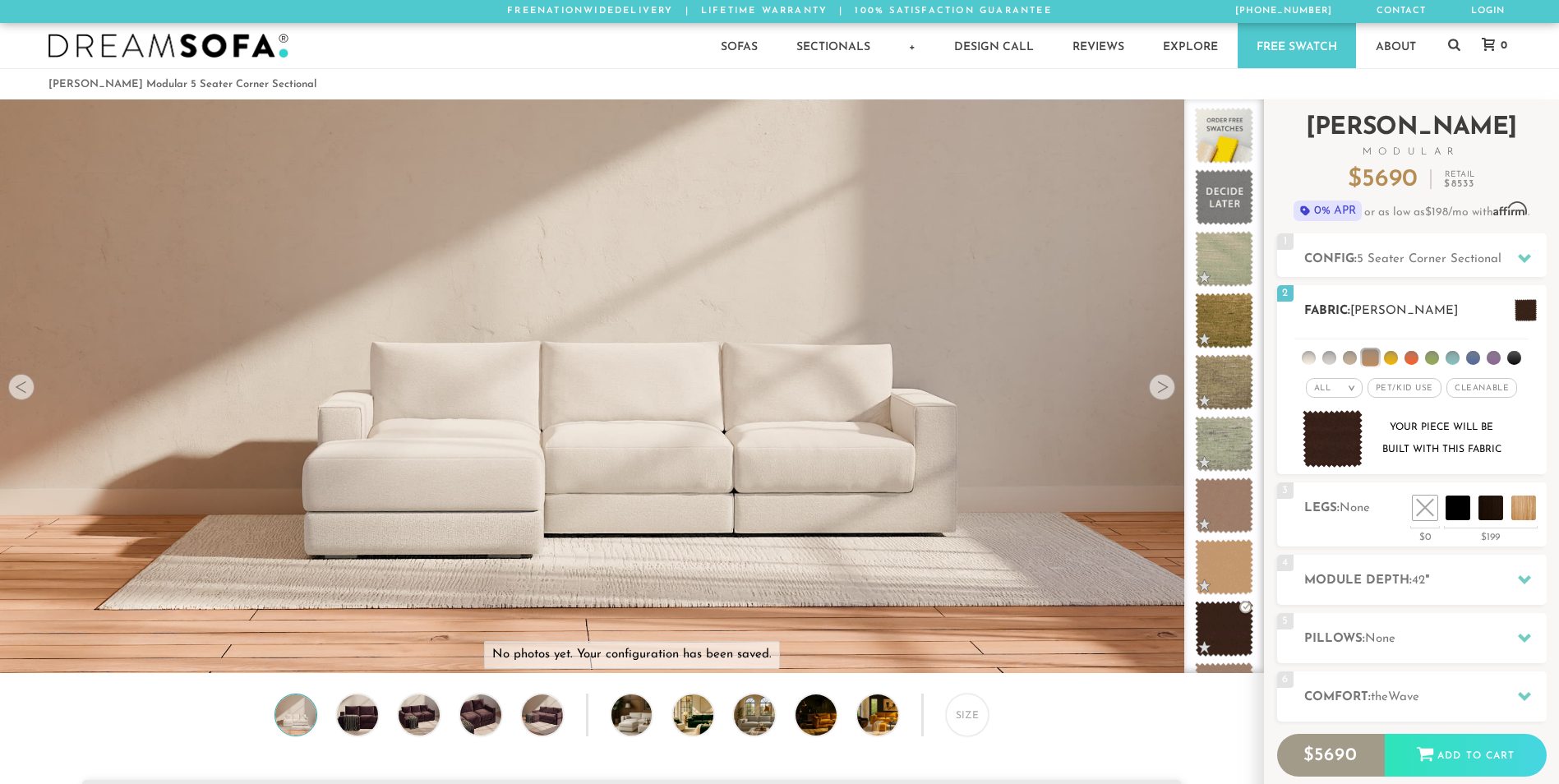
click at [1523, 313] on span at bounding box center [1525, 310] width 22 height 22
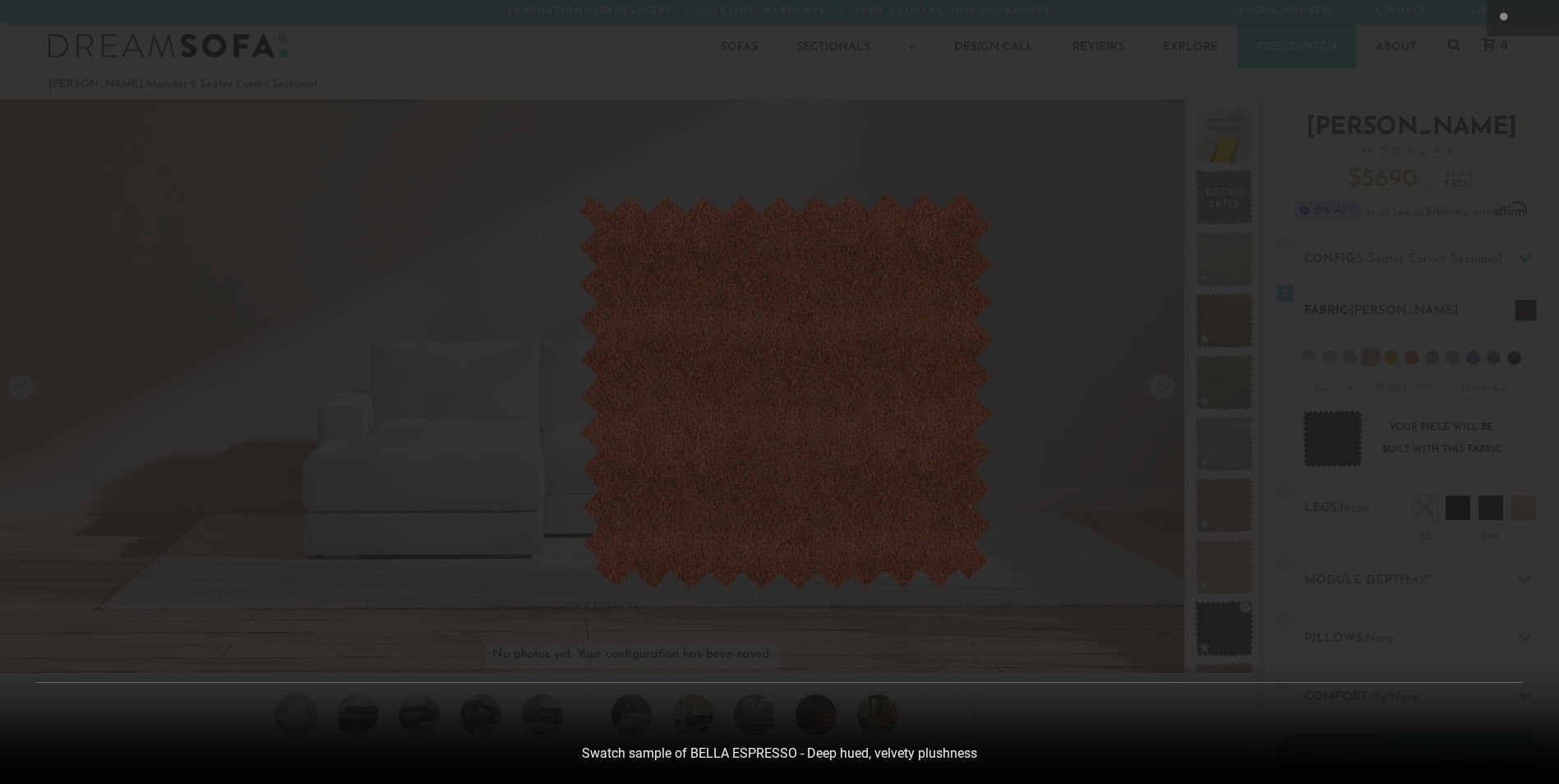
scroll to position [19236, 1559]
click at [1533, 57] on div at bounding box center [785, 392] width 1571 height 784
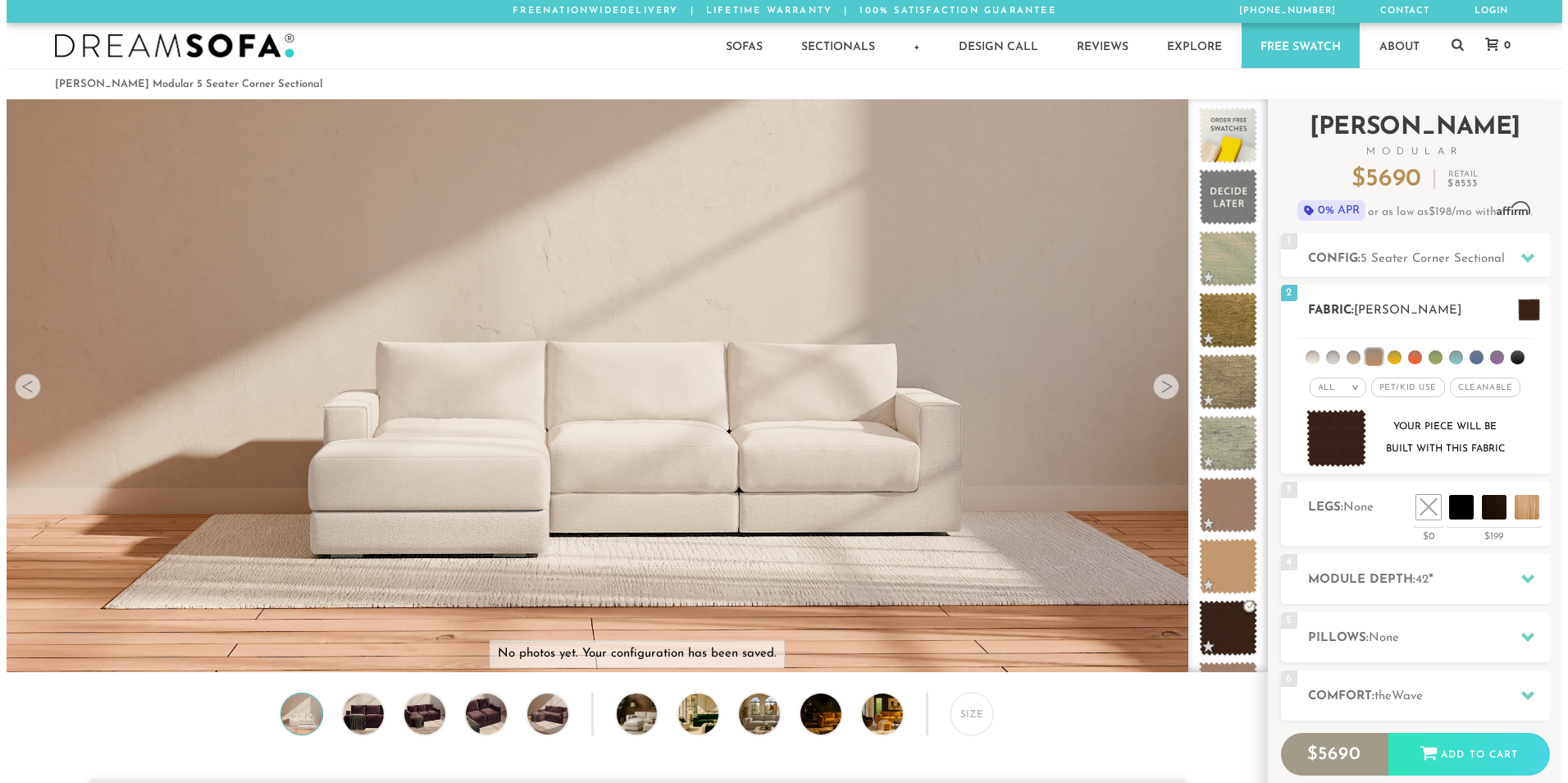
scroll to position [19187, 1543]
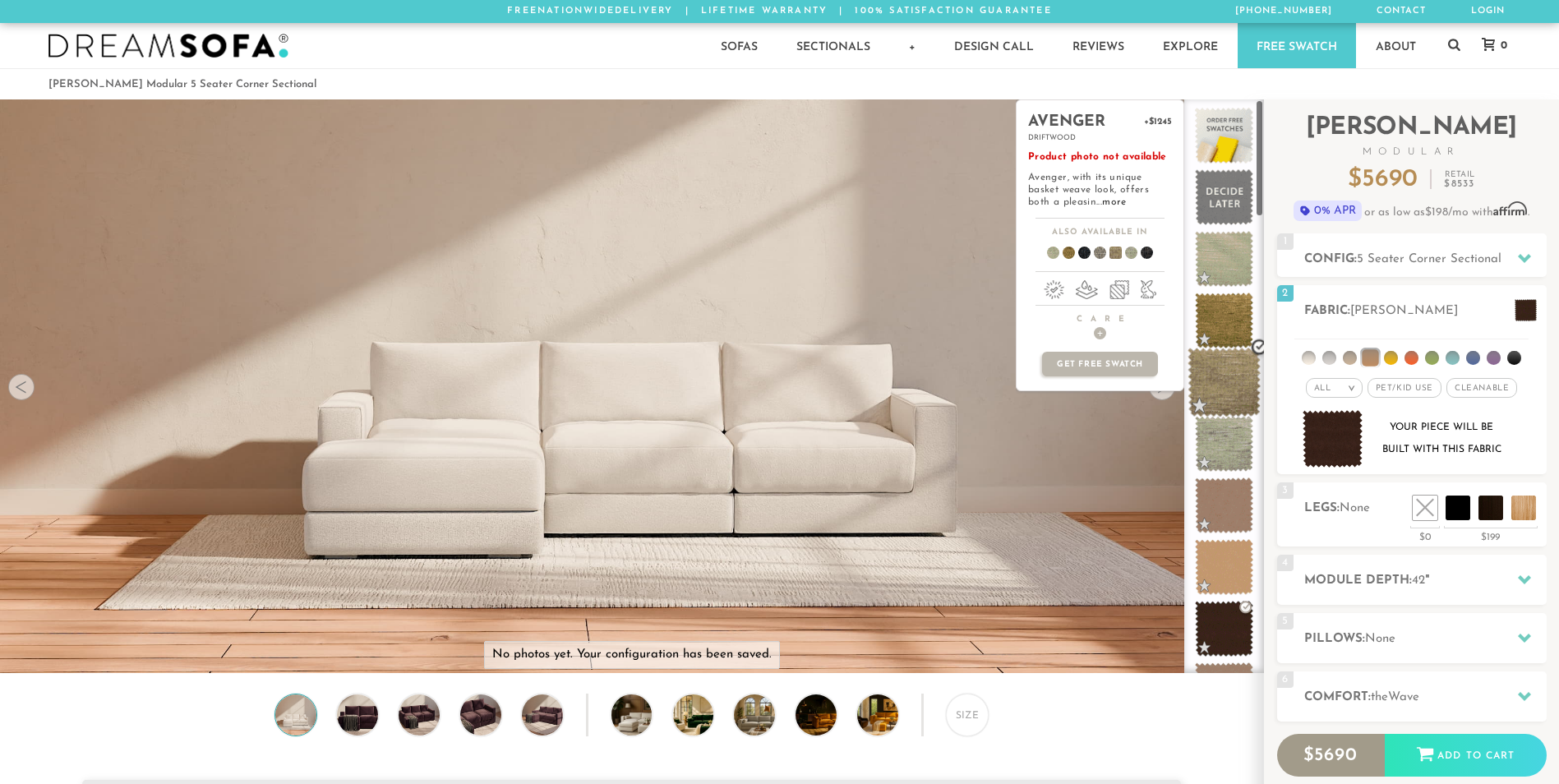
click at [1220, 373] on span at bounding box center [1224, 382] width 73 height 70
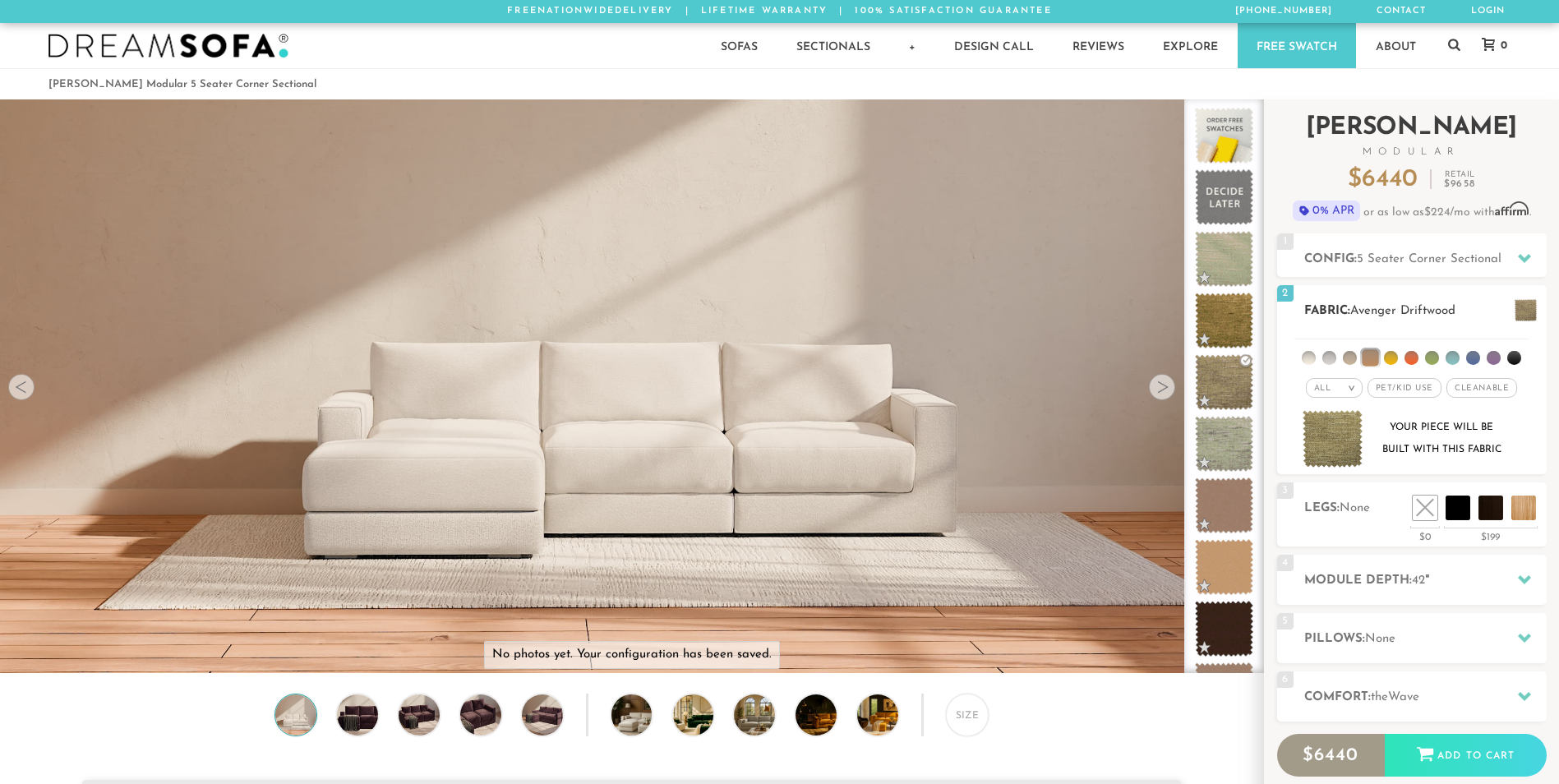
click at [1514, 302] on span at bounding box center [1525, 310] width 22 height 22
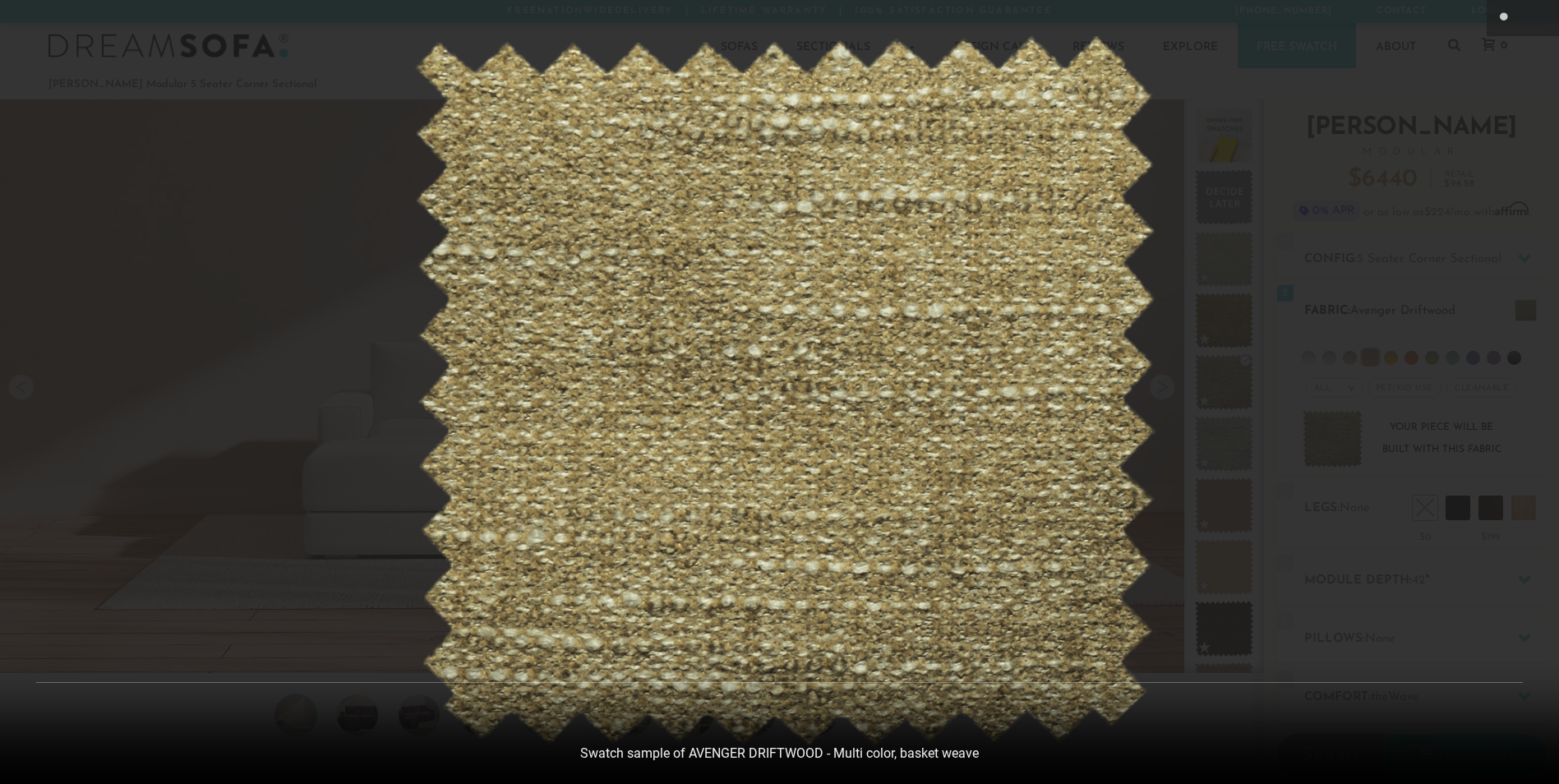
scroll to position [19236, 1559]
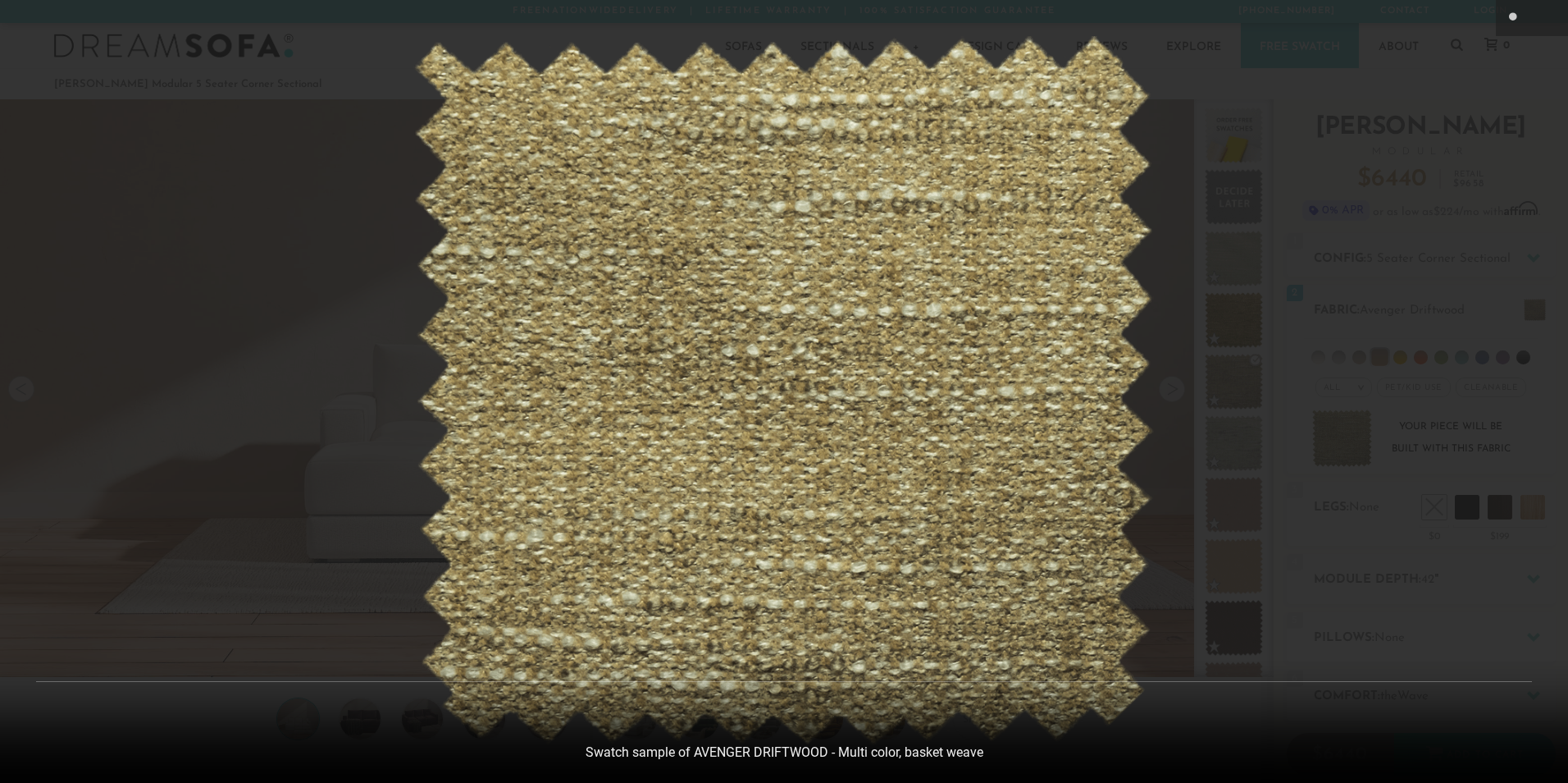
click at [1543, 18] on icon at bounding box center [1550, 18] width 19 height 19
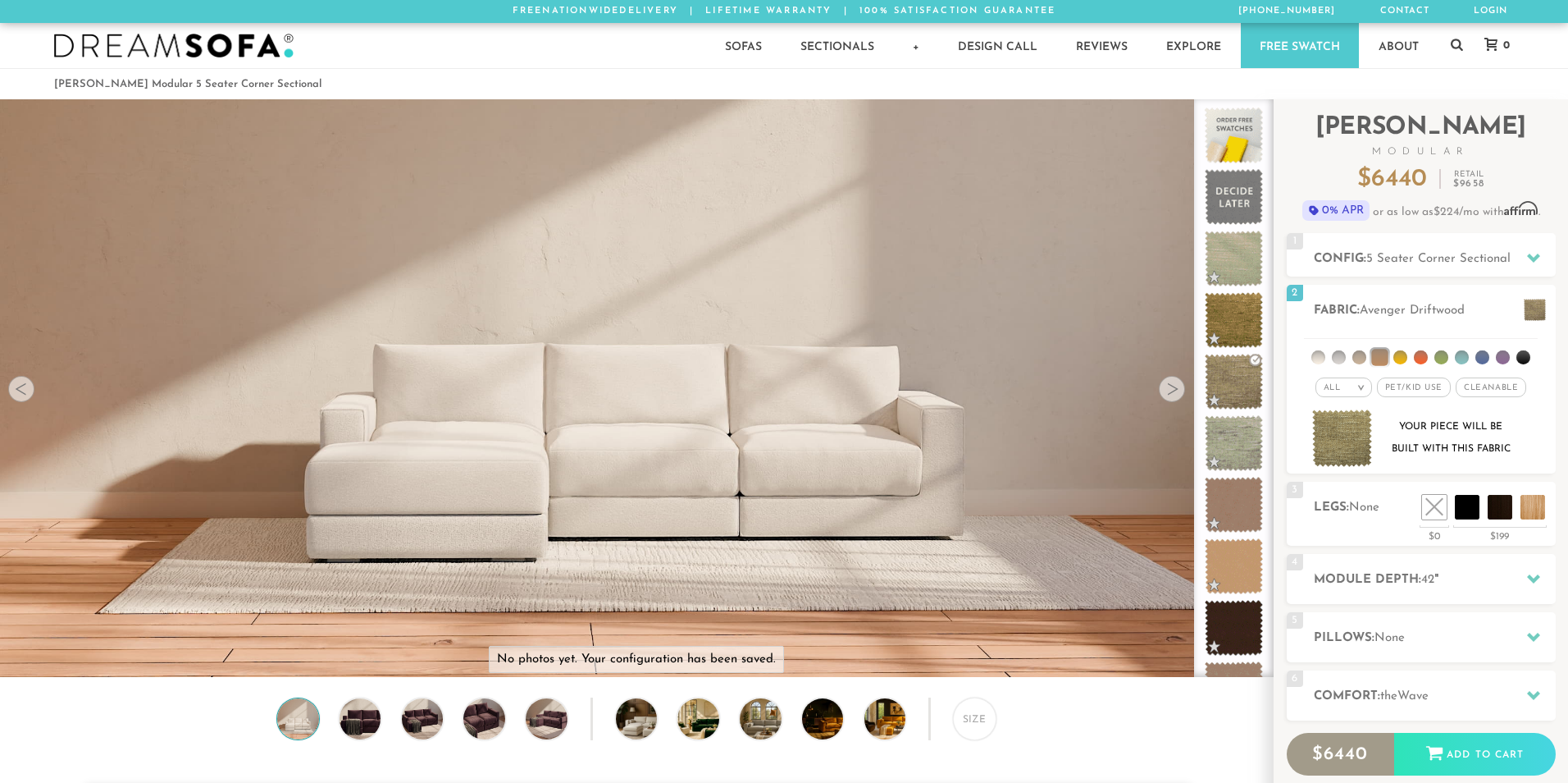
click at [1499, 296] on div at bounding box center [784, 391] width 1568 height 783
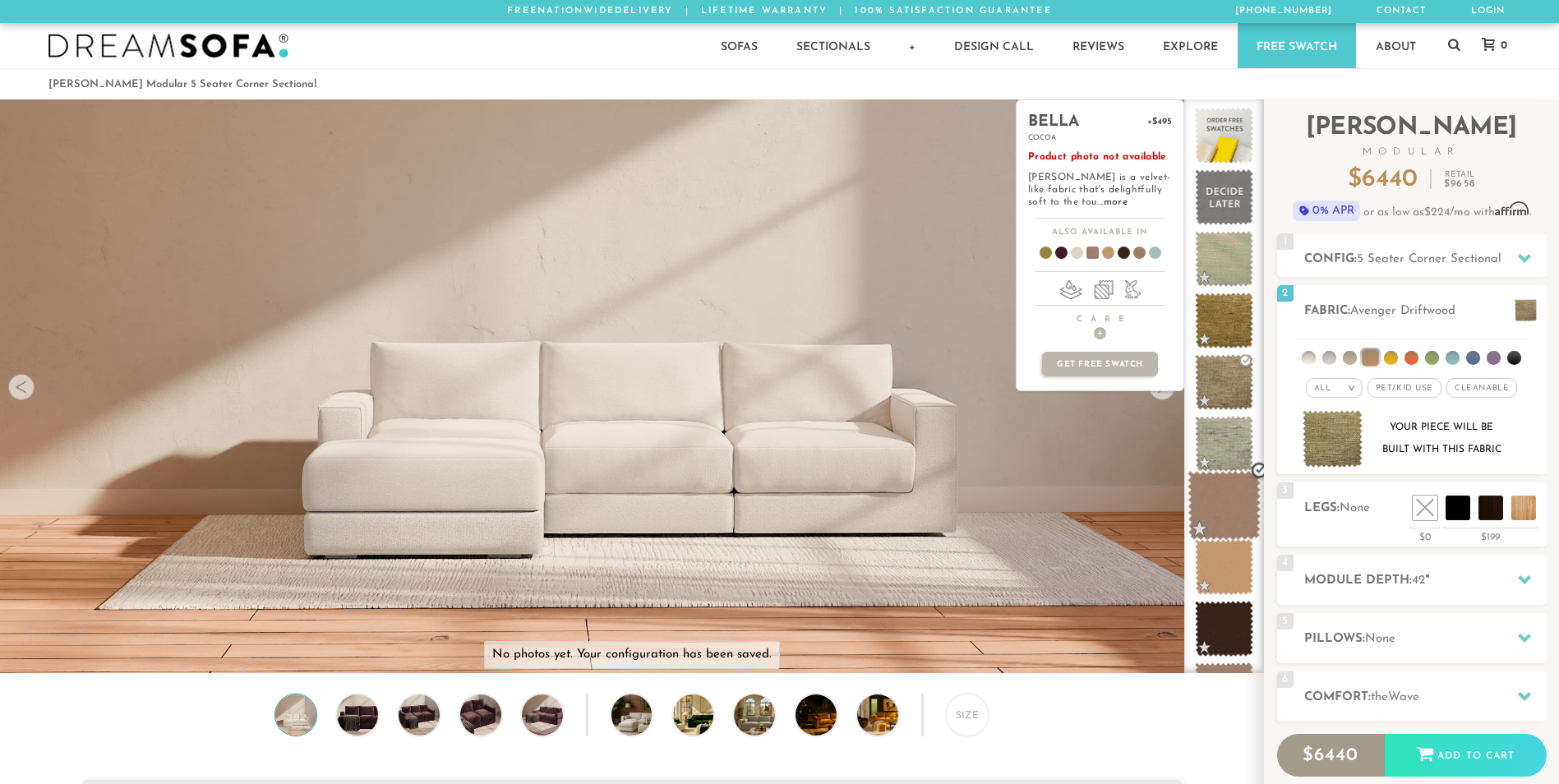
click at [1245, 491] on span at bounding box center [1224, 505] width 73 height 70
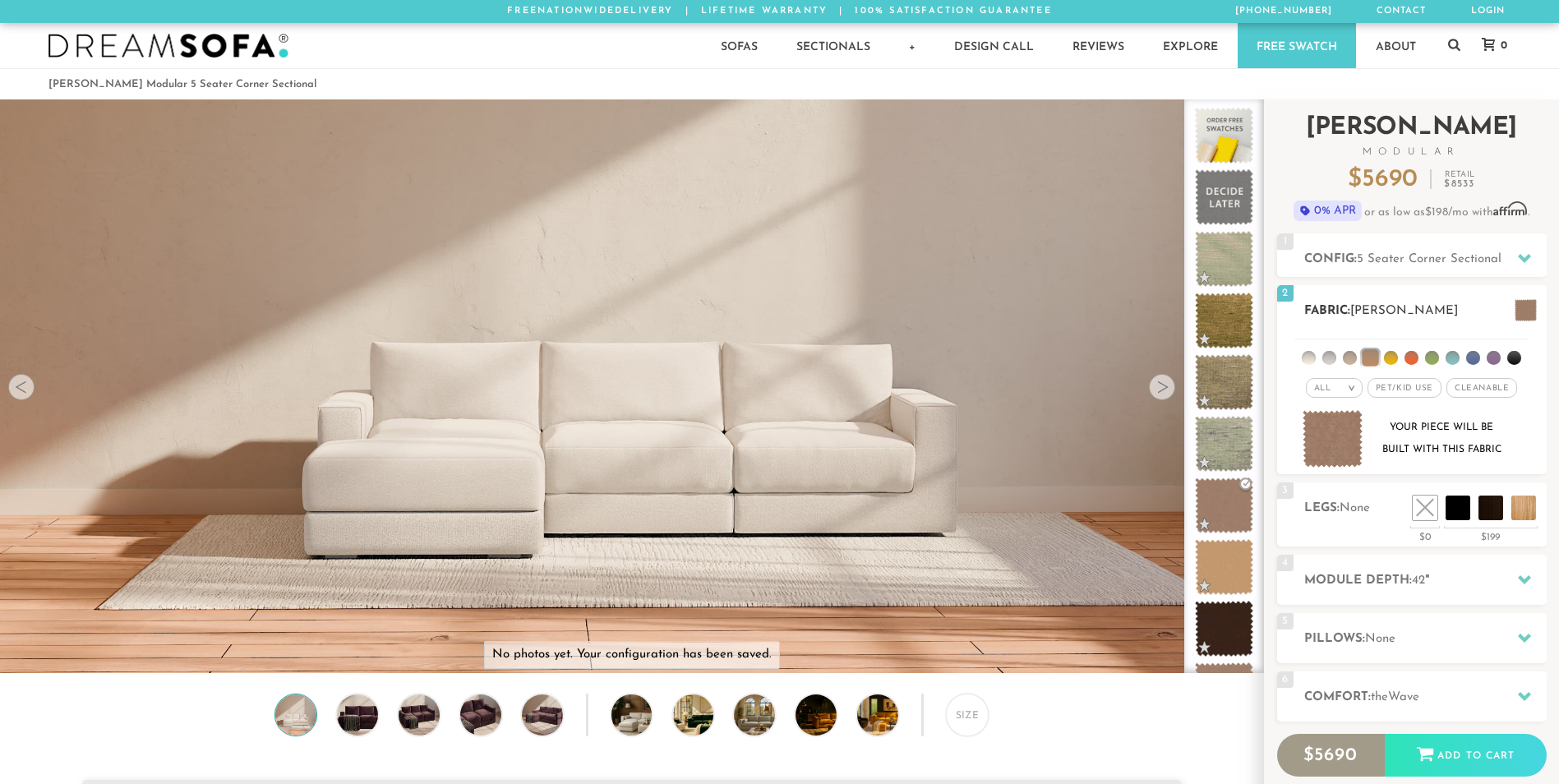
click at [1526, 305] on span at bounding box center [1525, 310] width 22 height 22
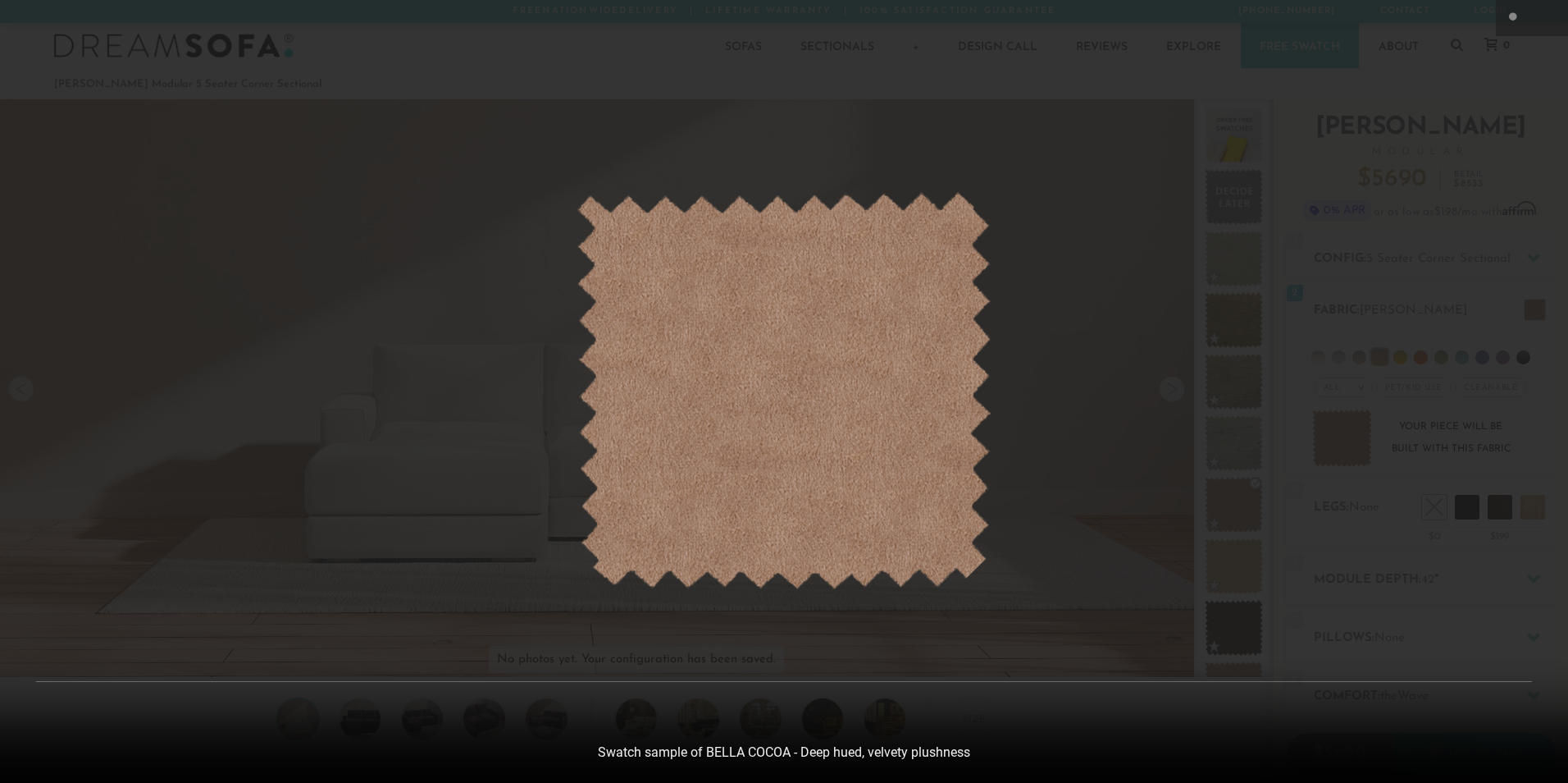
click at [1539, 40] on div at bounding box center [784, 391] width 1568 height 783
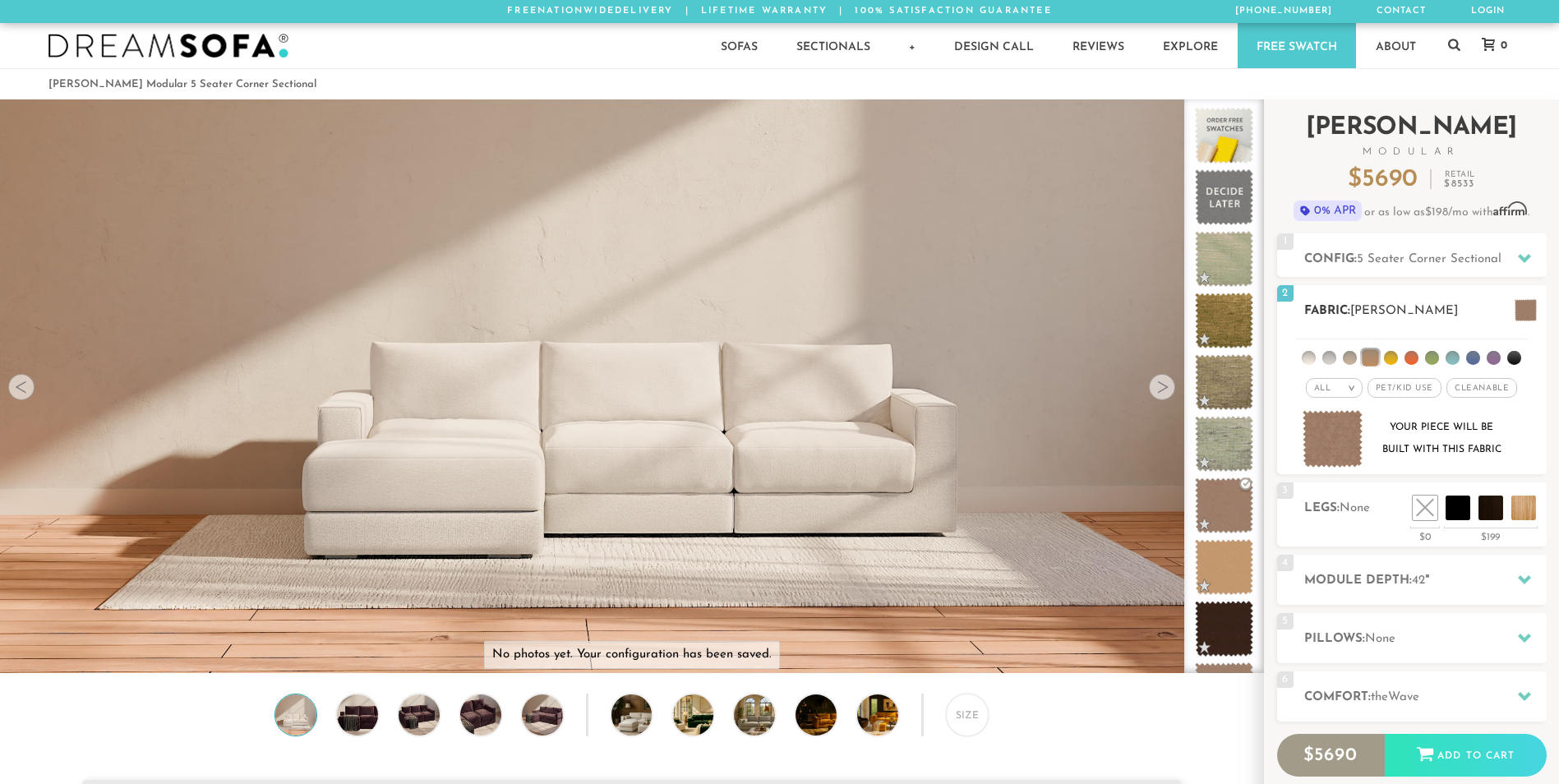
scroll to position [19212, 1547]
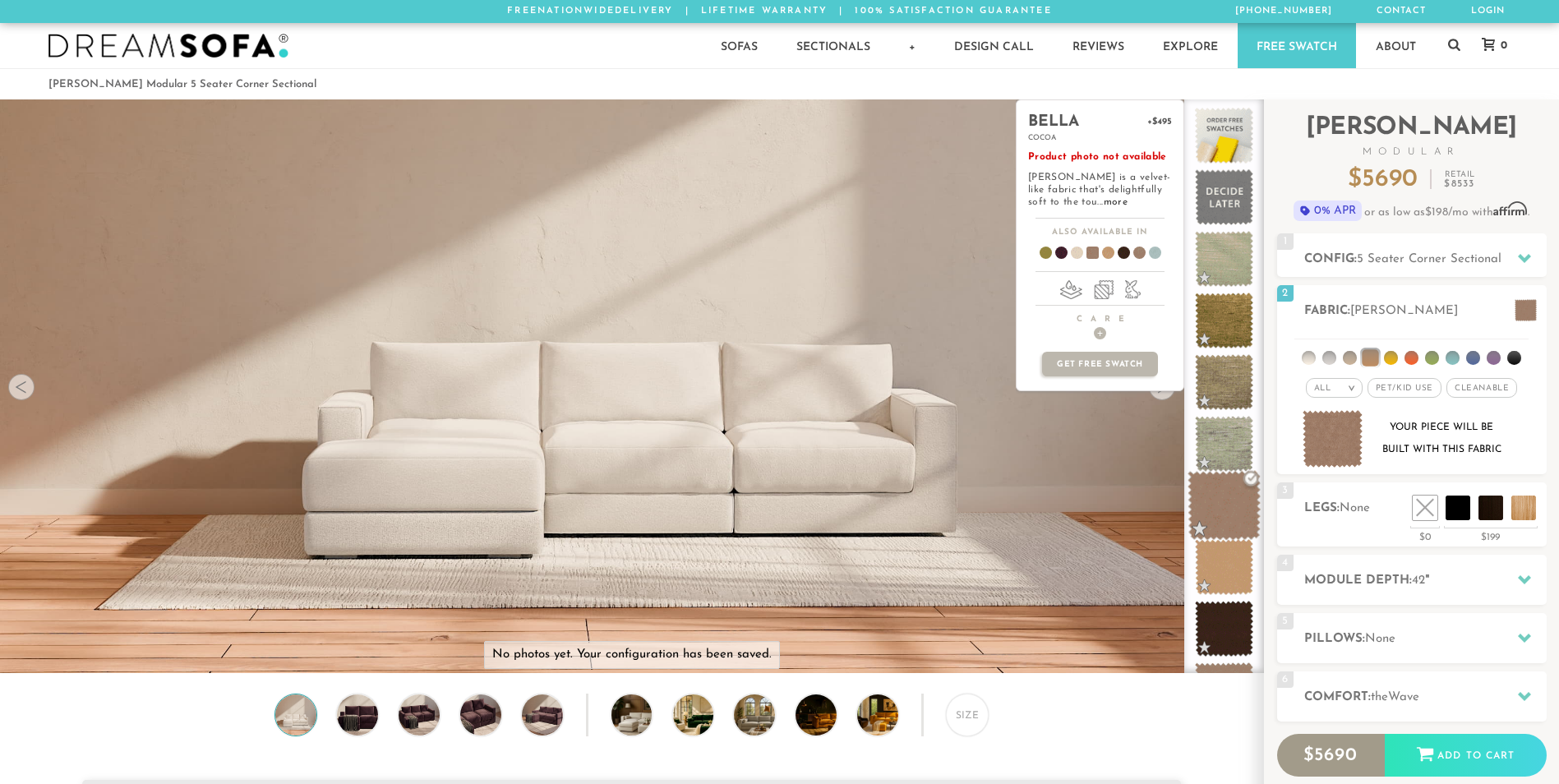
drag, startPoint x: 1224, startPoint y: 487, endPoint x: 1229, endPoint y: 495, distance: 9.4
click at [1229, 495] on span at bounding box center [1224, 505] width 73 height 70
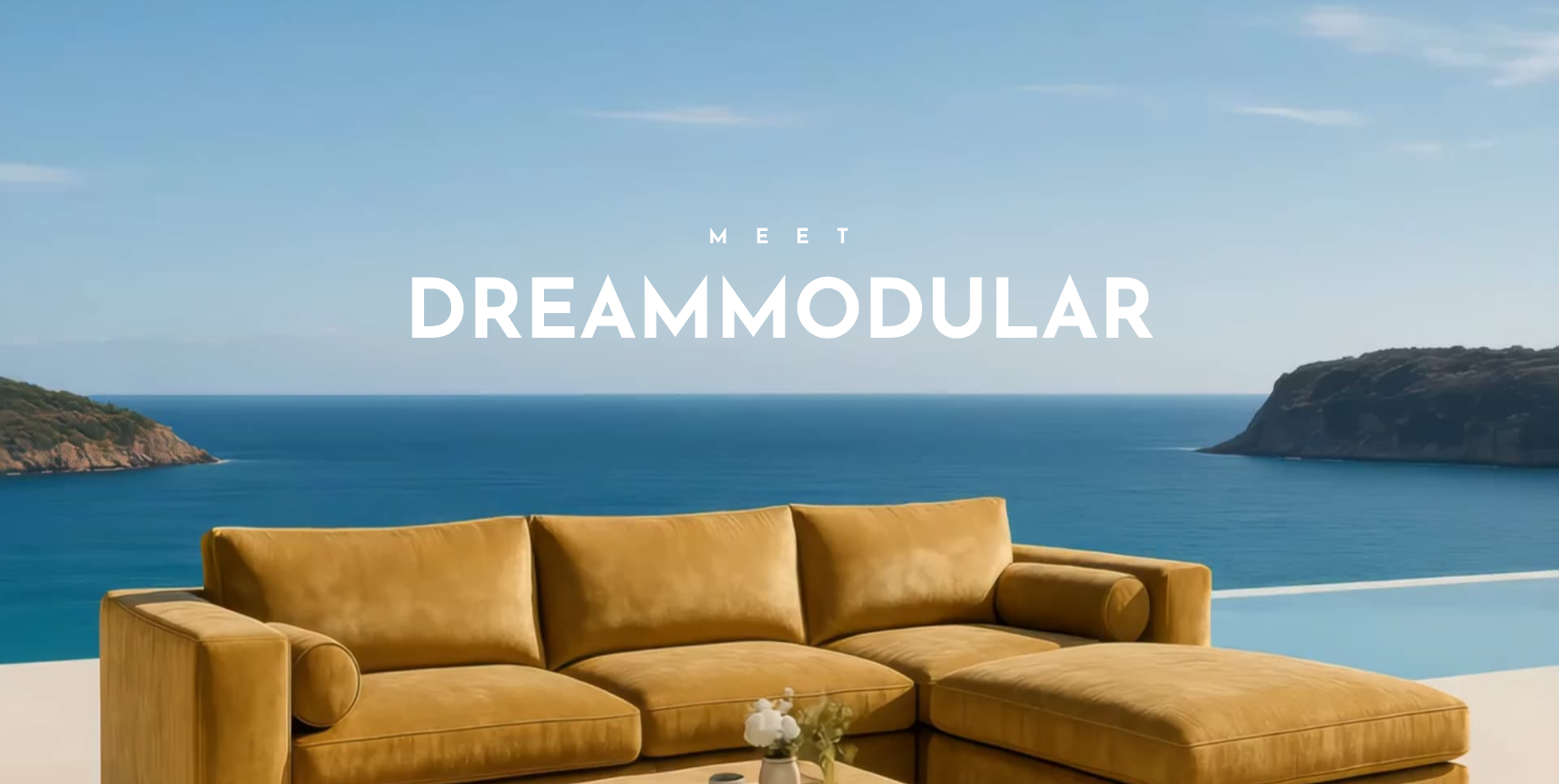
scroll to position [1259, 0]
